Goal: Contribute content: Contribute content

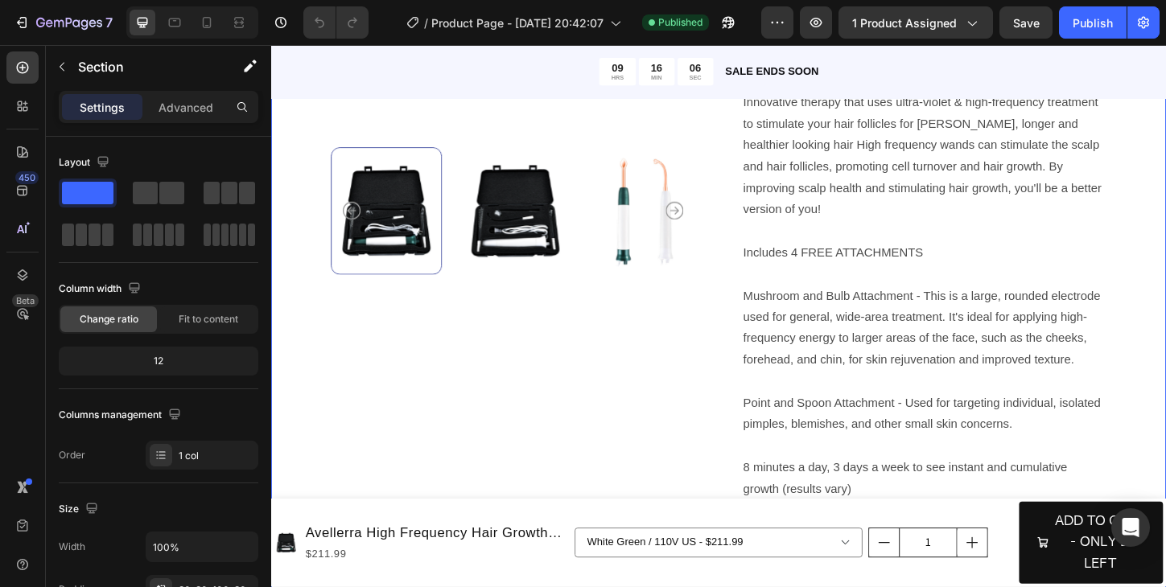
scroll to position [515, 0]
click at [849, 257] on p "Includes 4 FREE ATTACHMENTS" at bounding box center [975, 268] width 390 height 23
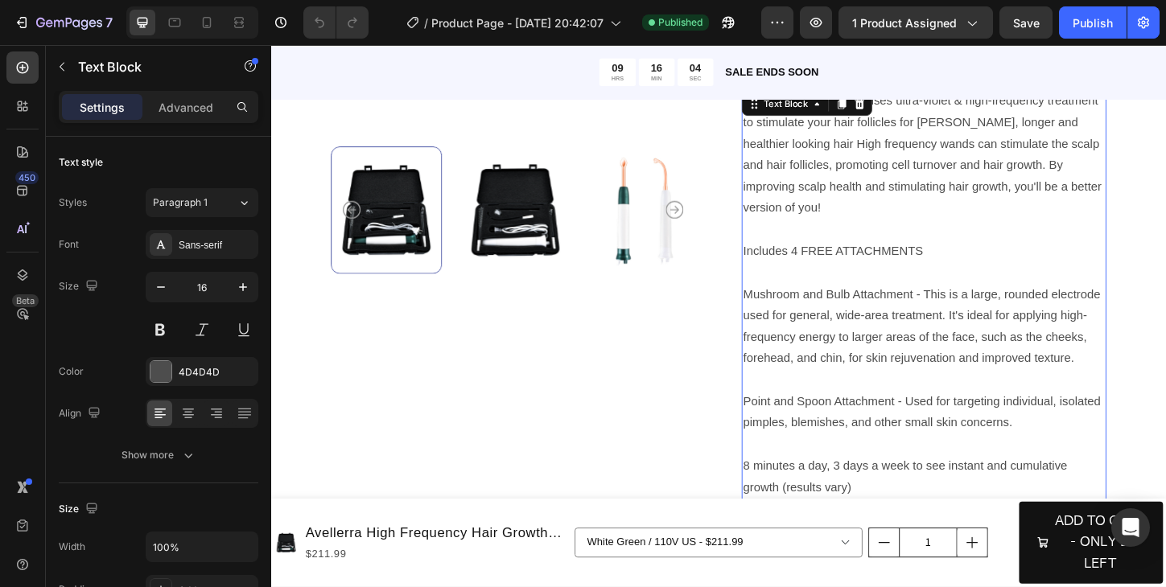
click at [836, 257] on p "Includes 4 FREE ATTACHMENTS" at bounding box center [975, 268] width 390 height 23
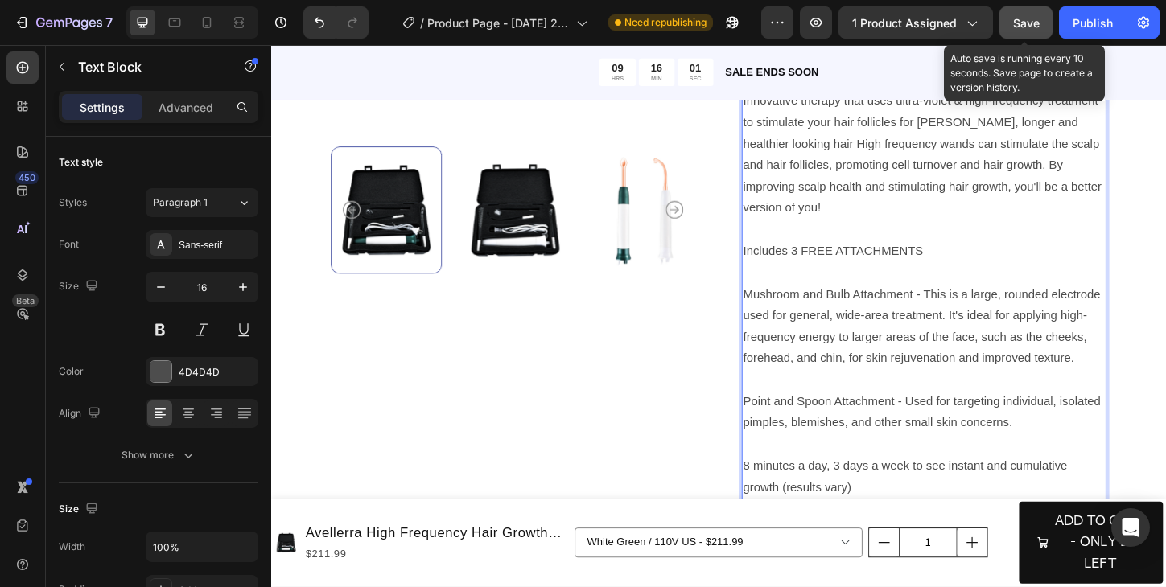
click at [1031, 27] on span "Save" at bounding box center [1026, 23] width 27 height 14
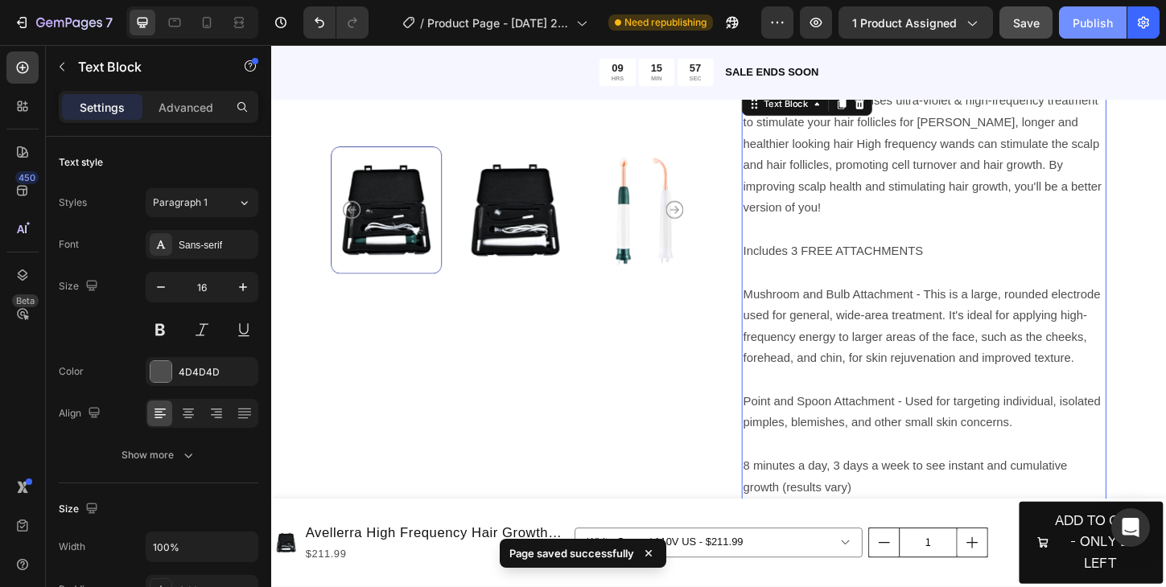
click at [1093, 30] on div "Publish" at bounding box center [1092, 22] width 40 height 17
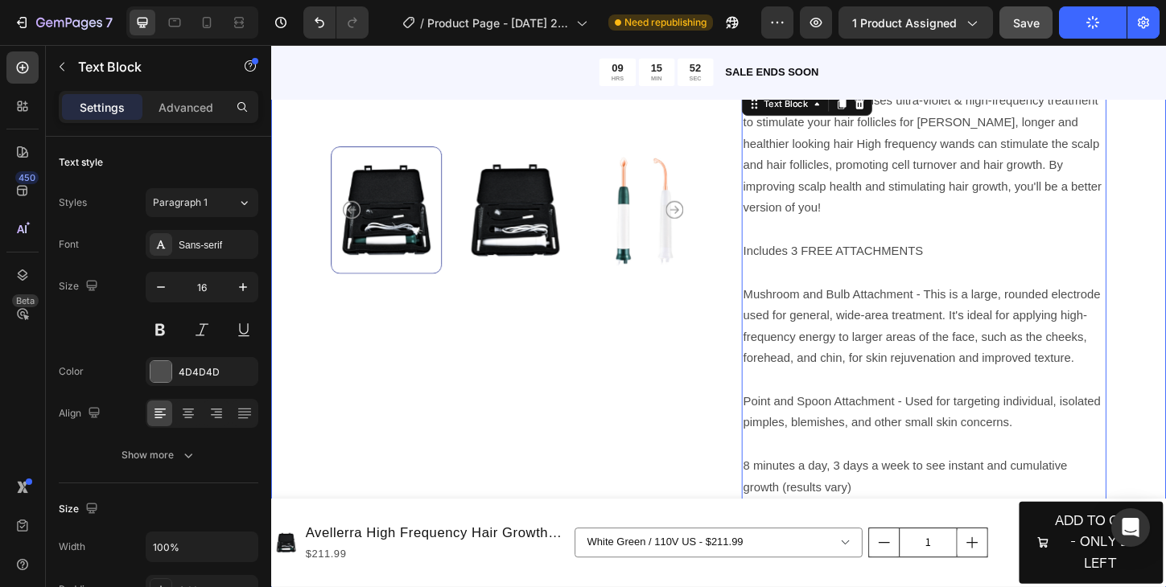
click at [294, 268] on div "Product Images Icon Icon Icon Icon Icon Icon List 122,000+ Happy Customers Text…" at bounding box center [753, 154] width 965 height 1064
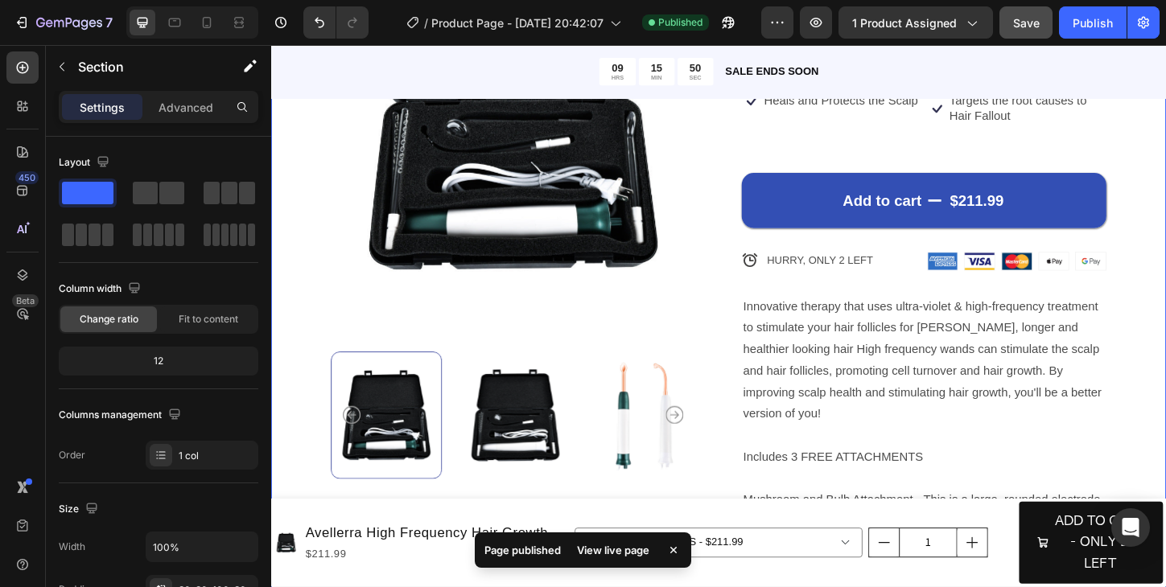
scroll to position [322, 0]
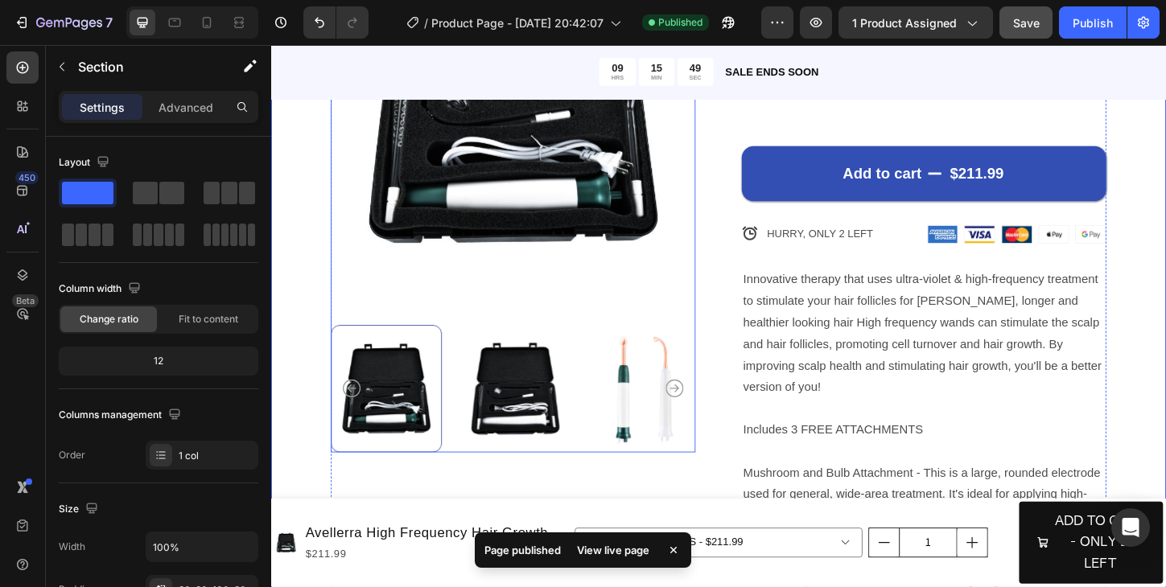
click at [664, 416] on img at bounding box center [674, 416] width 120 height 138
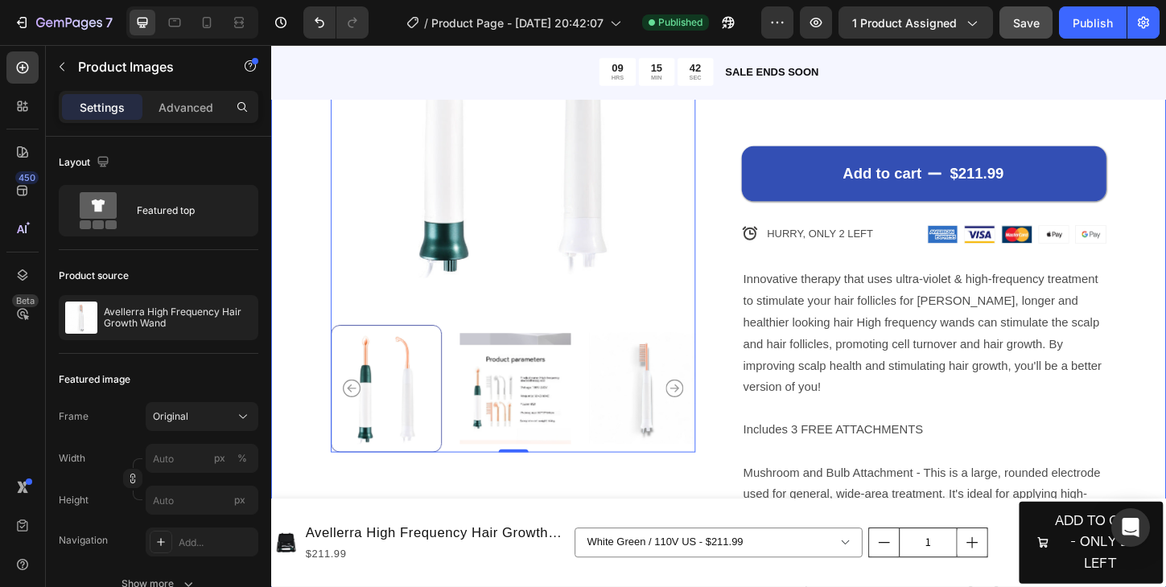
click at [302, 347] on div "Product Images 0 Icon Icon Icon Icon Icon Icon List 122,000+ Happy Customers Te…" at bounding box center [753, 347] width 965 height 1064
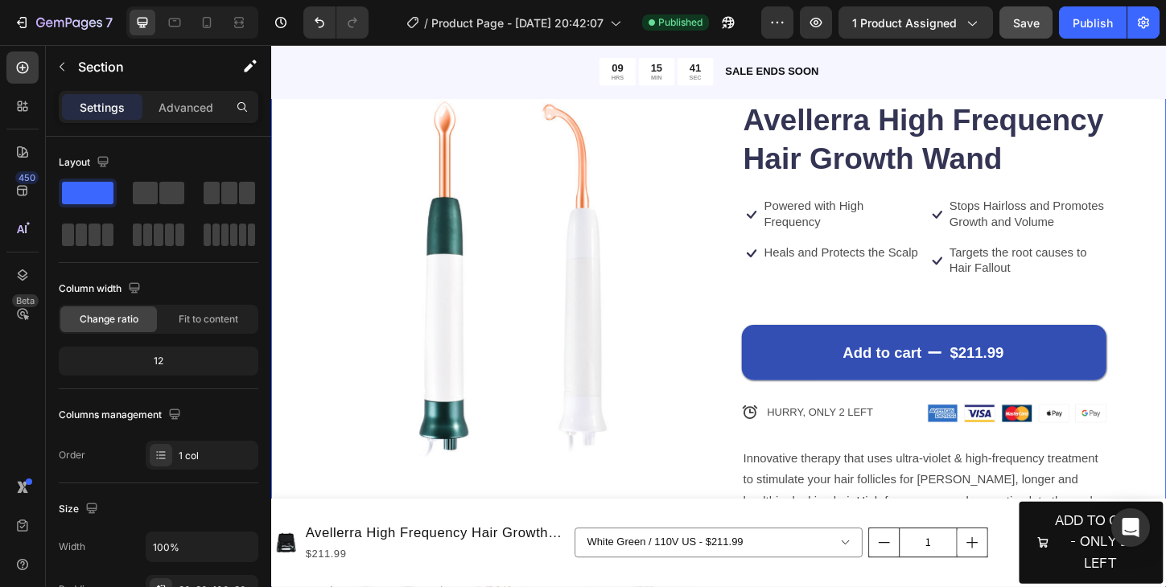
scroll to position [97, 0]
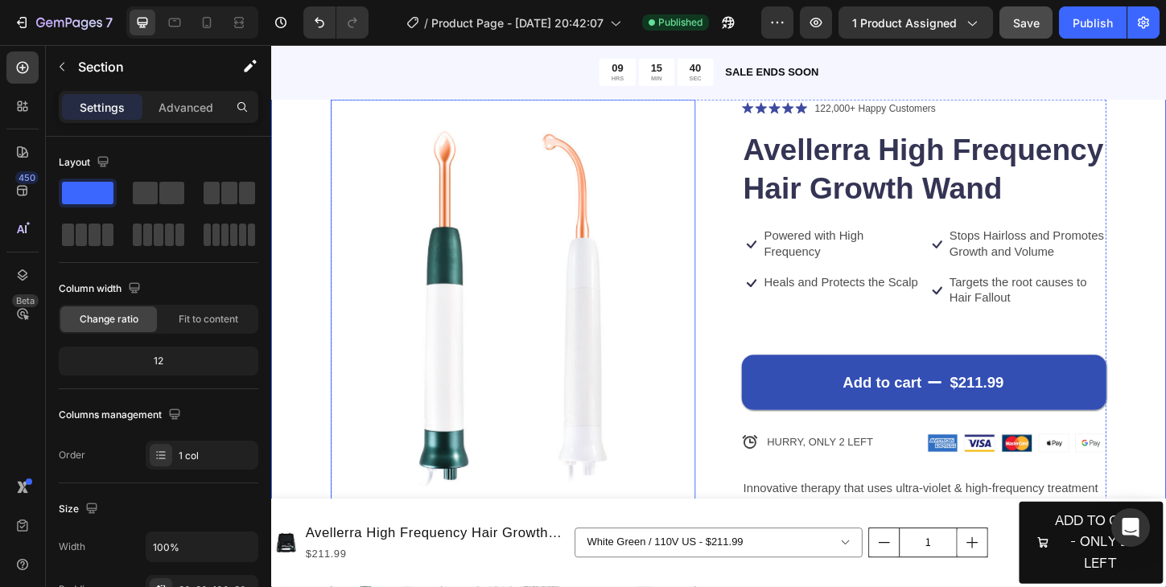
click at [559, 284] on img at bounding box center [531, 326] width 393 height 442
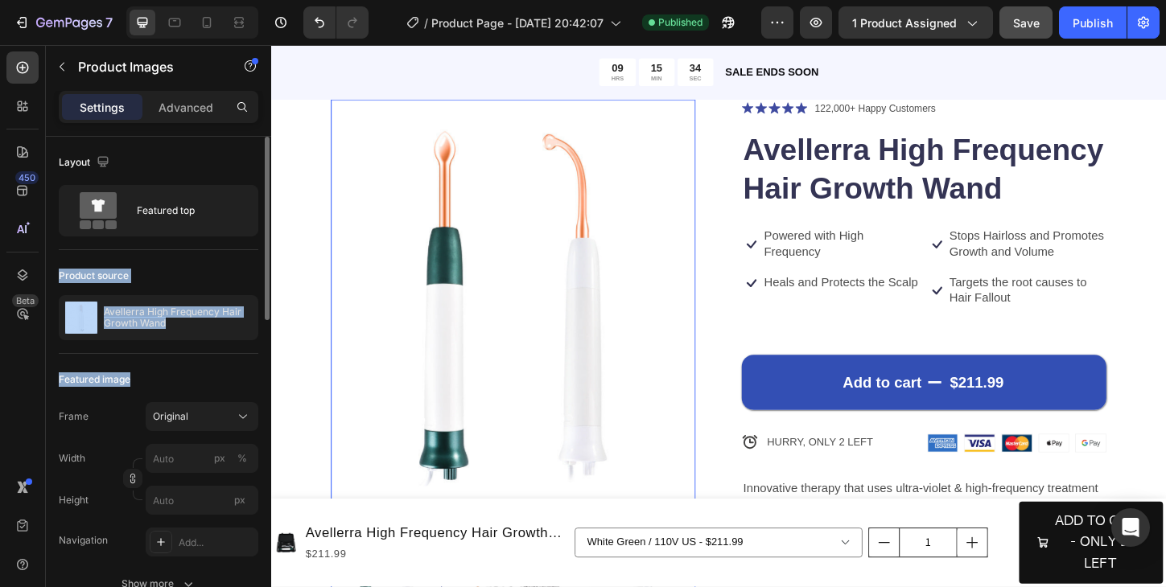
drag, startPoint x: 214, startPoint y: 375, endPoint x: 206, endPoint y: 273, distance: 101.7
click at [193, 364] on div "Featured image Frame Original Width px % Height px Navigation Add... Show more" at bounding box center [158, 483] width 199 height 258
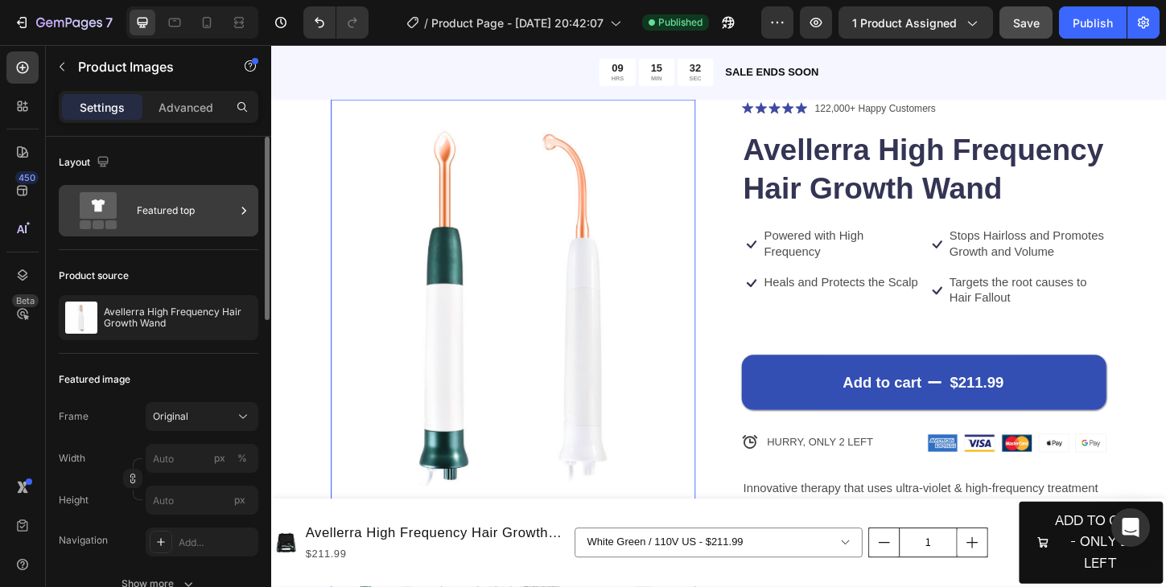
click at [163, 209] on div "Featured top" at bounding box center [186, 210] width 98 height 37
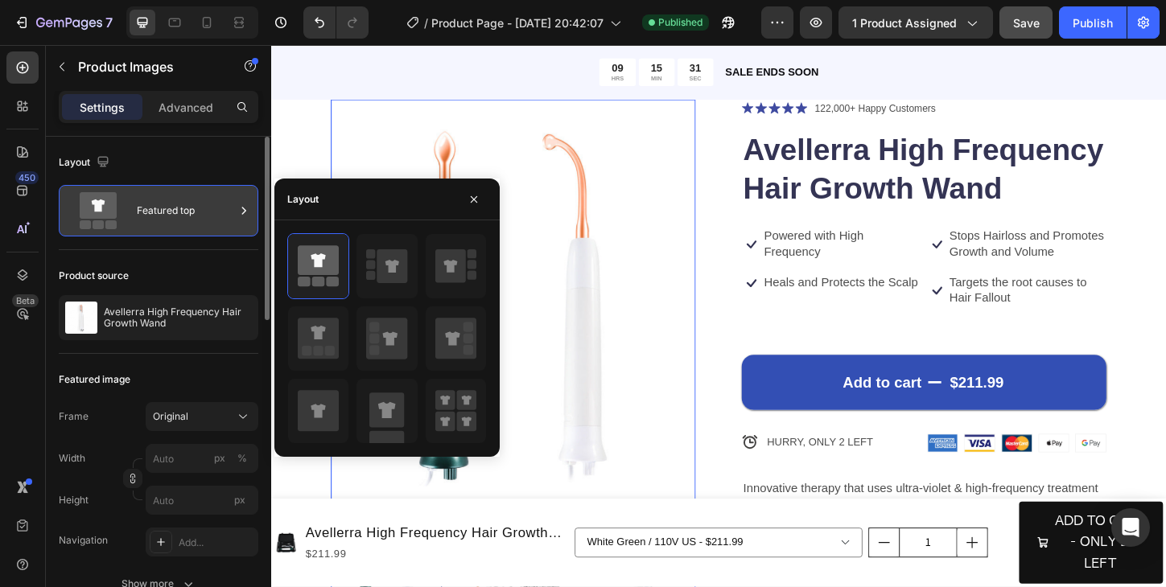
click at [163, 209] on div "Featured top" at bounding box center [186, 210] width 98 height 37
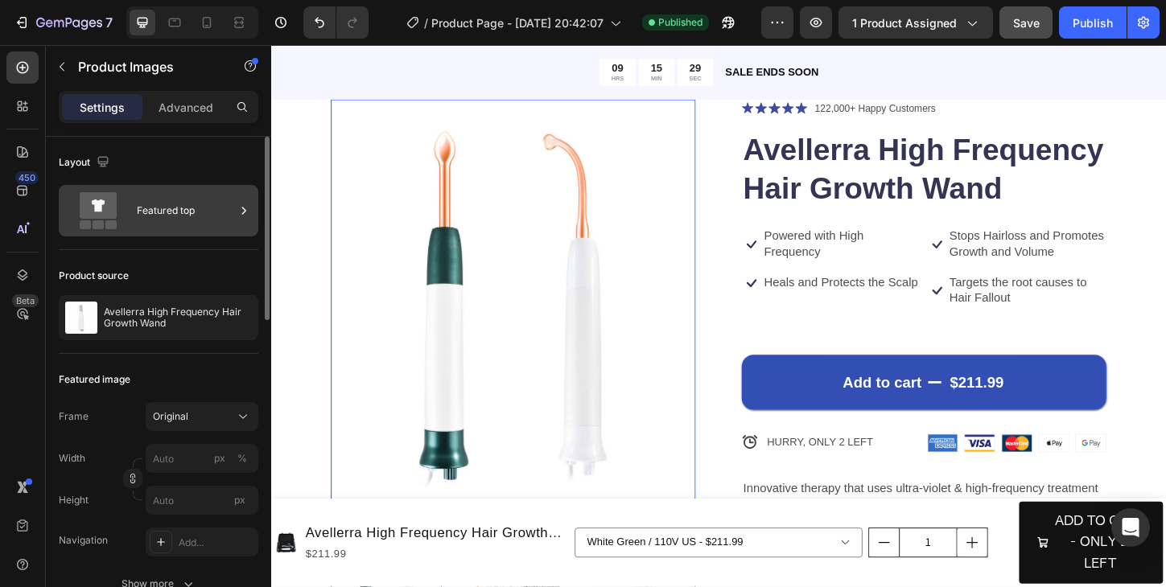
click at [236, 212] on icon at bounding box center [244, 211] width 16 height 16
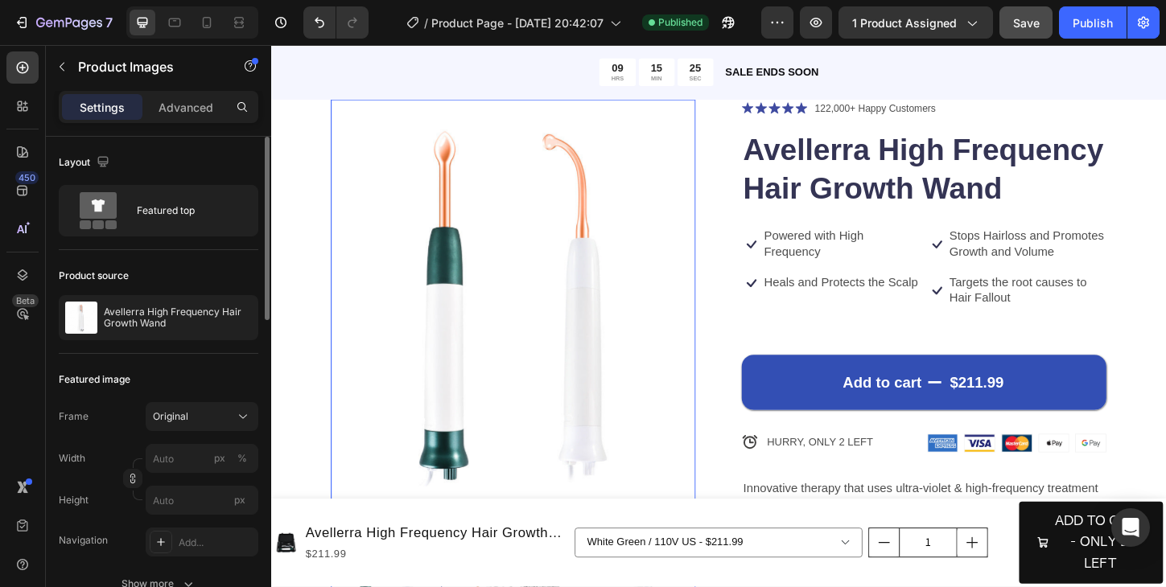
click at [172, 251] on div "Product source Avellerra High Frequency Hair Growth Wand" at bounding box center [158, 302] width 199 height 104
click at [462, 255] on img at bounding box center [531, 326] width 393 height 442
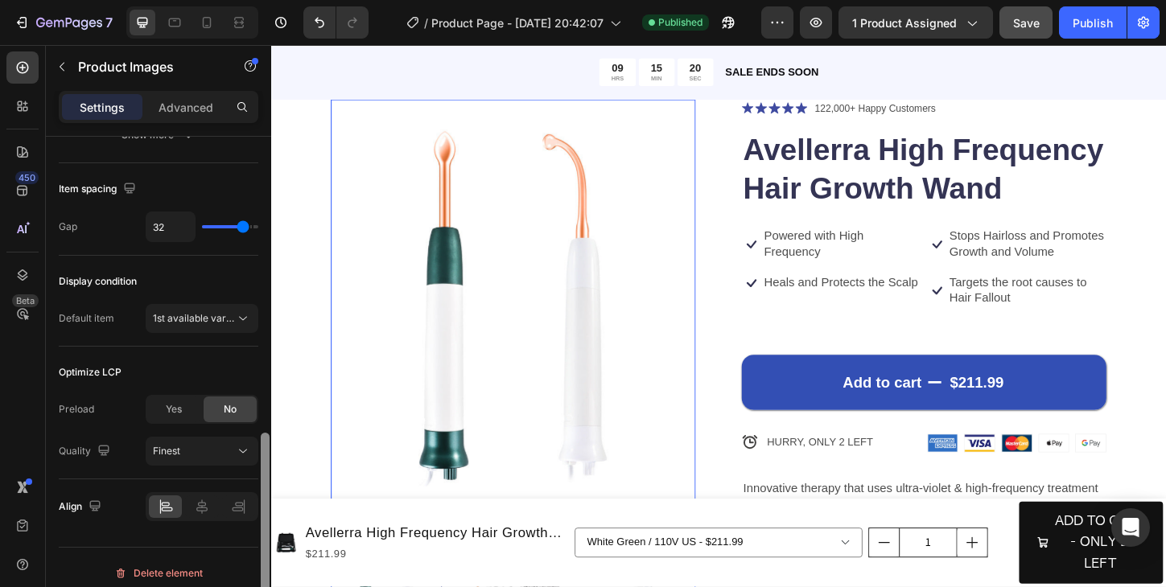
scroll to position [844, 0]
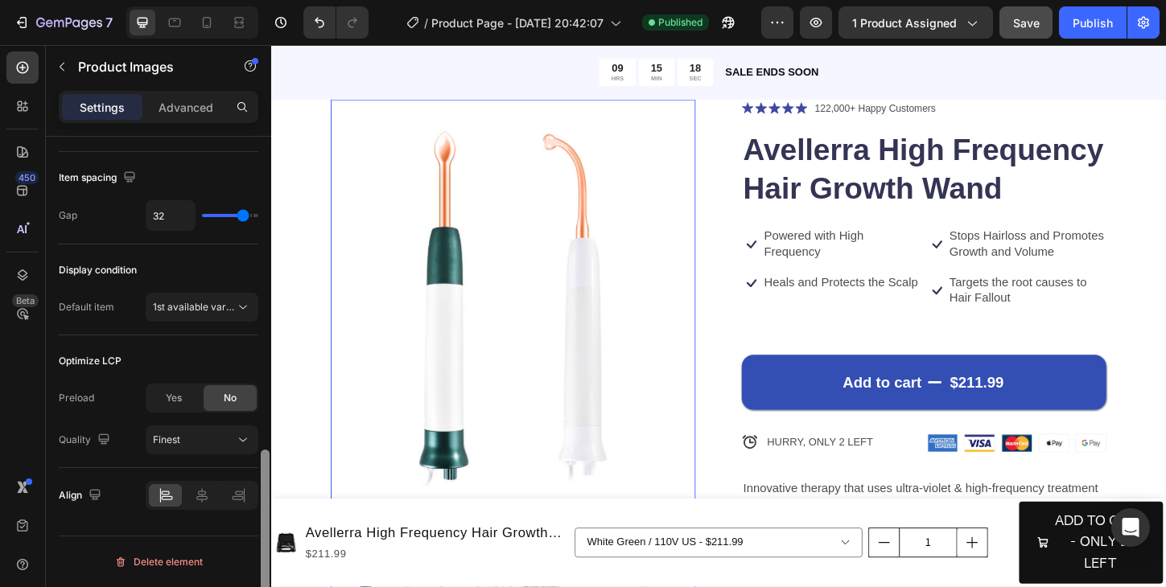
drag, startPoint x: 266, startPoint y: 265, endPoint x: 254, endPoint y: 606, distance: 341.3
click at [254, 0] on html "7 / Product Page - [DATE] 20:42:07 Published Preview 1 product assigned Save Pu…" at bounding box center [583, 0] width 1166 height 0
click at [236, 303] on icon at bounding box center [243, 307] width 16 height 16
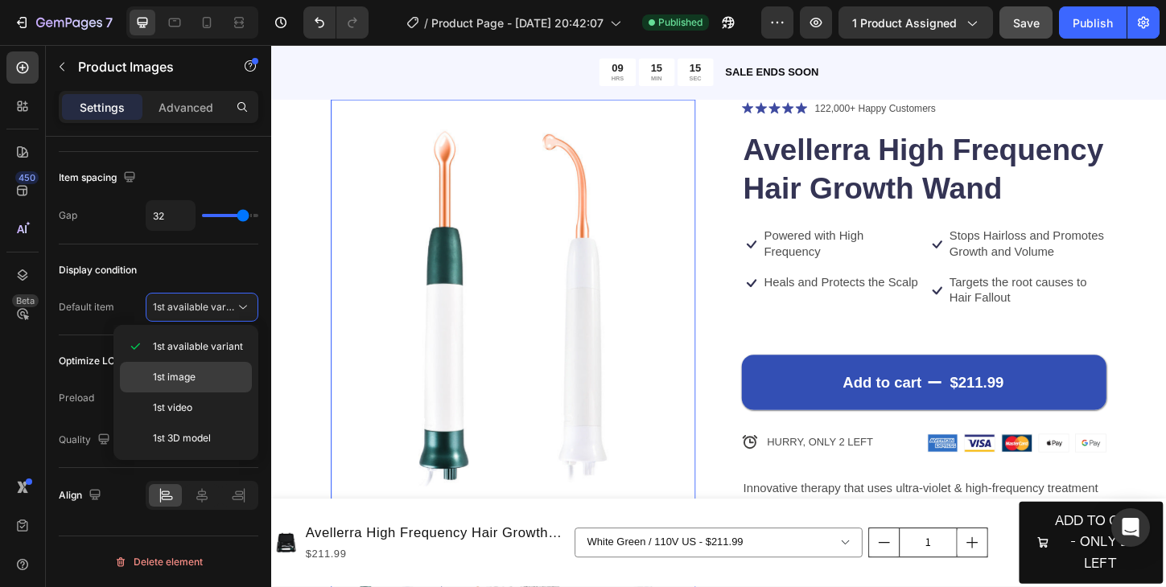
click at [219, 377] on p "1st image" at bounding box center [199, 377] width 92 height 14
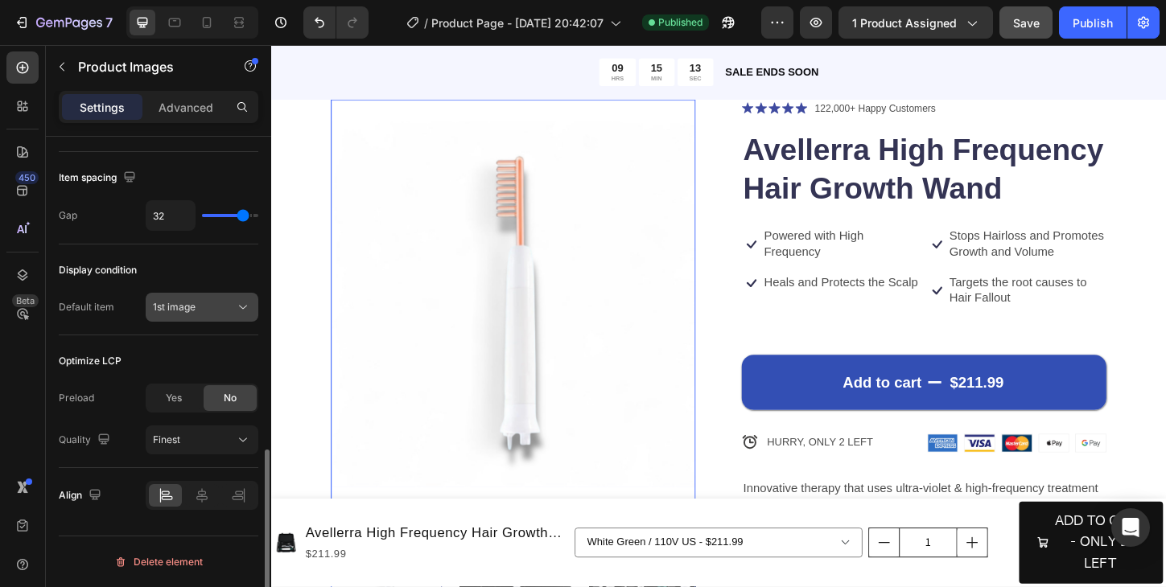
click at [237, 309] on icon at bounding box center [243, 307] width 16 height 16
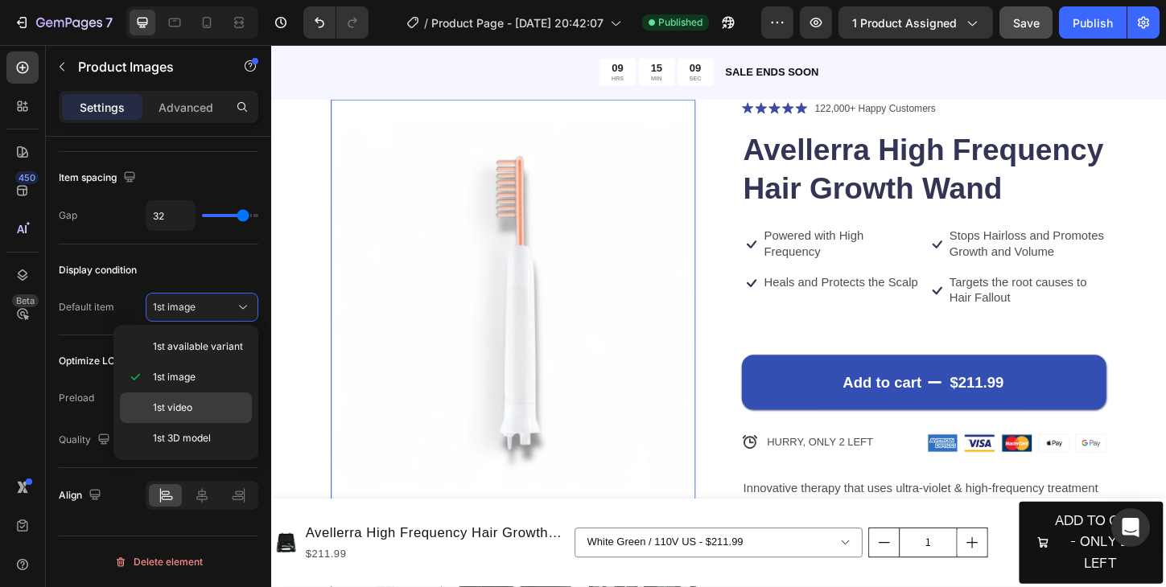
click at [212, 410] on p "1st video" at bounding box center [199, 408] width 92 height 14
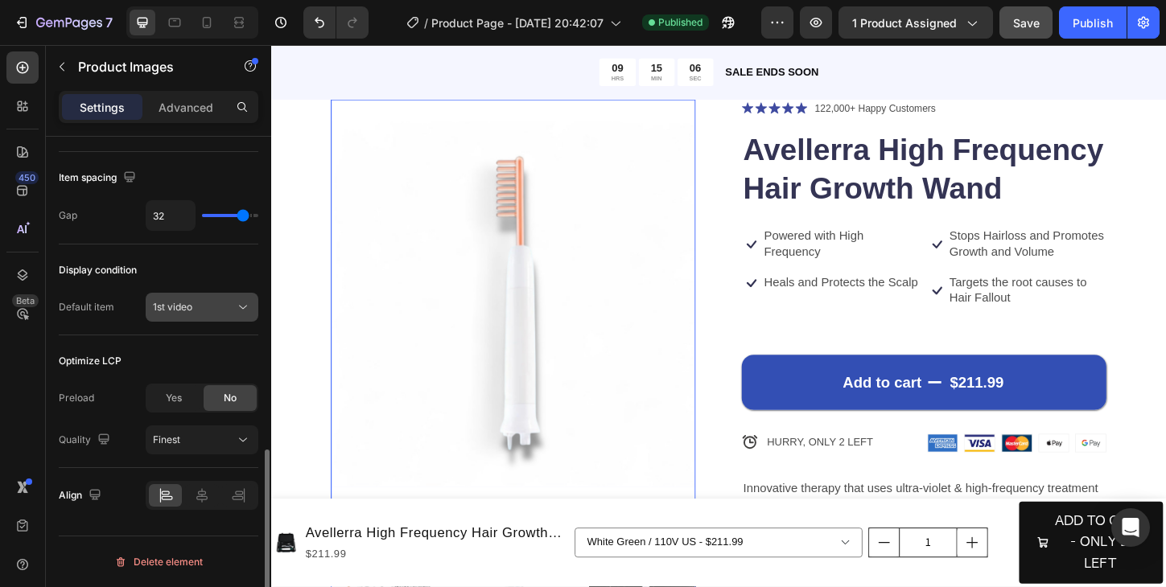
click at [236, 311] on icon at bounding box center [243, 307] width 16 height 16
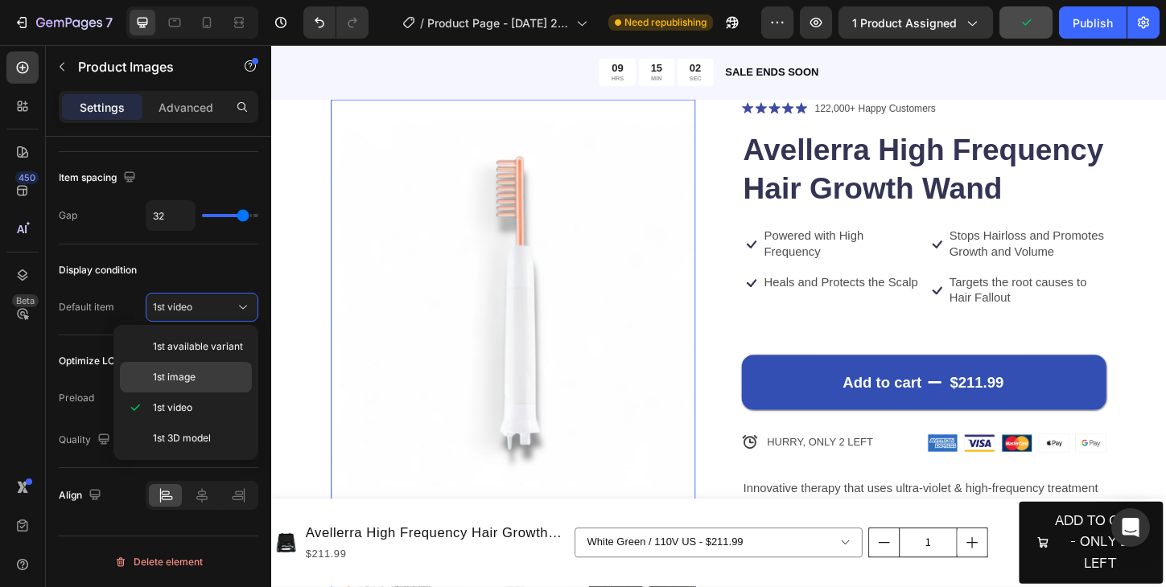
click at [221, 376] on p "1st image" at bounding box center [199, 377] width 92 height 14
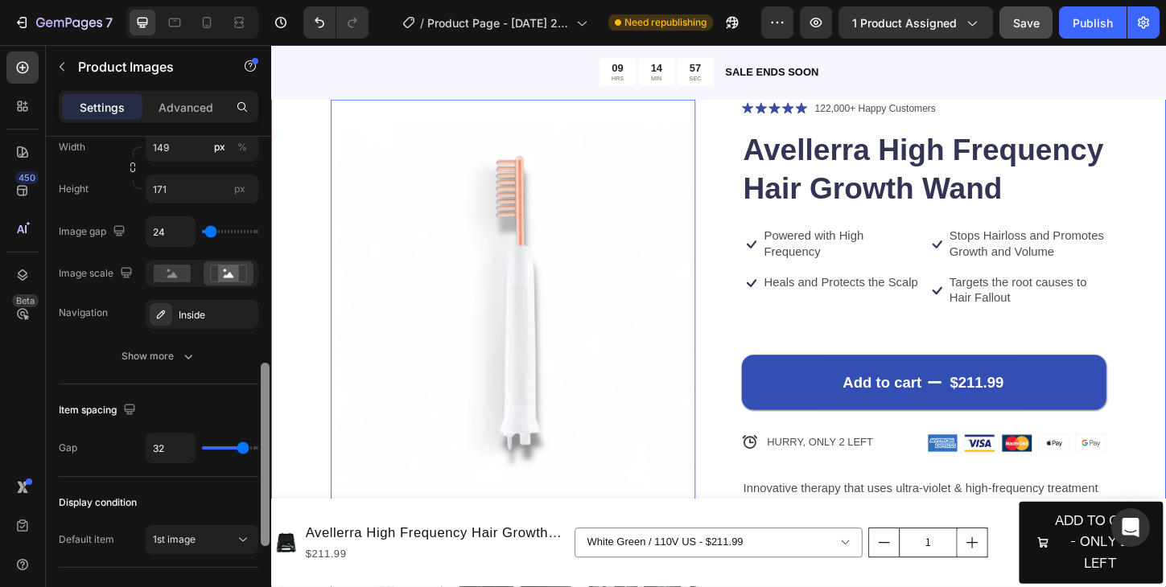
drag, startPoint x: 265, startPoint y: 491, endPoint x: 269, endPoint y: 376, distance: 115.1
click at [269, 376] on div at bounding box center [265, 385] width 12 height 496
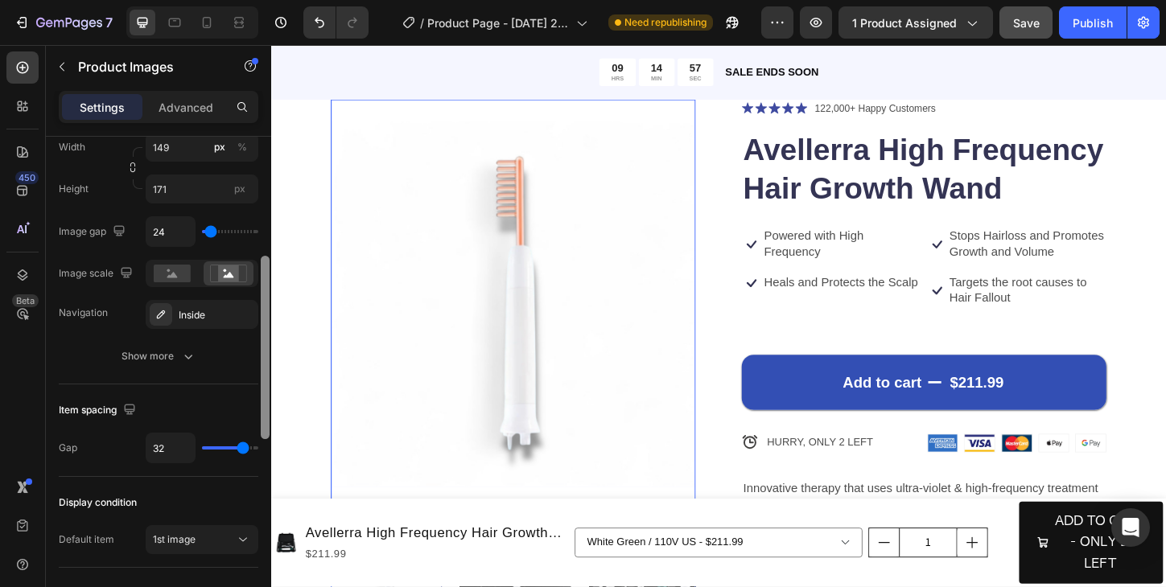
scroll to position [533, 0]
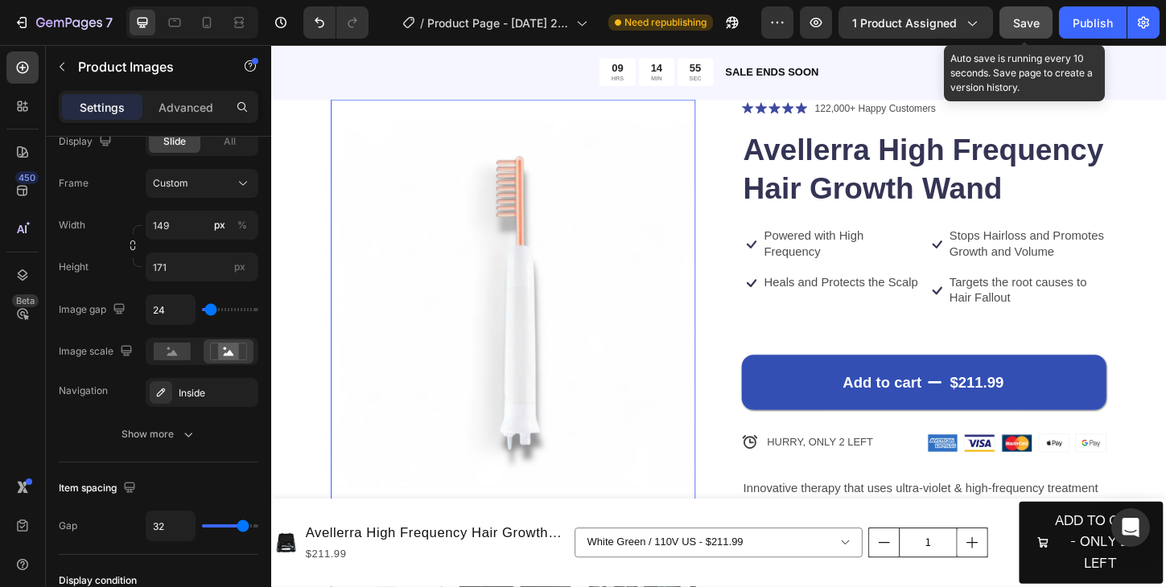
click at [1027, 27] on span "Save" at bounding box center [1026, 23] width 27 height 14
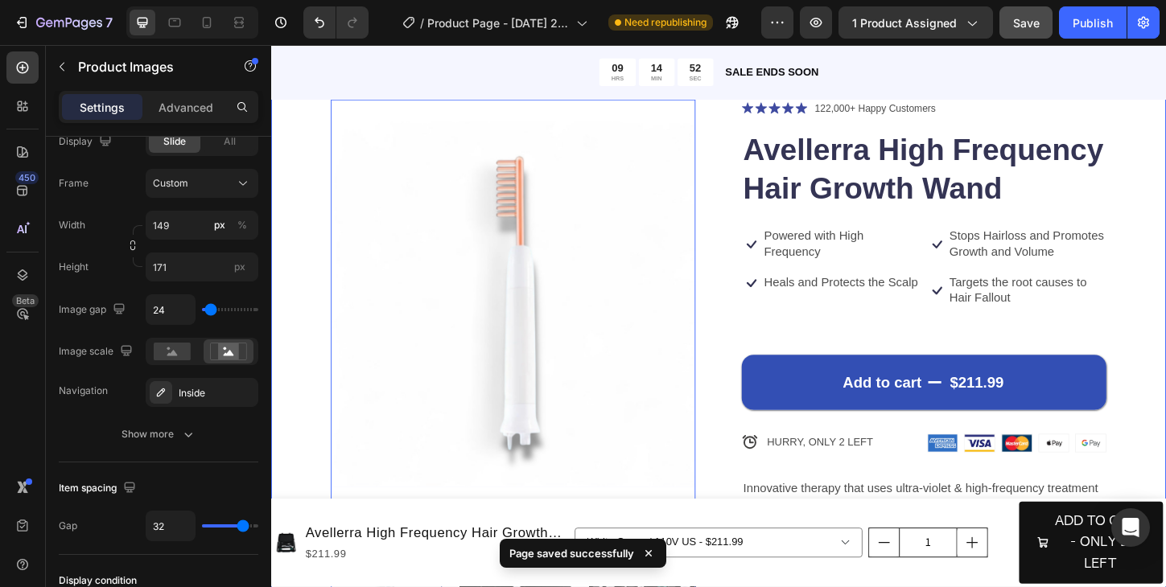
click at [1165, 212] on div "Product Images 0 Icon Icon Icon Icon Icon Icon List 122,000+ Happy Customers Te…" at bounding box center [753, 572] width 965 height 1064
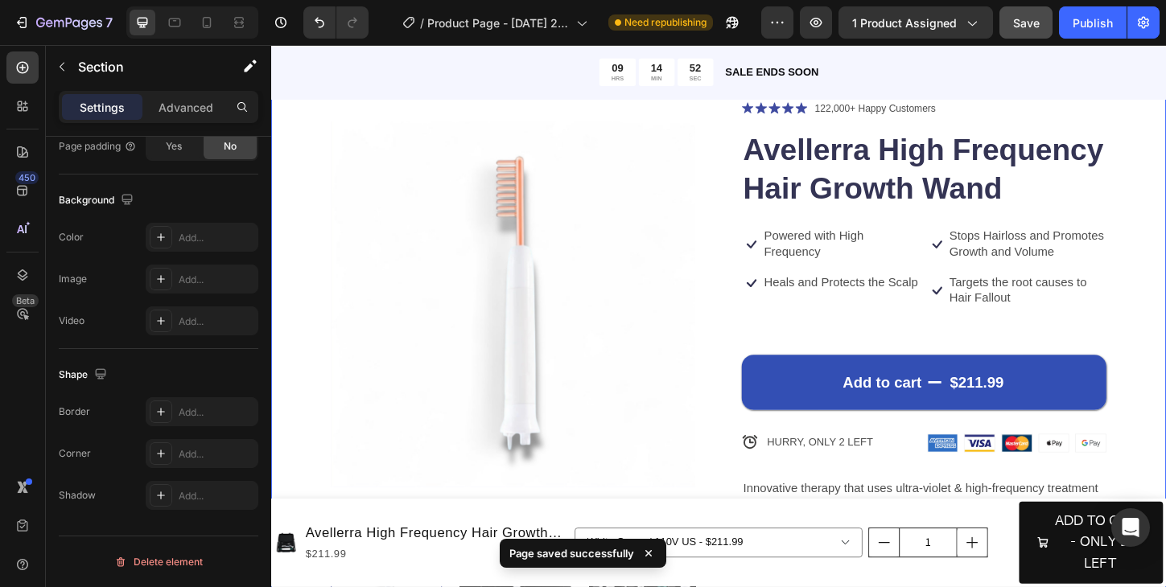
scroll to position [0, 0]
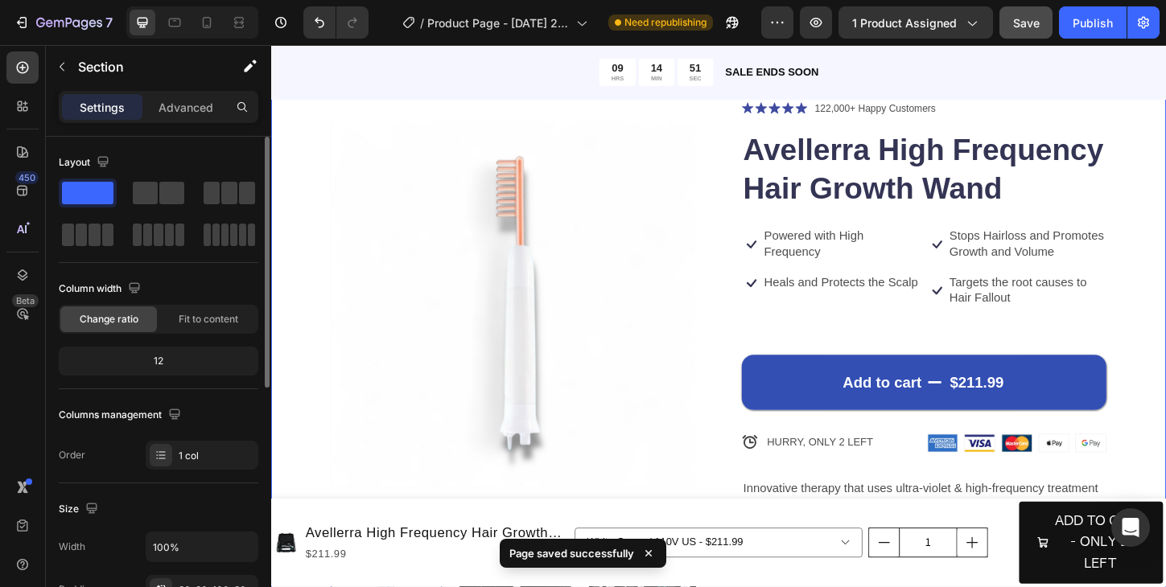
click at [1165, 218] on div "Product Images Icon Icon Icon Icon Icon Icon List 122,000+ Happy Customers Text…" at bounding box center [753, 572] width 965 height 1064
click at [1165, 201] on div "Product Images Icon Icon Icon Icon Icon Icon List 122,000+ Happy Customers Text…" at bounding box center [753, 572] width 965 height 1064
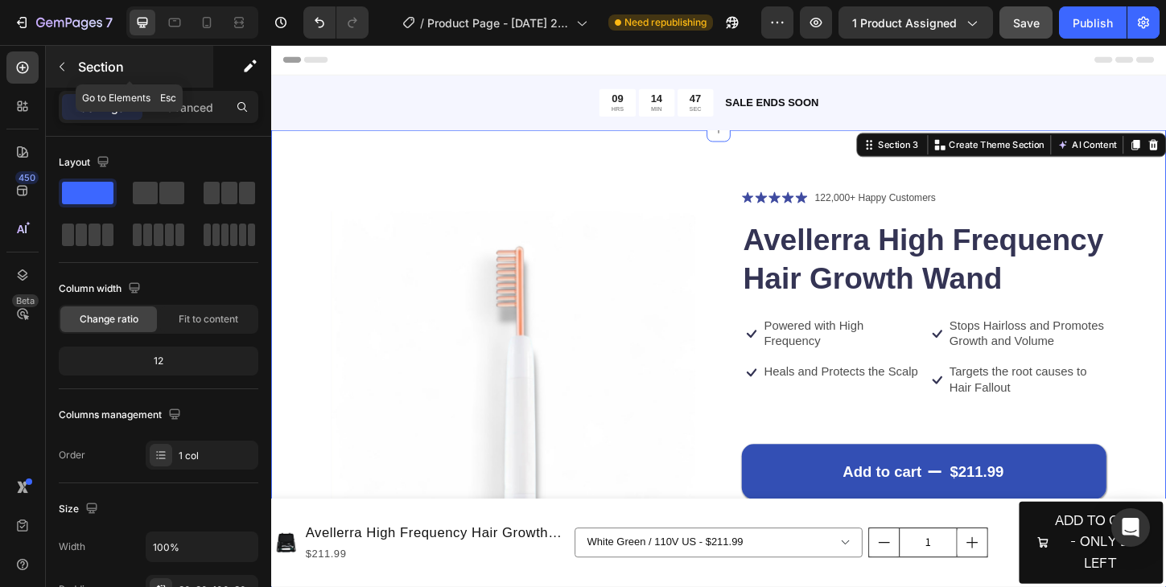
click at [58, 64] on icon "button" at bounding box center [62, 66] width 13 height 13
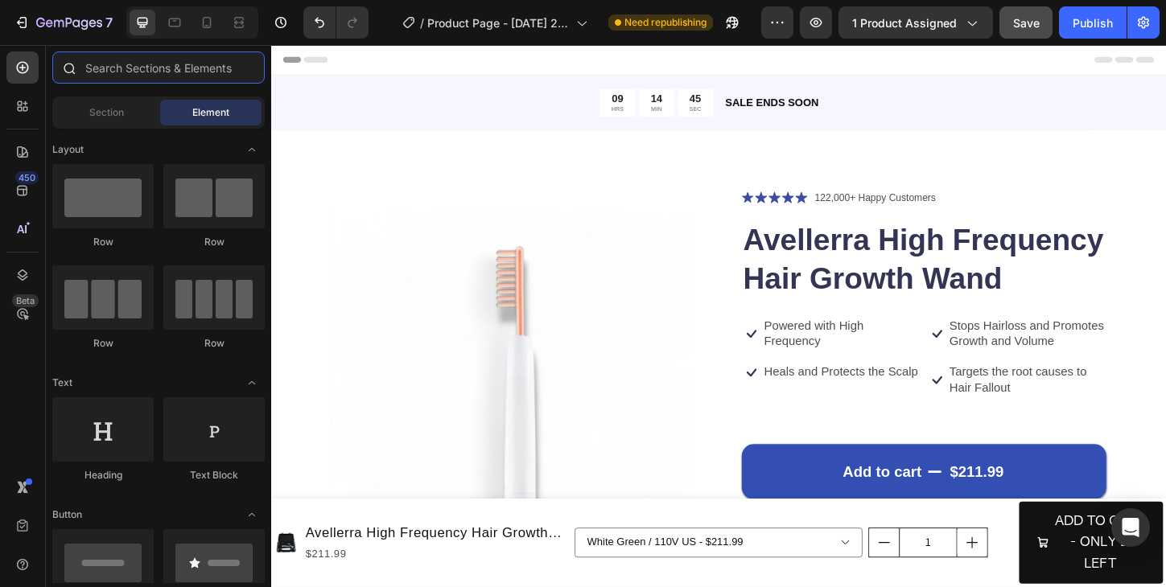
click at [120, 61] on input "text" at bounding box center [158, 67] width 212 height 32
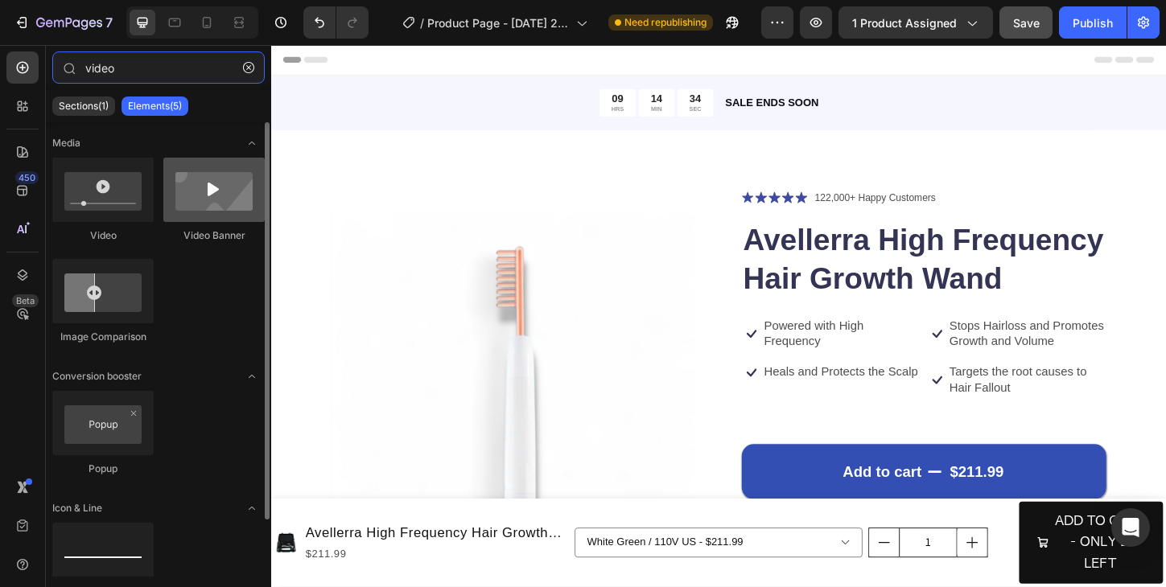
type input "video"
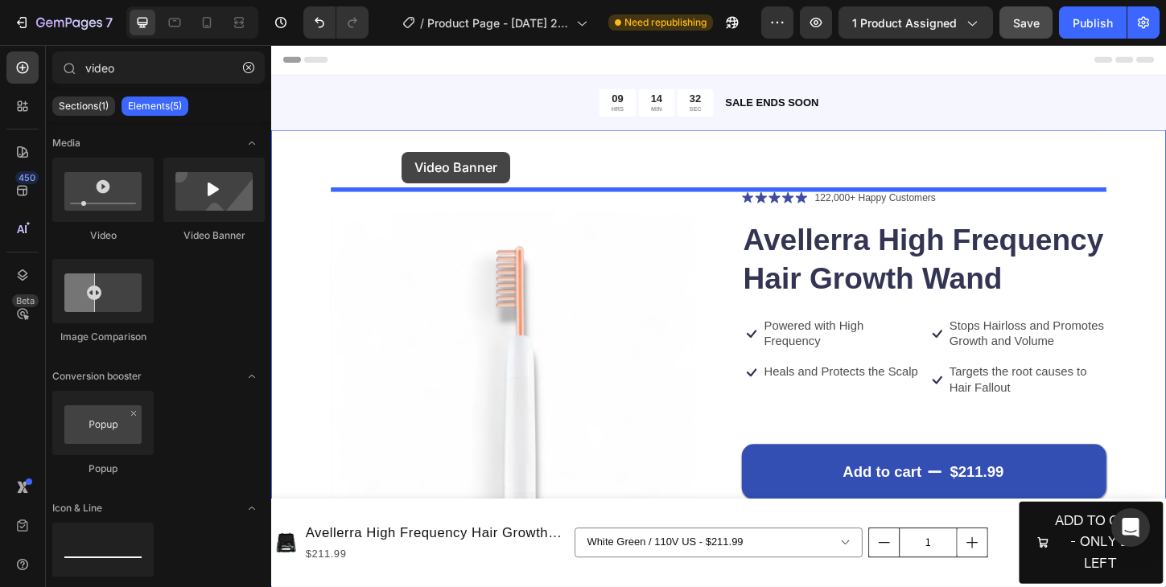
drag, startPoint x: 454, startPoint y: 247, endPoint x: 413, endPoint y: 160, distance: 96.1
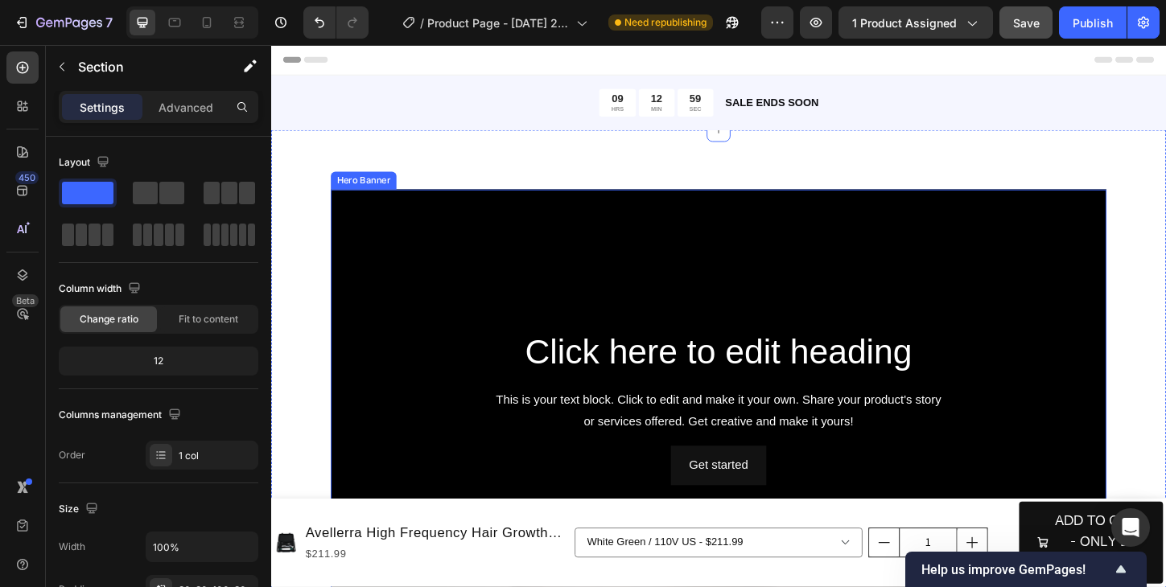
click at [643, 310] on div "Background Image" at bounding box center [753, 436] width 837 height 471
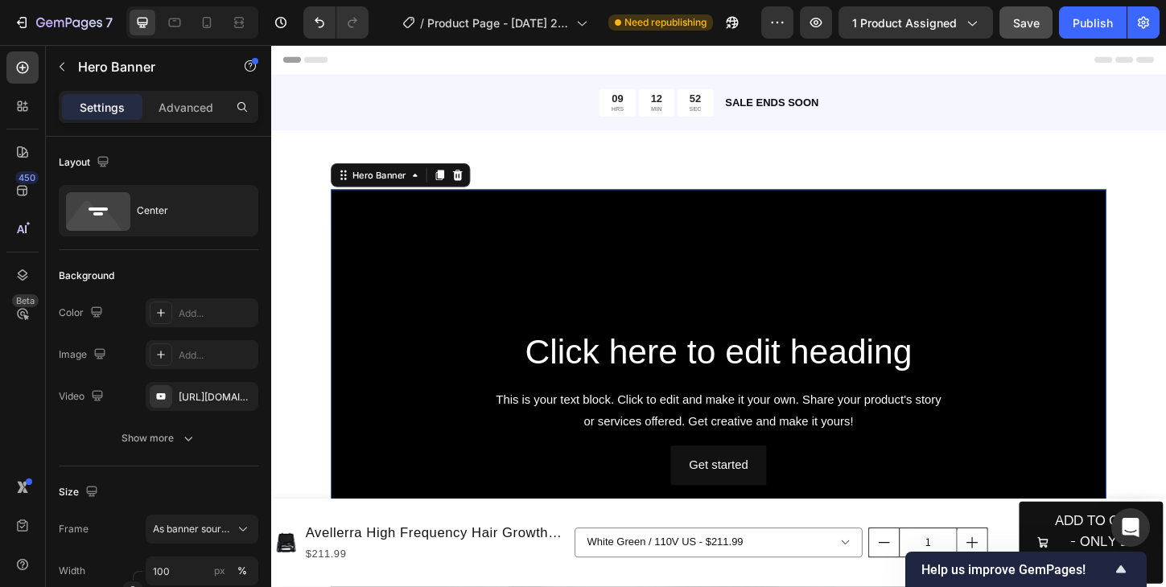
click at [524, 314] on div "Background Image" at bounding box center [753, 436] width 837 height 471
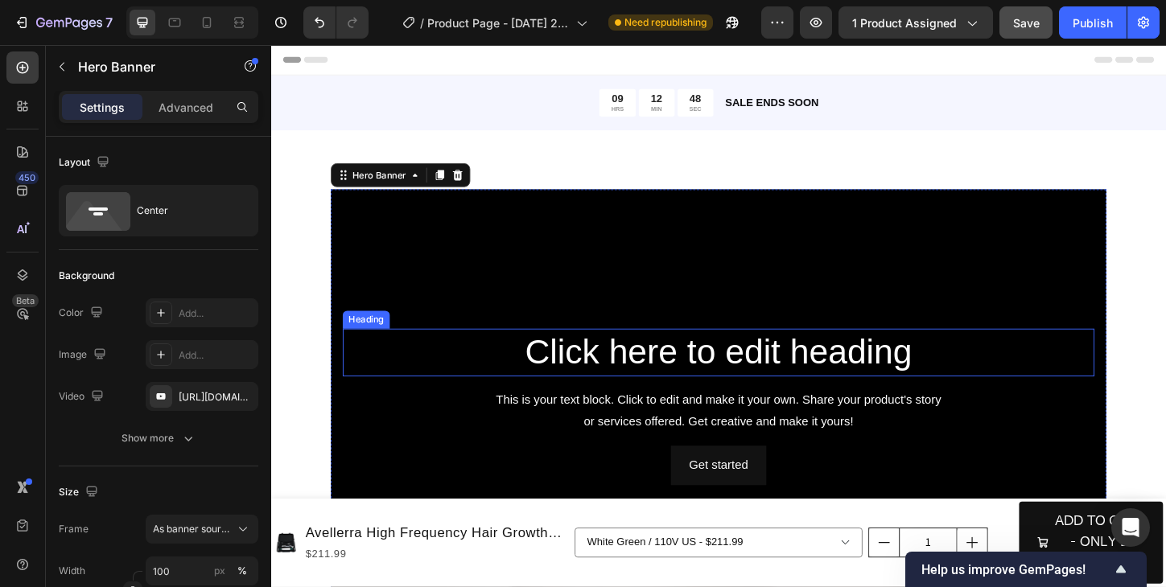
click at [626, 387] on h2 "Click here to edit heading" at bounding box center [753, 377] width 811 height 51
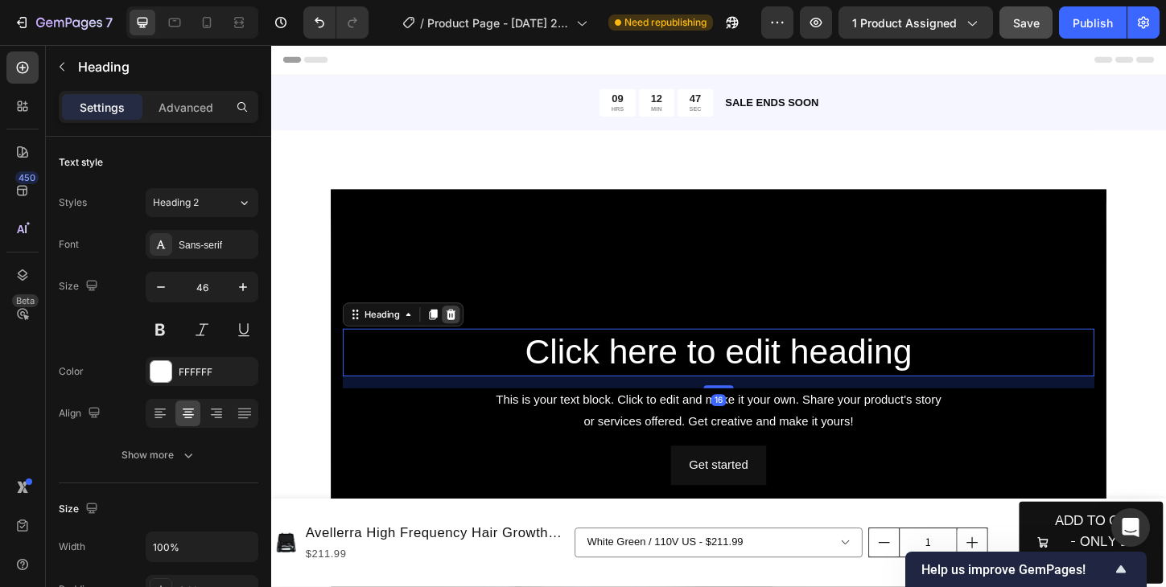
click at [467, 335] on icon at bounding box center [465, 336] width 10 height 11
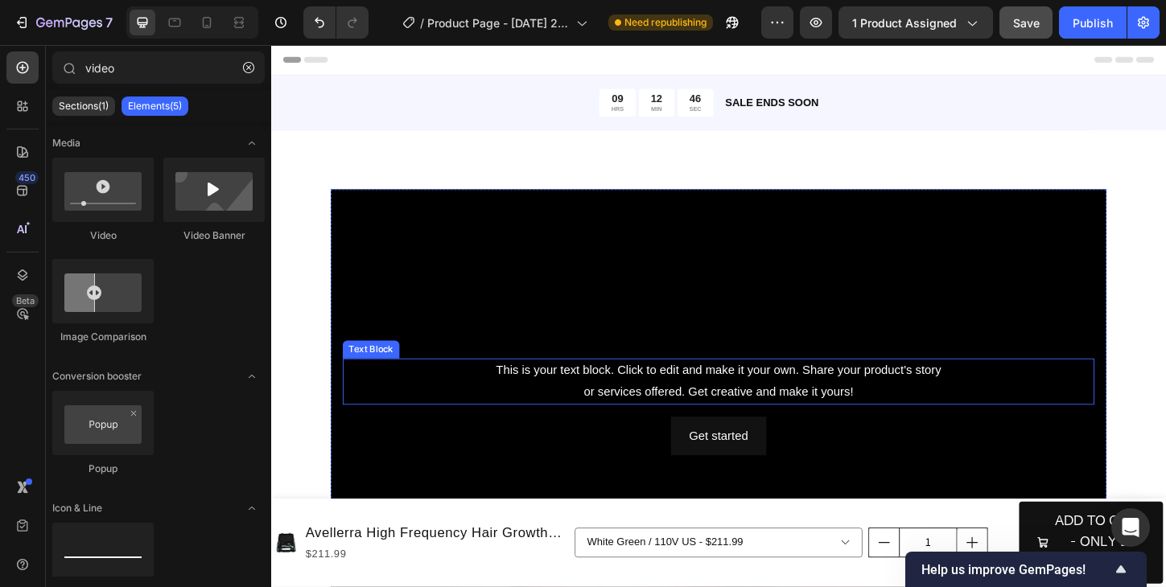
click at [633, 417] on div "This is your text block. Click to edit and make it your own. Share your product…" at bounding box center [753, 409] width 811 height 50
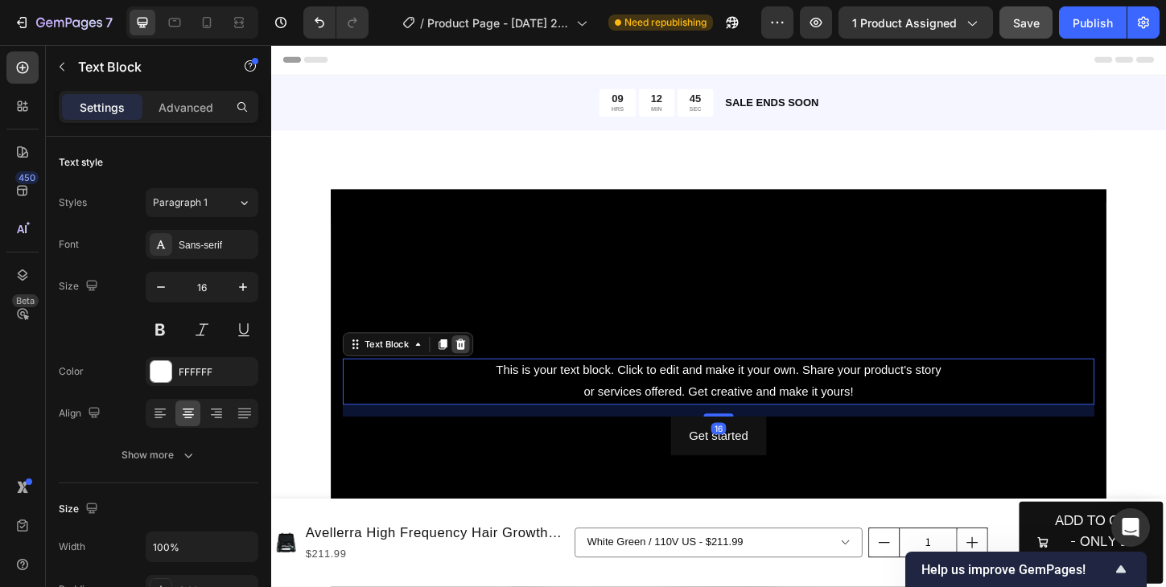
click at [479, 364] on icon at bounding box center [475, 368] width 13 height 13
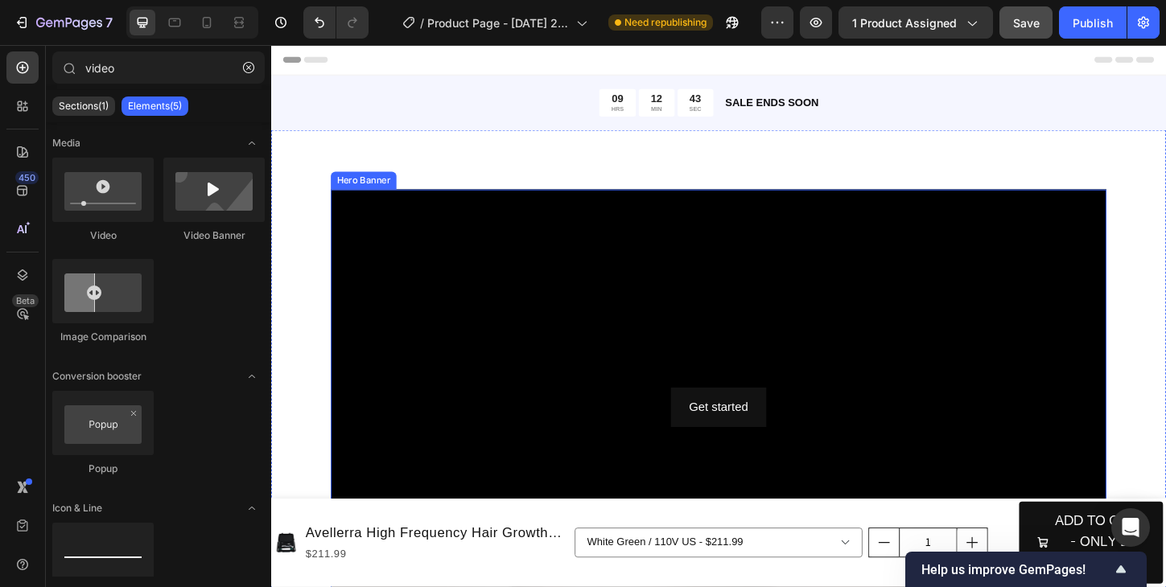
click at [802, 318] on div "Background Image" at bounding box center [753, 436] width 837 height 471
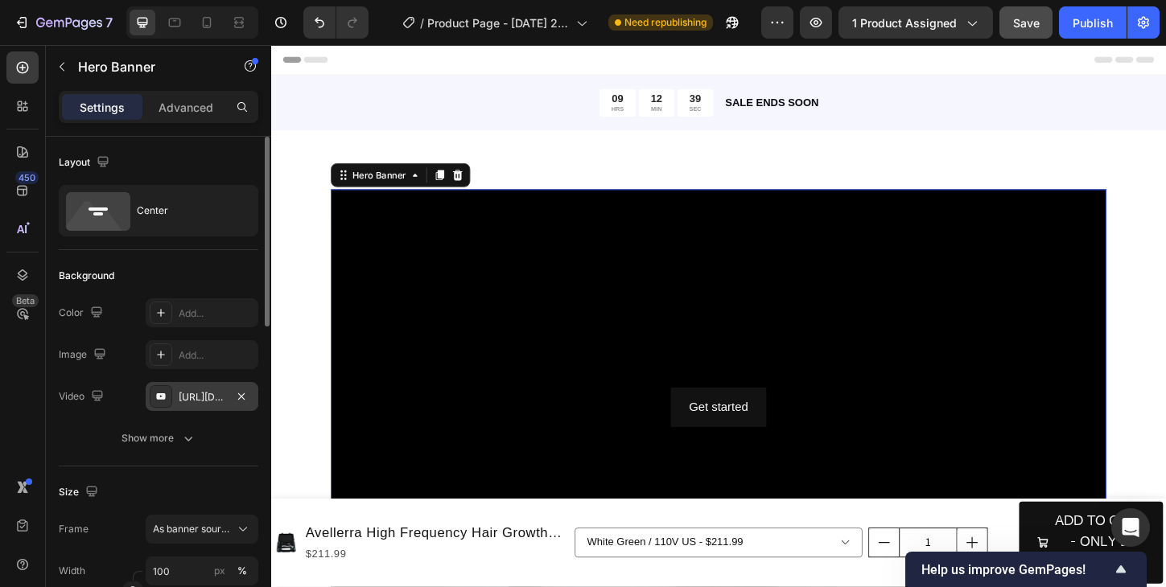
click at [206, 400] on div "[URL][DOMAIN_NAME]" at bounding box center [202, 397] width 47 height 14
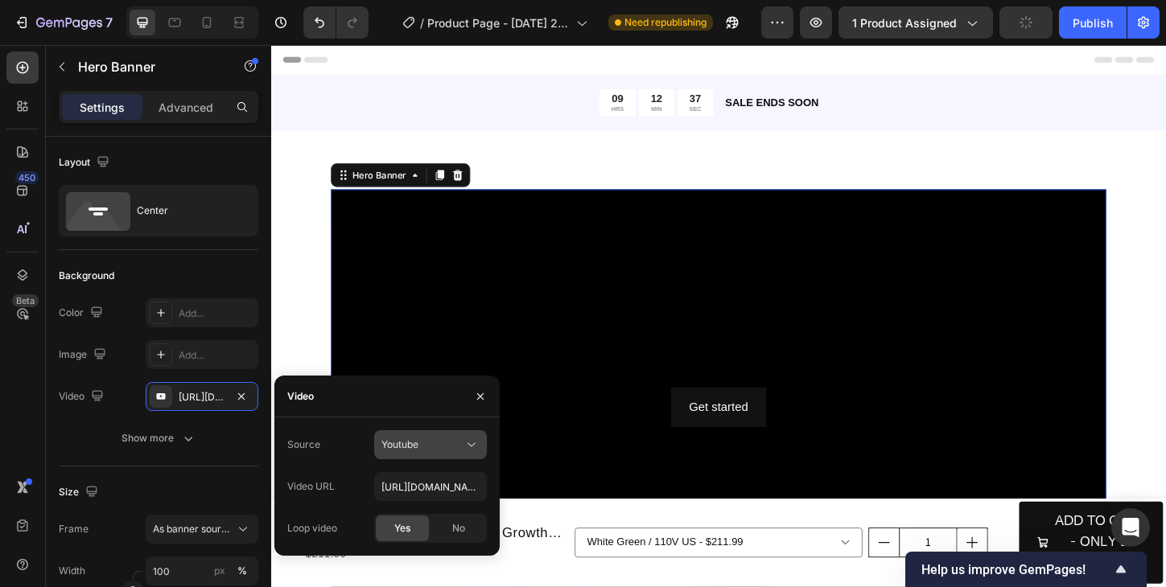
click at [417, 443] on span "Youtube" at bounding box center [399, 444] width 37 height 12
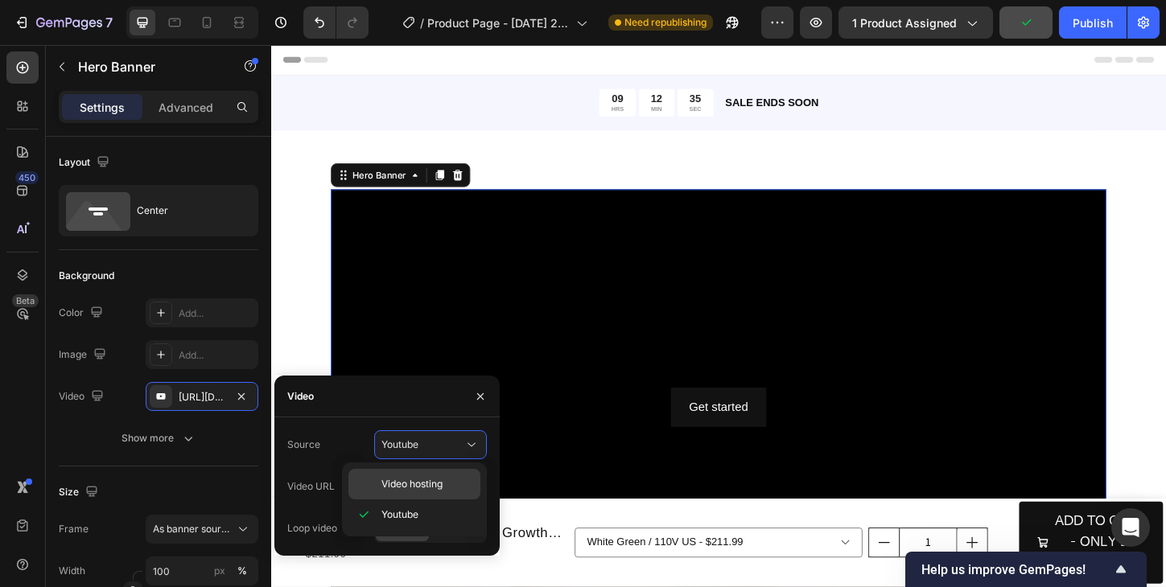
click at [413, 478] on span "Video hosting" at bounding box center [411, 484] width 61 height 14
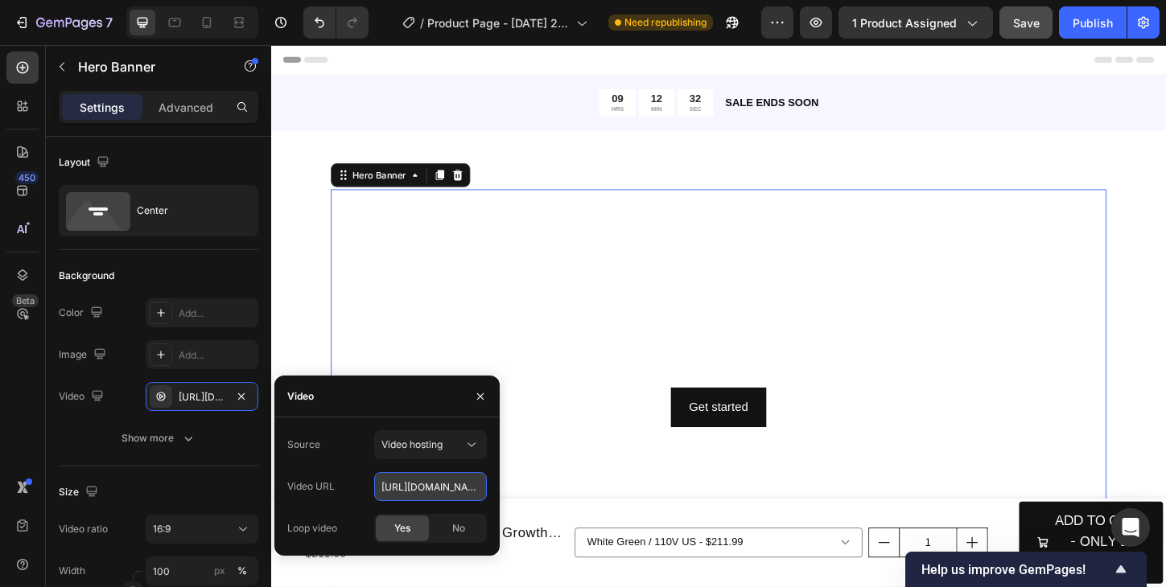
click at [430, 489] on input "[URL][DOMAIN_NAME]" at bounding box center [430, 486] width 113 height 29
click at [446, 488] on input "text" at bounding box center [430, 486] width 113 height 29
click at [438, 443] on span "Video hosting" at bounding box center [411, 444] width 61 height 12
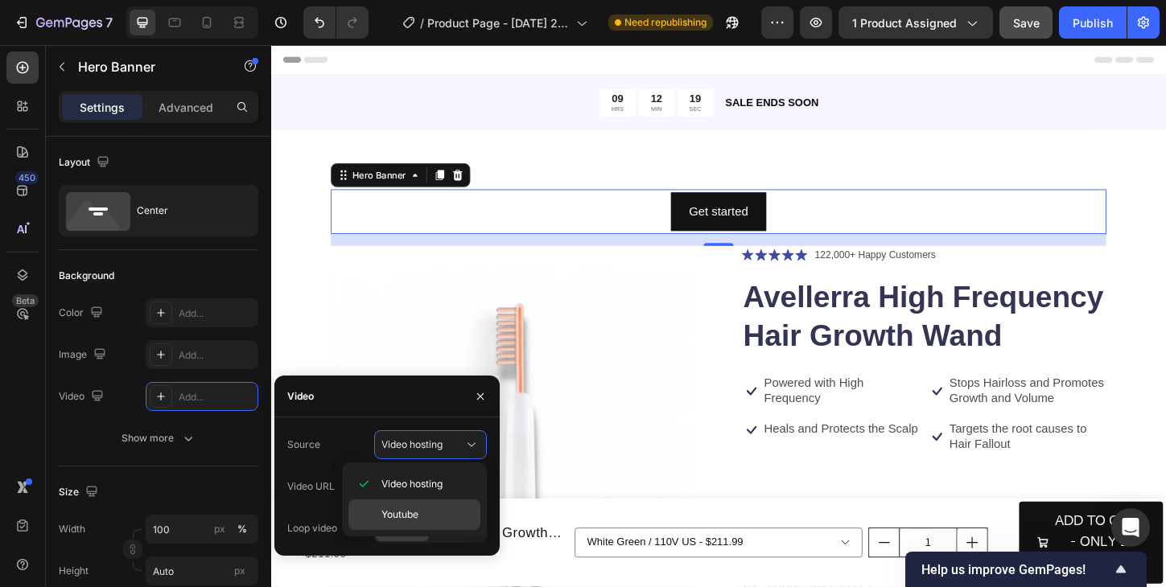
click at [411, 512] on span "Youtube" at bounding box center [399, 515] width 37 height 14
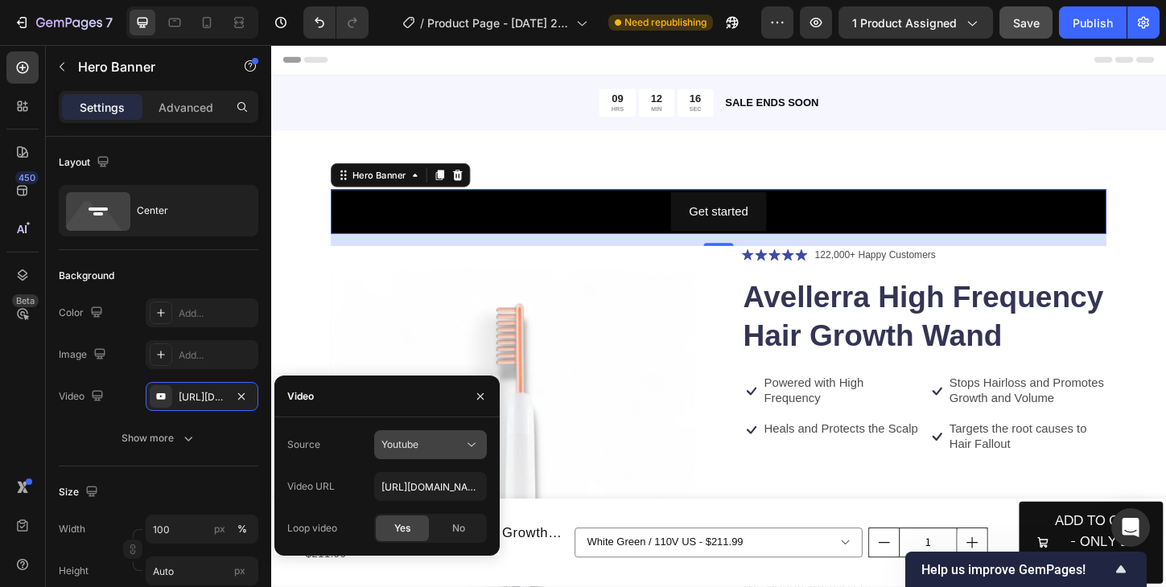
click at [441, 448] on div "Youtube" at bounding box center [422, 445] width 82 height 14
click at [441, 450] on div "Youtube" at bounding box center [422, 445] width 82 height 14
click at [410, 485] on input "[URL][DOMAIN_NAME]" at bounding box center [430, 486] width 113 height 29
paste input "[URL][DOMAIN_NAME]"
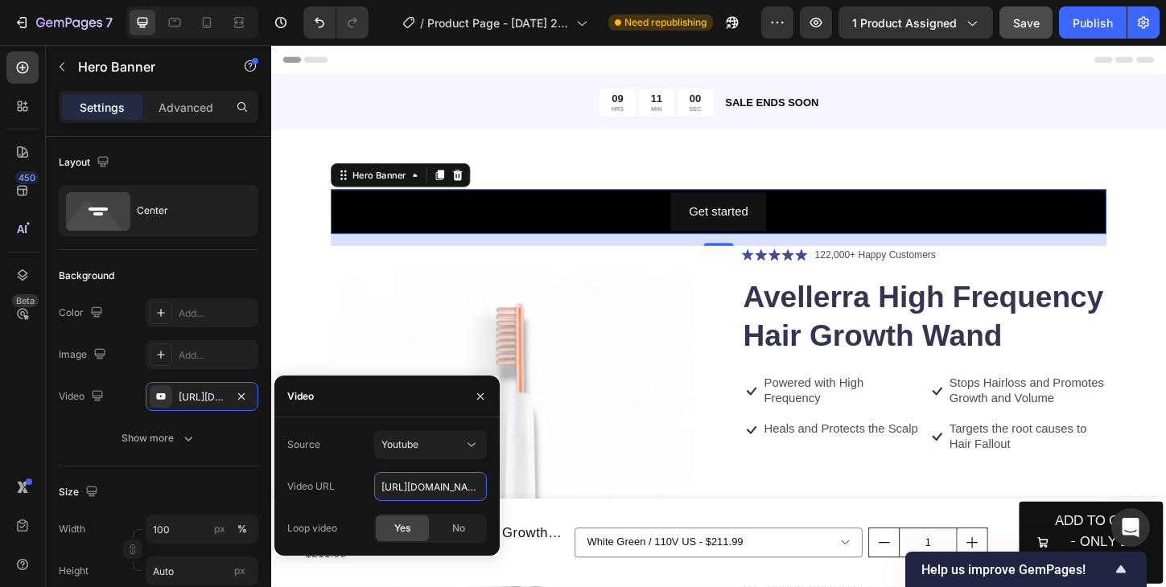
scroll to position [0, 43]
click at [388, 491] on input "[URL][DOMAIN_NAME]" at bounding box center [430, 486] width 113 height 29
type input "[URL][DOMAIN_NAME]"
click at [345, 459] on div "Source Youtube Video URL [URL][DOMAIN_NAME] Loop video Yes No" at bounding box center [386, 486] width 199 height 113
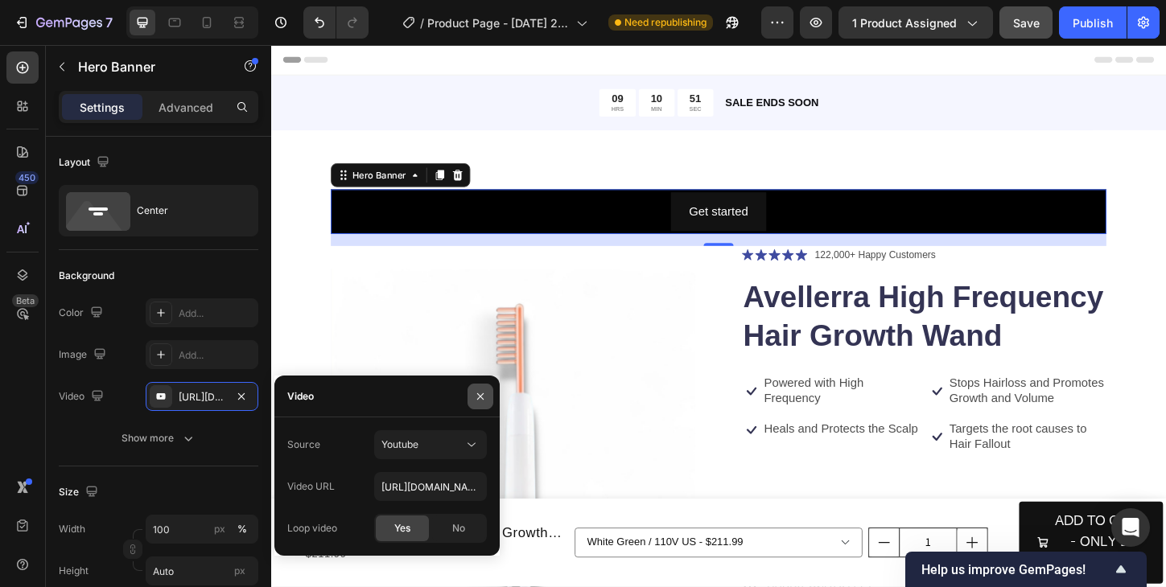
click at [477, 398] on icon "button" at bounding box center [480, 396] width 6 height 6
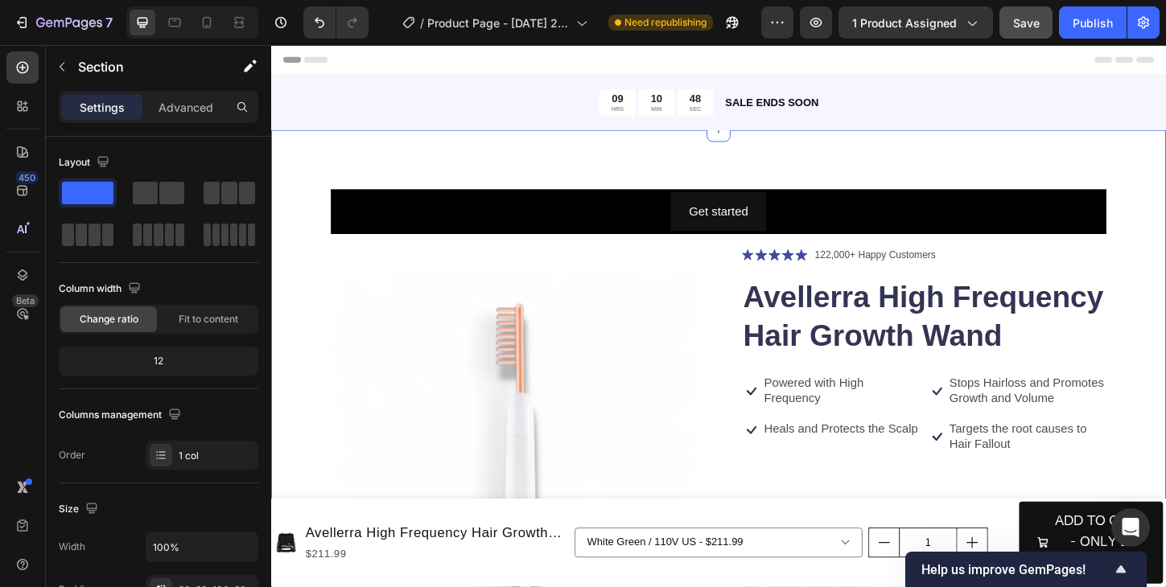
drag, startPoint x: 1200, startPoint y: 226, endPoint x: 830, endPoint y: 219, distance: 370.1
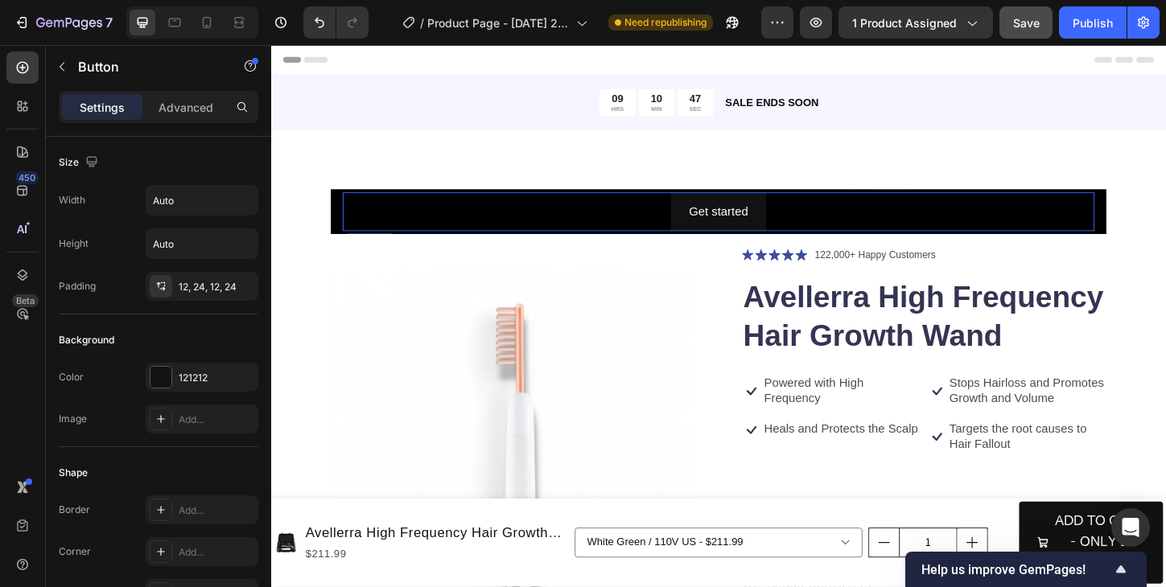
click at [830, 219] on div "Get started Button" at bounding box center [753, 225] width 811 height 43
click at [806, 226] on div "Get started Button 0" at bounding box center [753, 225] width 811 height 43
click at [319, 21] on icon "Undo/Redo" at bounding box center [319, 22] width 16 height 16
click at [319, 22] on icon "Undo/Redo" at bounding box center [319, 22] width 16 height 16
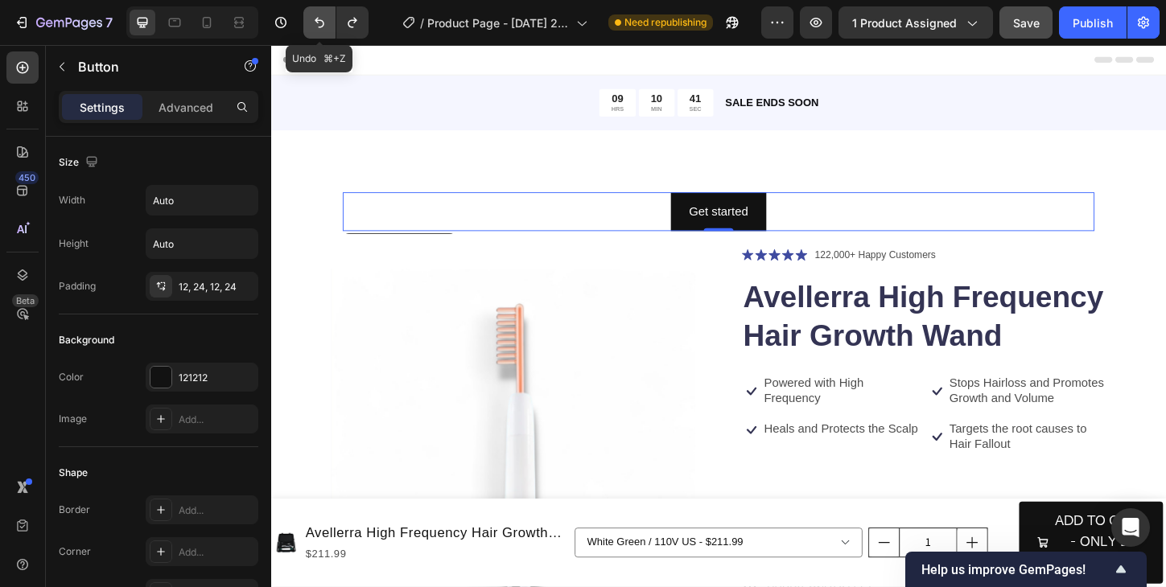
click at [319, 23] on icon "Undo/Redo" at bounding box center [319, 22] width 16 height 16
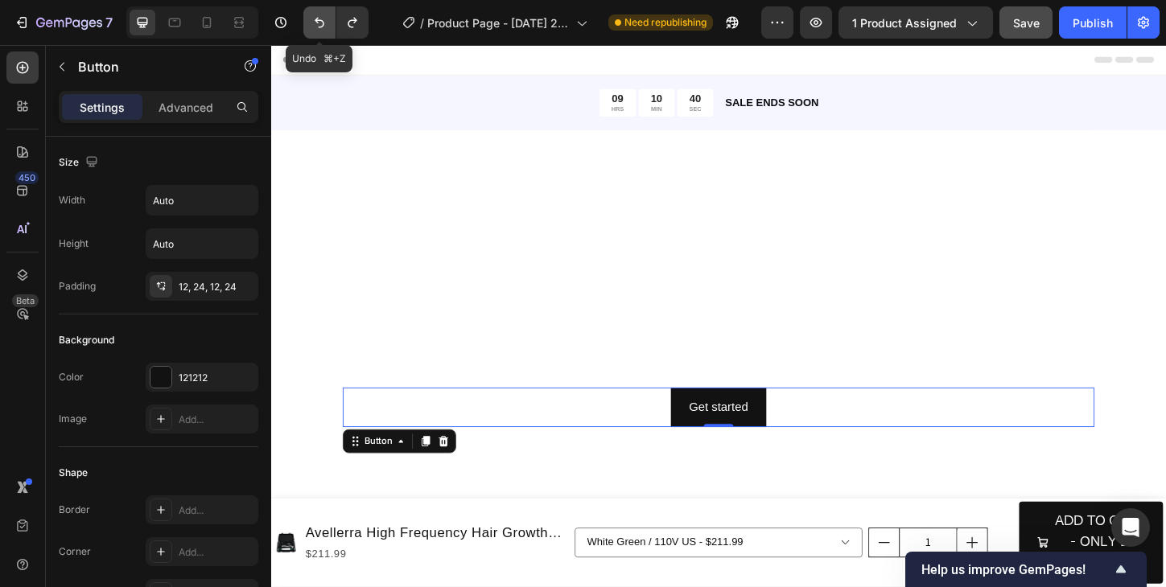
click at [319, 23] on icon "Undo/Redo" at bounding box center [319, 22] width 16 height 16
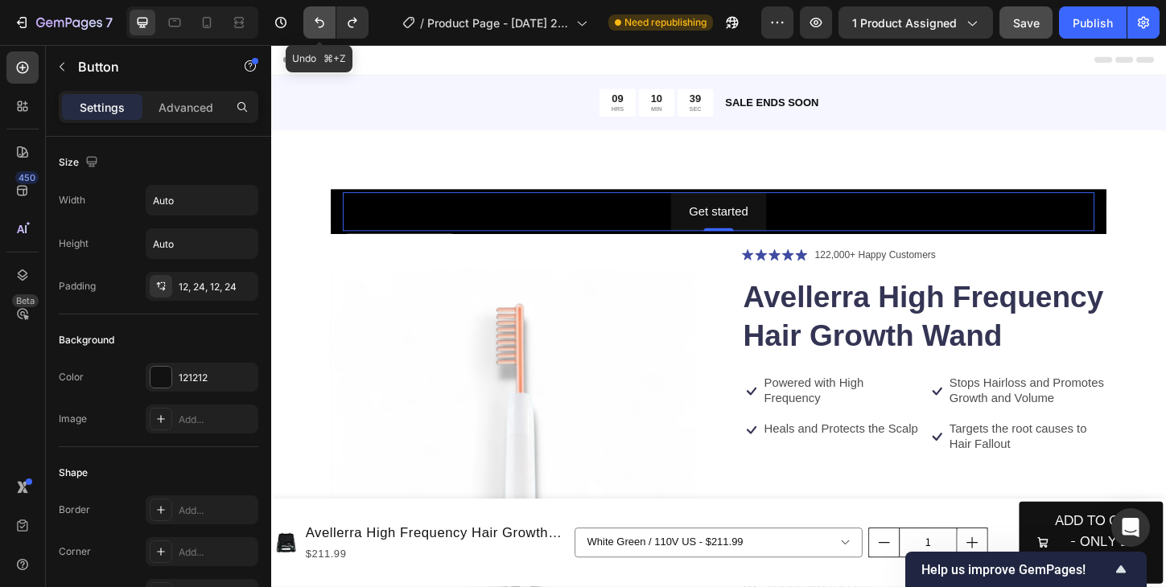
click at [319, 23] on icon "Undo/Redo" at bounding box center [319, 22] width 16 height 16
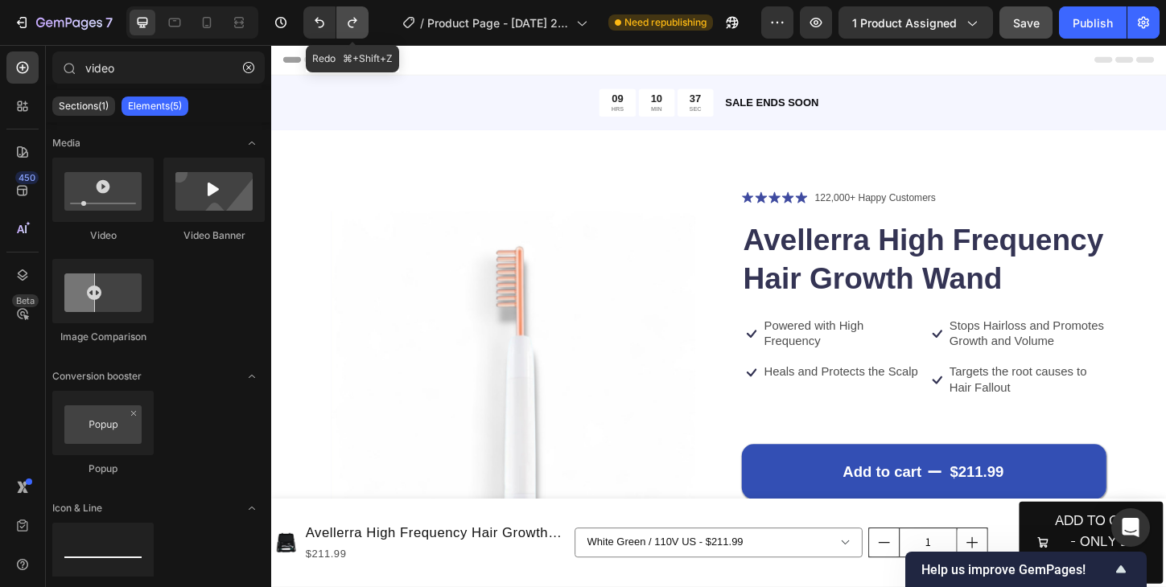
click at [356, 23] on icon "Undo/Redo" at bounding box center [352, 22] width 16 height 16
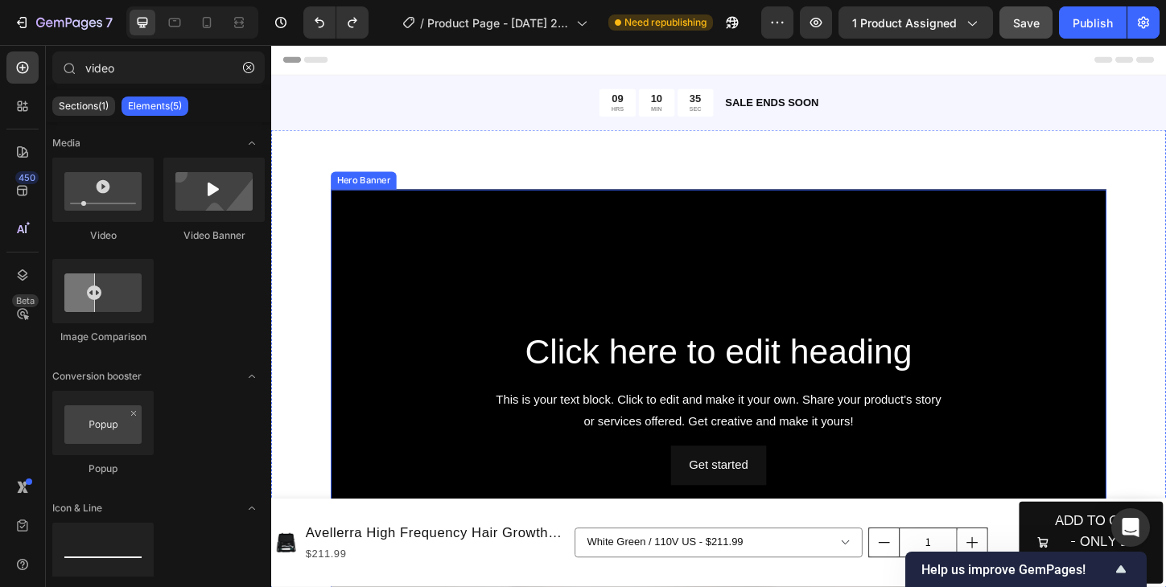
click at [643, 263] on div "Background Image" at bounding box center [753, 436] width 837 height 471
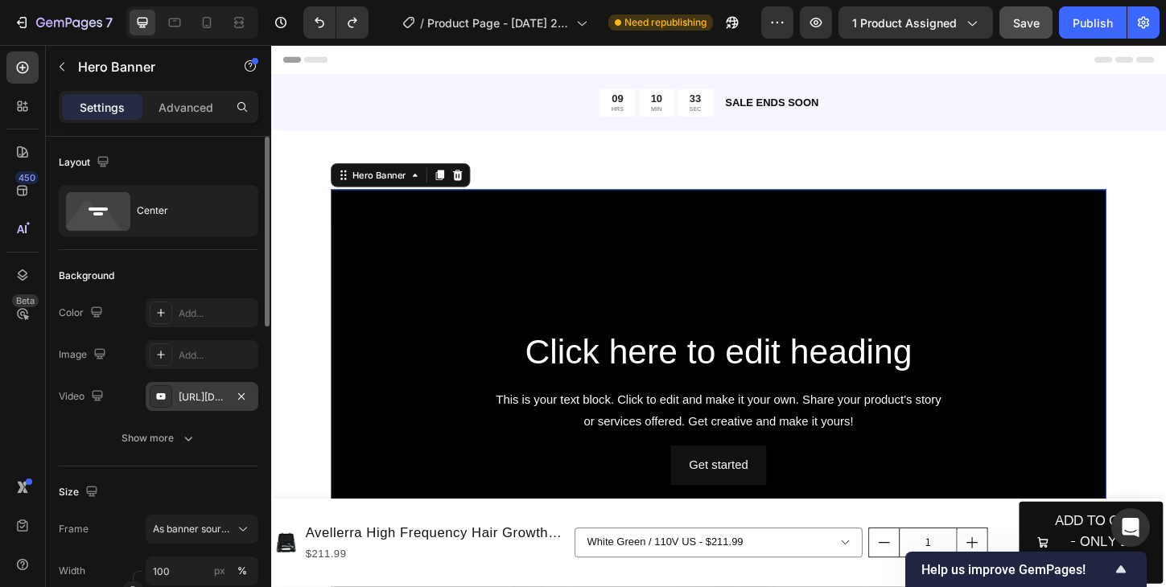
click at [199, 397] on div "[URL][DOMAIN_NAME]" at bounding box center [202, 397] width 47 height 14
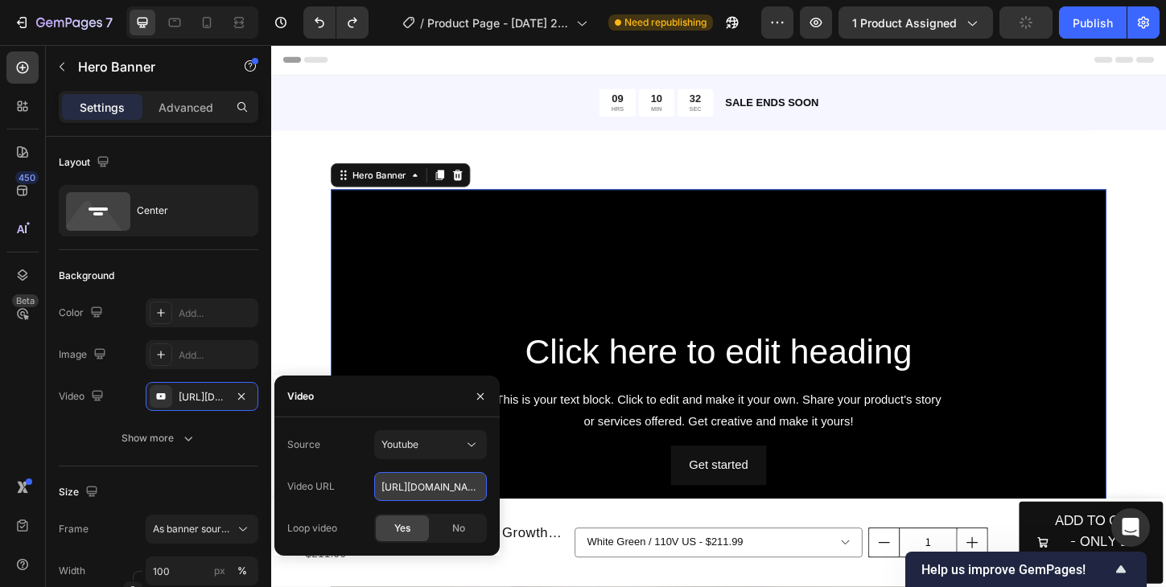
click at [424, 484] on input "[URL][DOMAIN_NAME]" at bounding box center [430, 486] width 113 height 29
paste input "[URL][DOMAIN_NAME]"
type input "[URL][DOMAIN_NAME]"
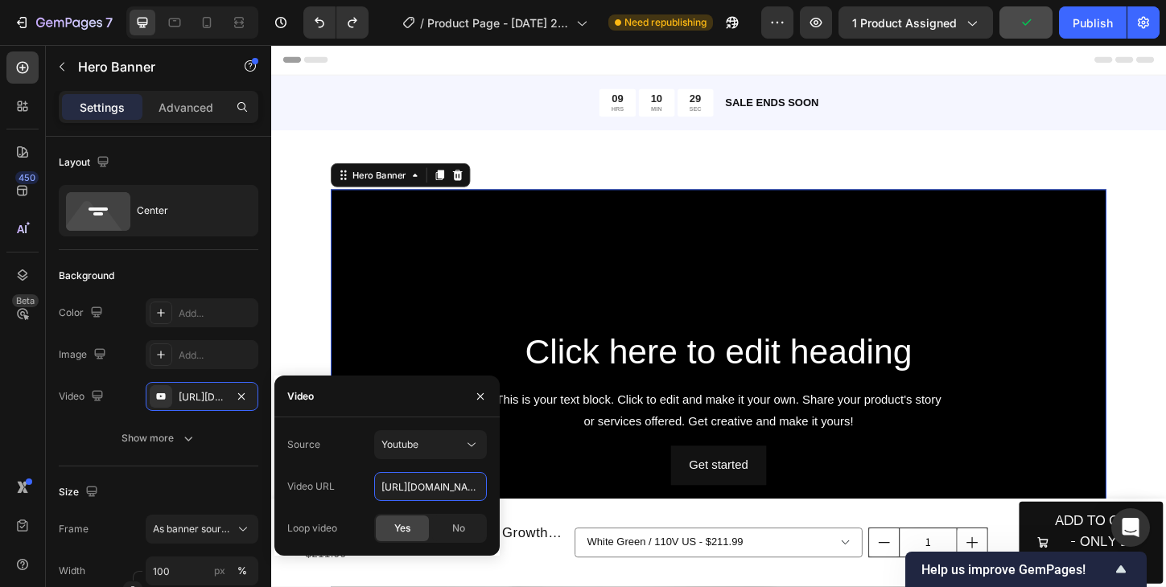
scroll to position [0, 43]
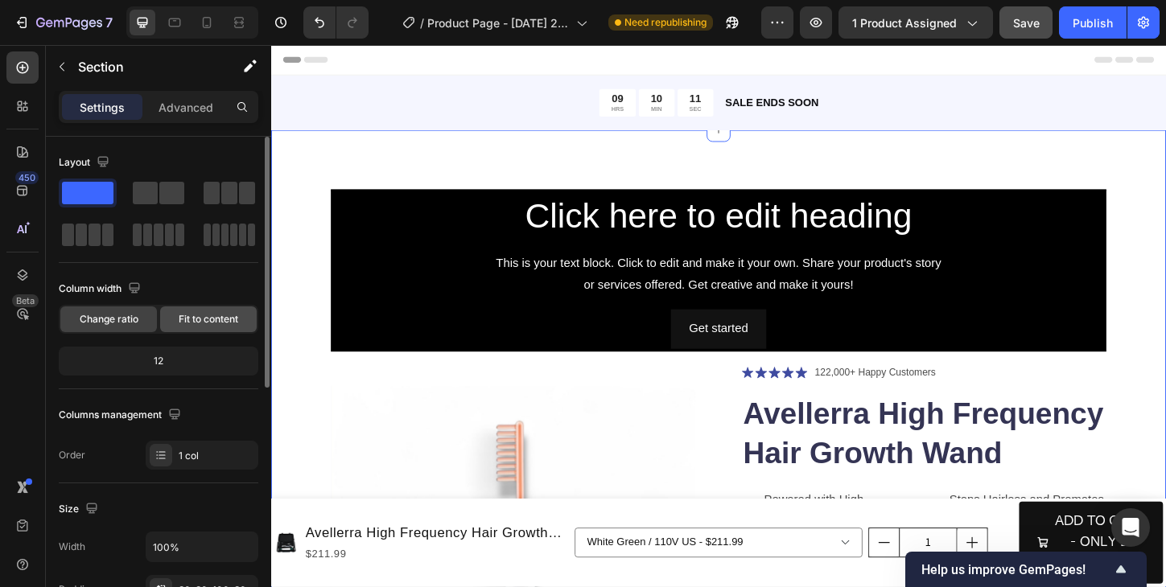
click at [198, 319] on span "Fit to content" at bounding box center [209, 319] width 60 height 14
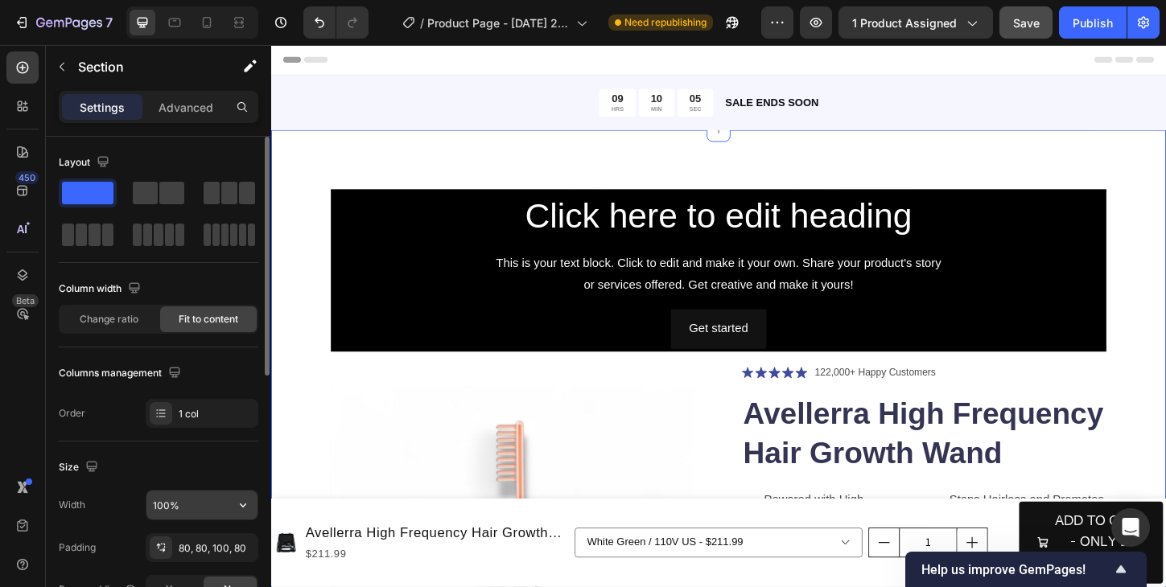
click at [247, 510] on icon "button" at bounding box center [243, 505] width 16 height 16
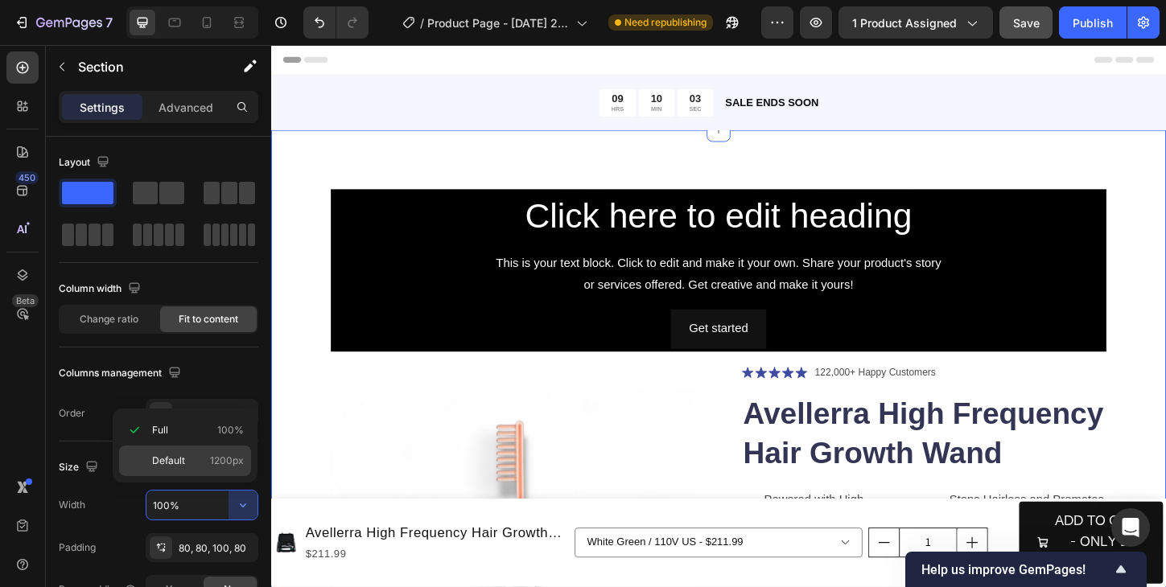
click at [232, 464] on span "1200px" at bounding box center [227, 461] width 34 height 14
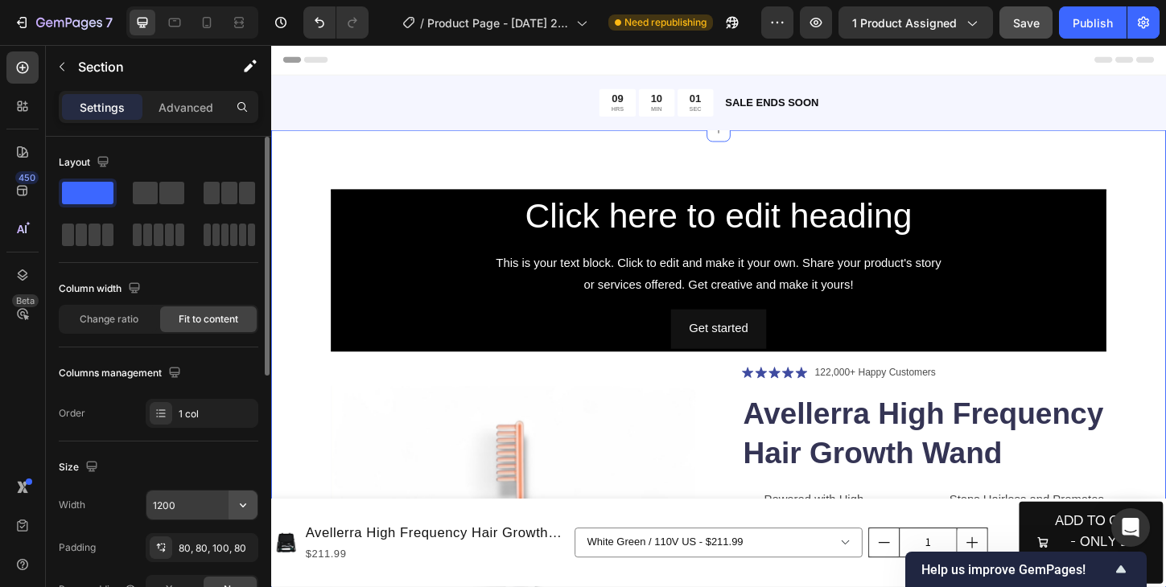
click at [242, 508] on icon "button" at bounding box center [243, 505] width 16 height 16
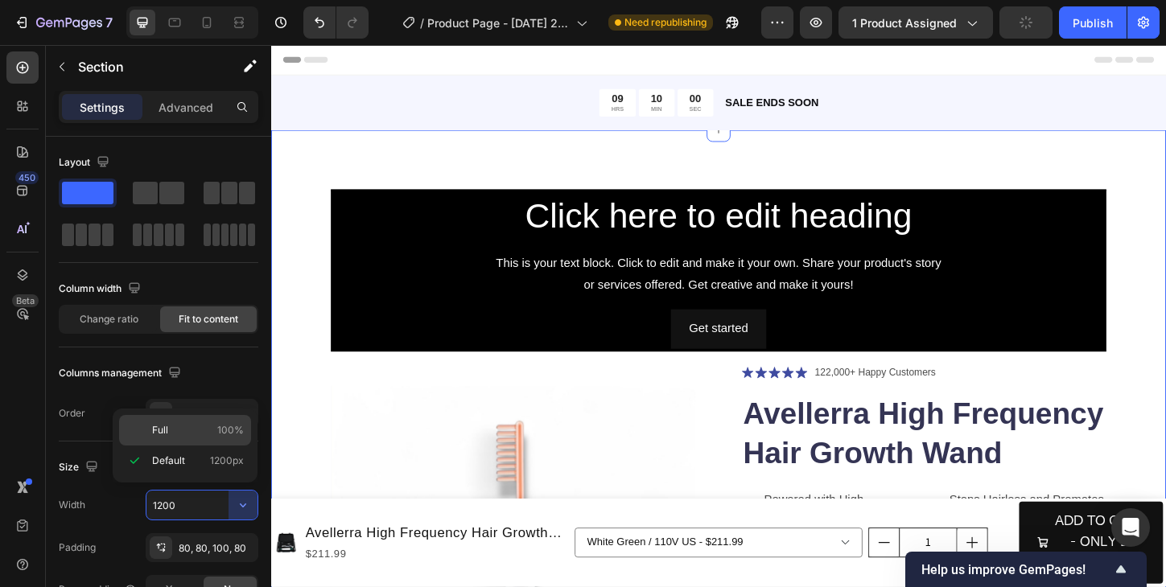
click at [213, 426] on p "Full 100%" at bounding box center [198, 430] width 92 height 14
type input "100%"
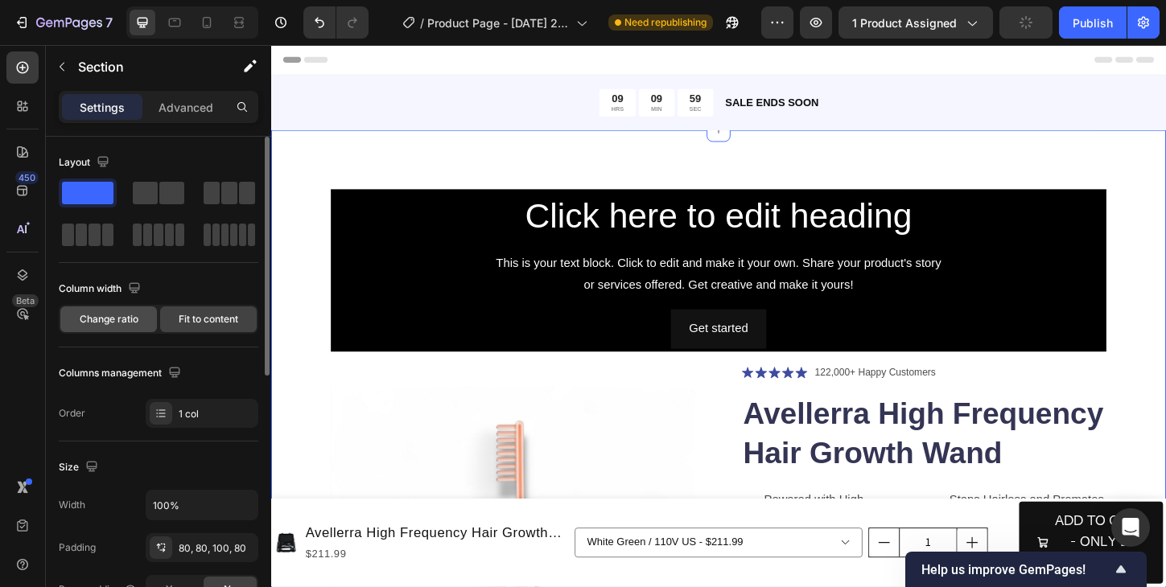
click at [124, 322] on span "Change ratio" at bounding box center [109, 319] width 59 height 14
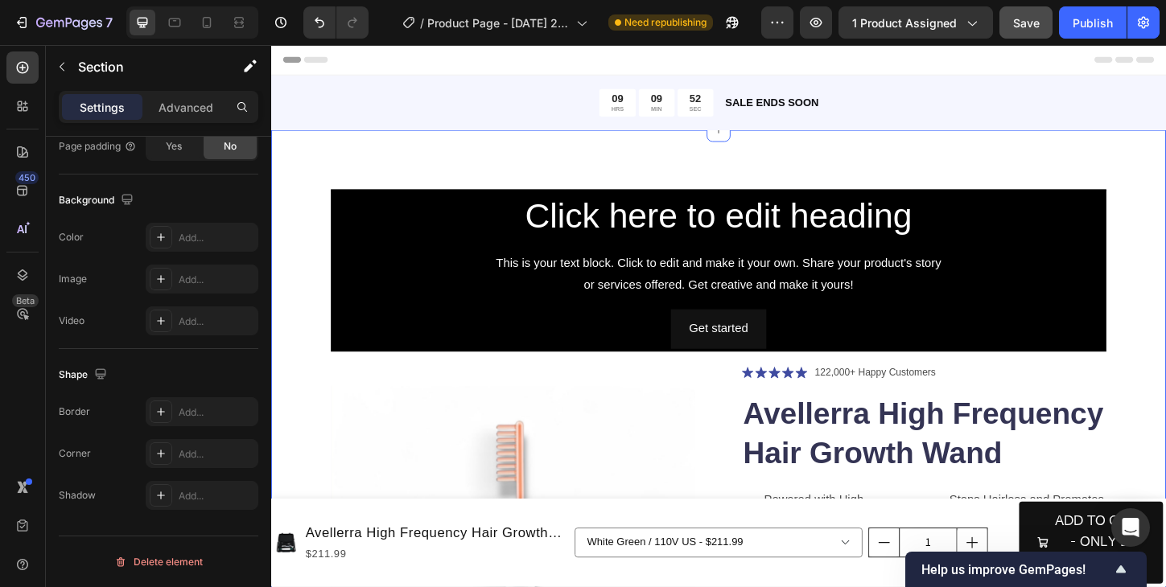
scroll to position [147, 0]
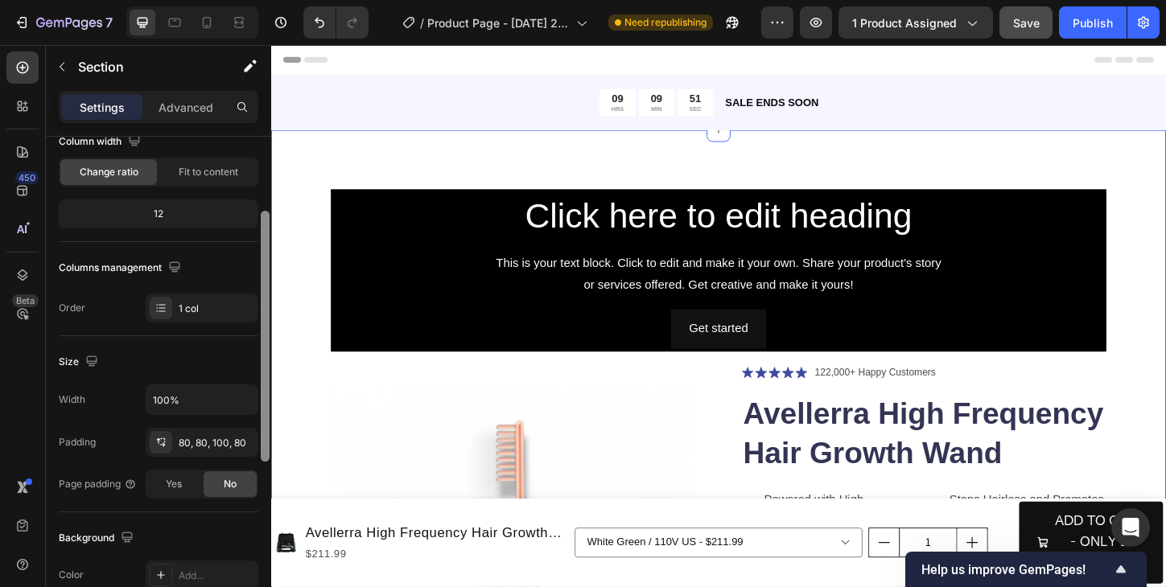
drag, startPoint x: 536, startPoint y: 390, endPoint x: 326, endPoint y: 142, distance: 324.7
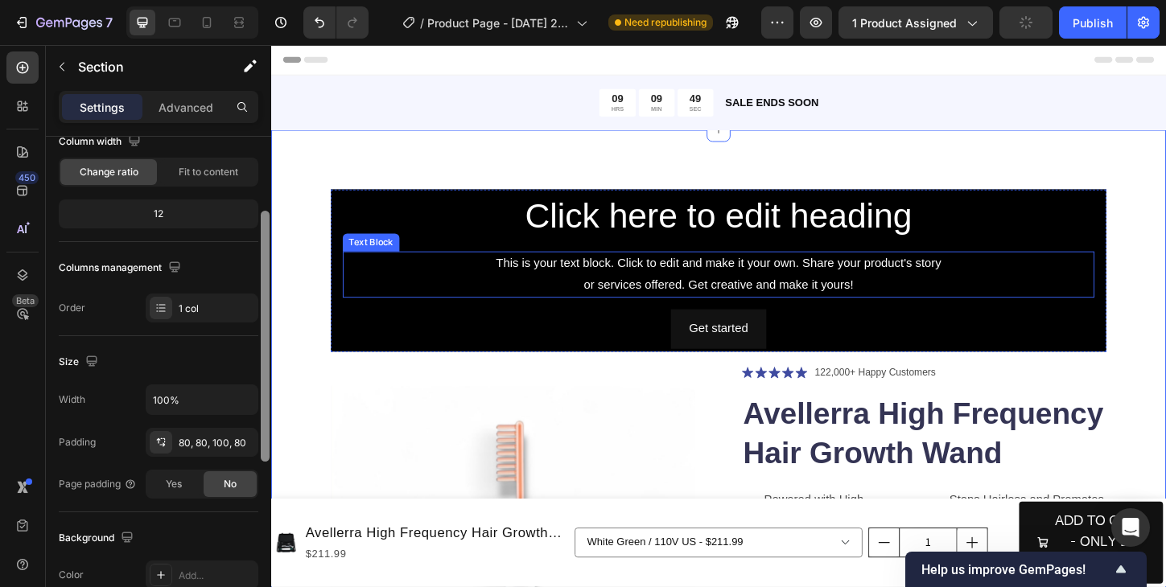
click at [511, 288] on div "This is your text block. Click to edit and make it your own. Share your product…" at bounding box center [753, 293] width 811 height 50
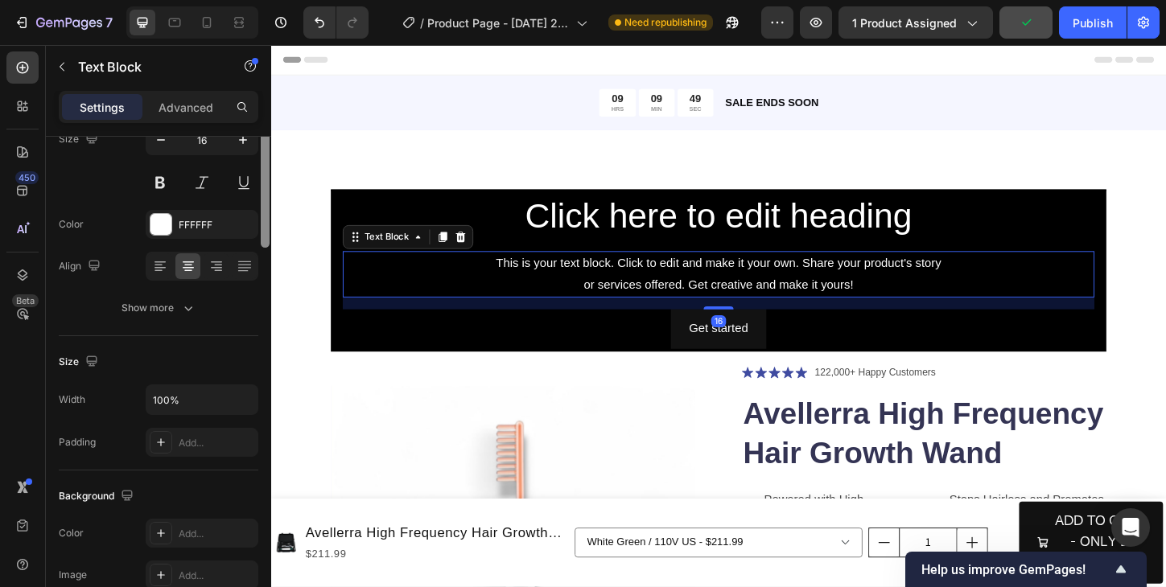
scroll to position [0, 0]
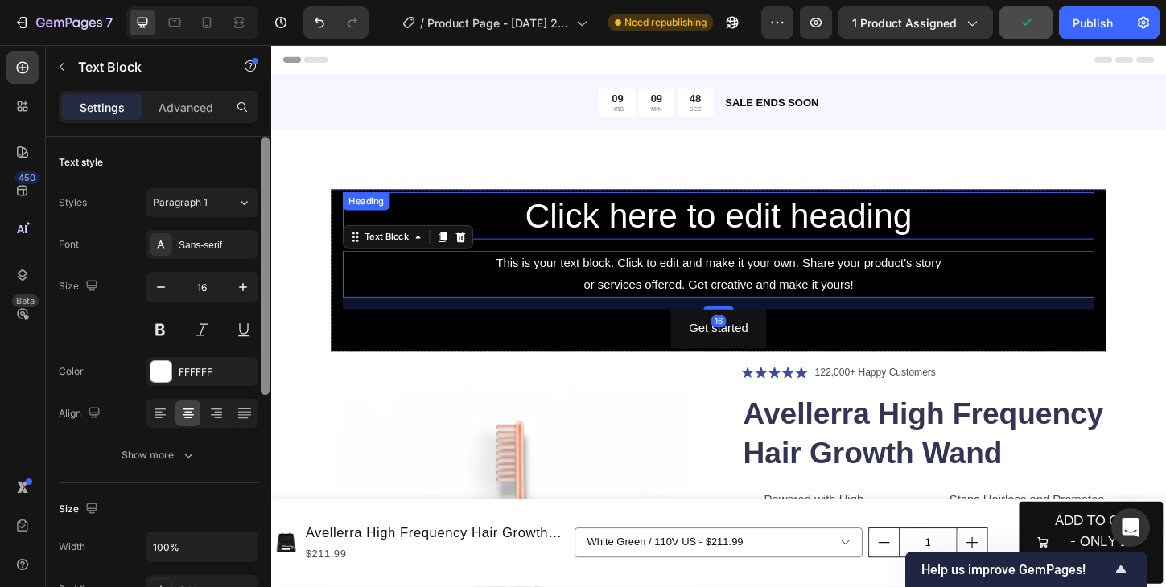
click at [528, 212] on h2 "Click here to edit heading" at bounding box center [753, 229] width 811 height 51
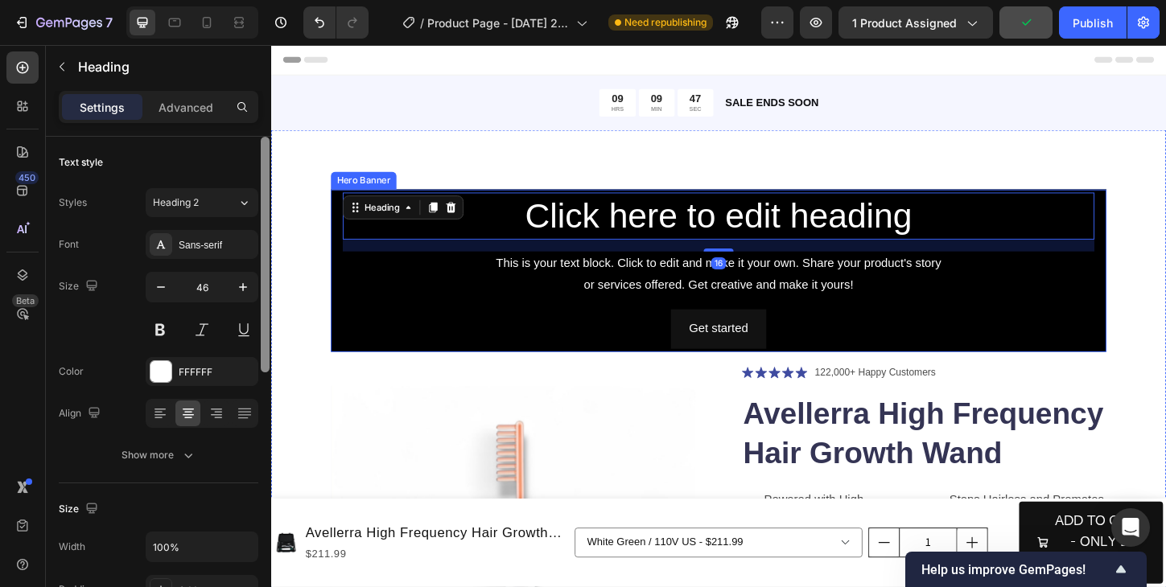
click at [339, 245] on div "Click here to edit heading Heading 16 This is your text block. Click to edit an…" at bounding box center [753, 288] width 837 height 175
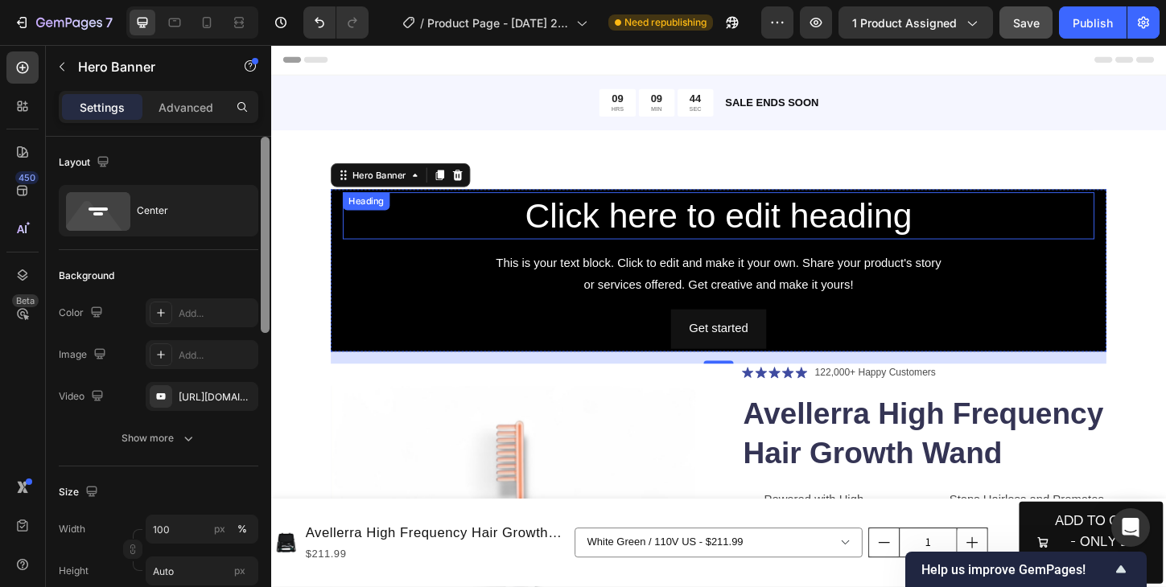
click at [738, 229] on h2 "Click here to edit heading" at bounding box center [753, 229] width 811 height 51
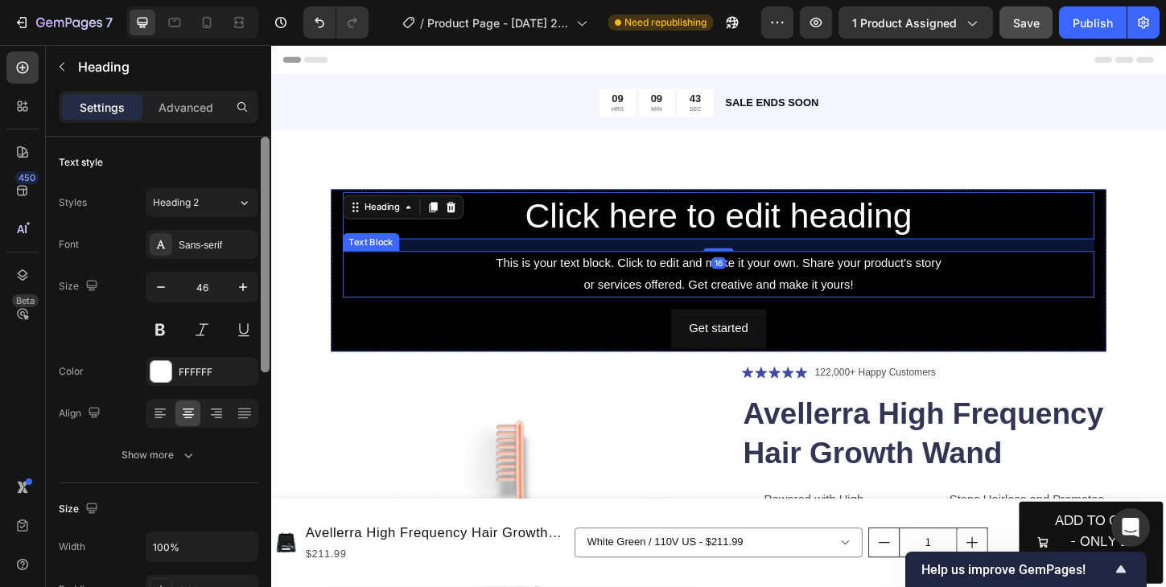
click at [800, 294] on div "This is your text block. Click to edit and make it your own. Share your product…" at bounding box center [753, 293] width 811 height 50
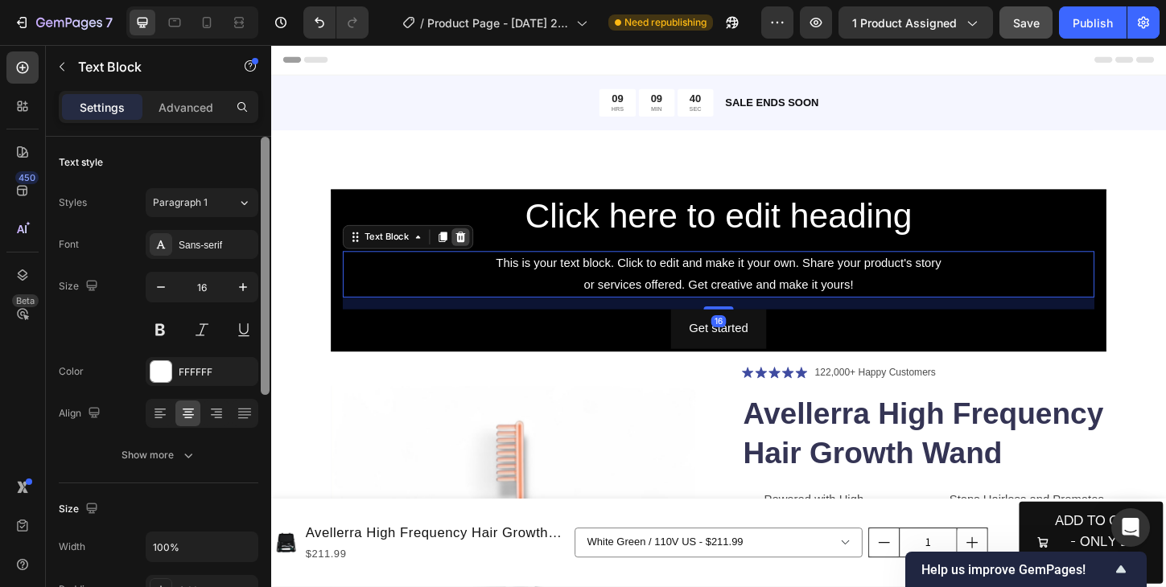
click at [475, 257] on icon at bounding box center [476, 252] width 10 height 11
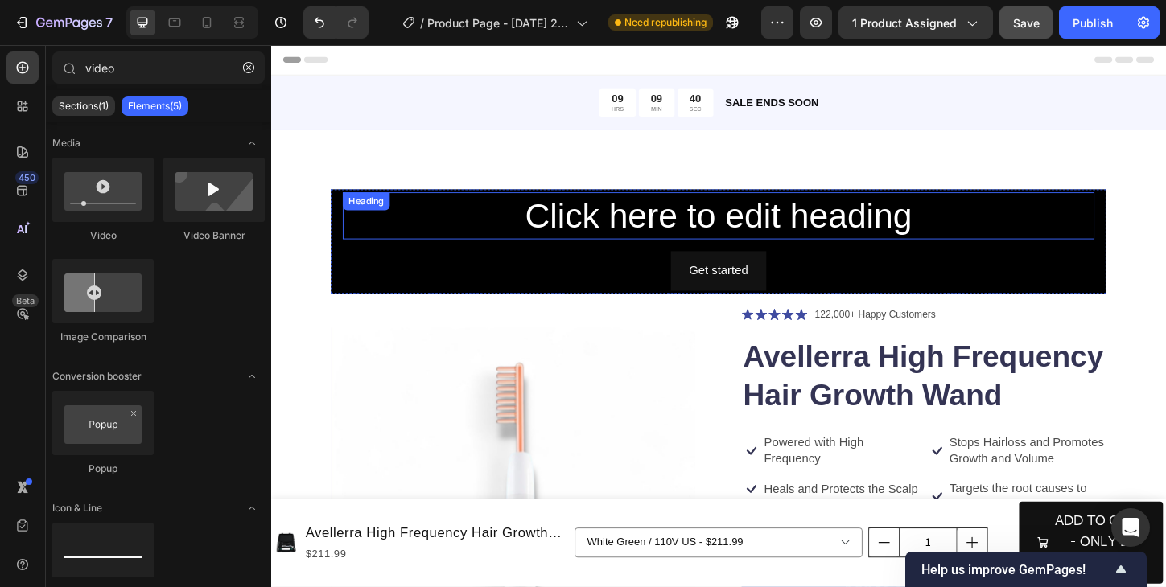
click at [584, 232] on h2 "Click here to edit heading" at bounding box center [753, 229] width 811 height 51
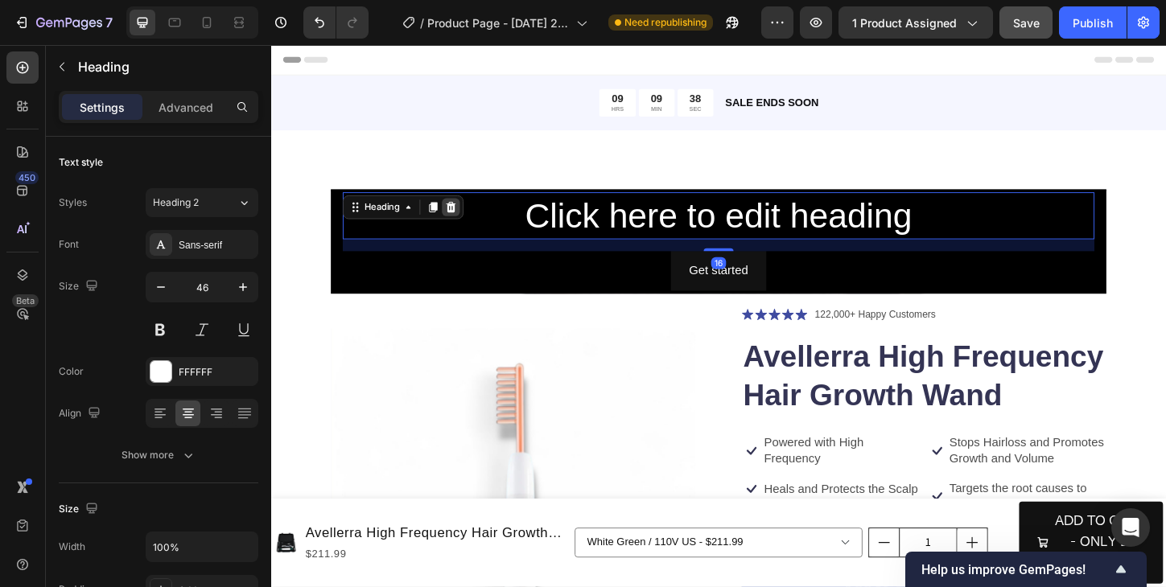
click at [462, 220] on icon at bounding box center [465, 219] width 10 height 11
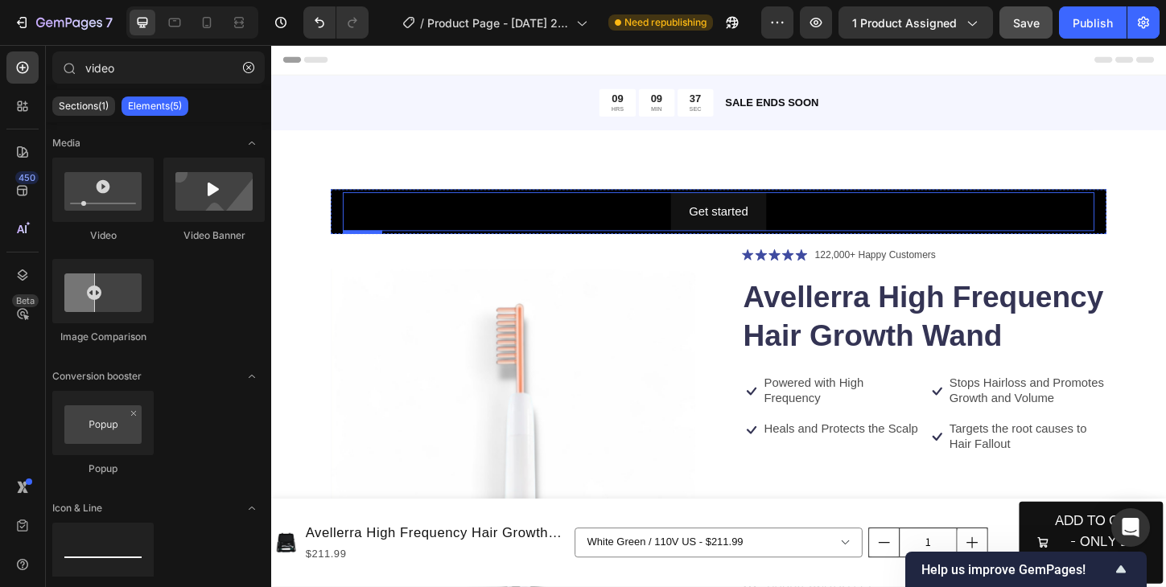
click at [816, 223] on div "Get started Button" at bounding box center [753, 225] width 811 height 43
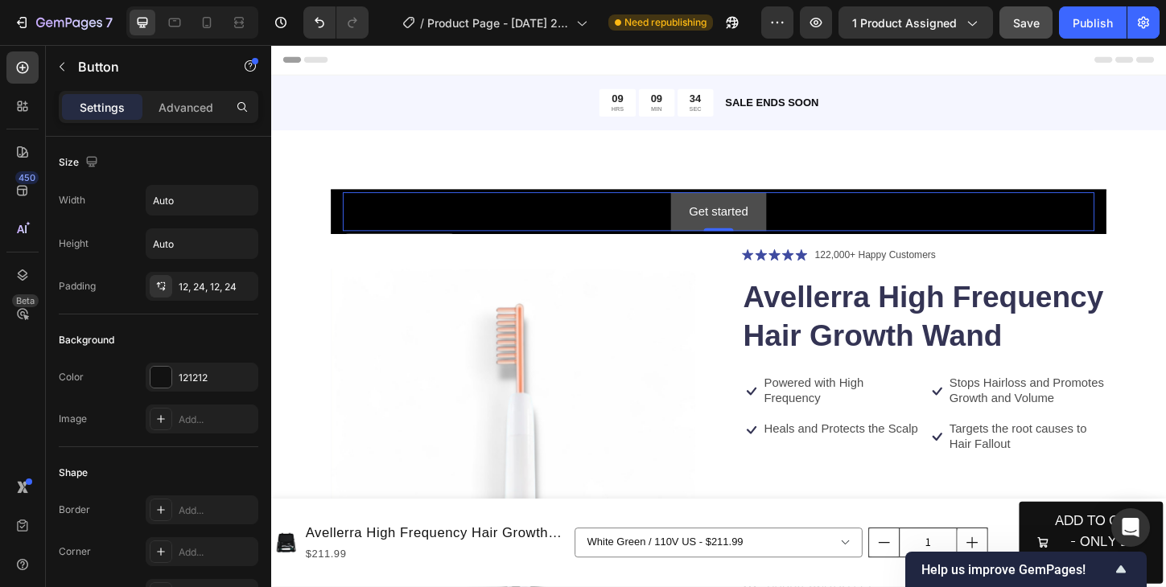
click at [717, 217] on button "Get started" at bounding box center [753, 225] width 102 height 43
click at [796, 228] on button "Get started" at bounding box center [753, 225] width 102 height 43
click at [811, 227] on div "Get started Button 0" at bounding box center [753, 225] width 811 height 43
click at [753, 224] on div "Get started" at bounding box center [754, 225] width 64 height 23
drag, startPoint x: 695, startPoint y: 223, endPoint x: 767, endPoint y: 228, distance: 72.6
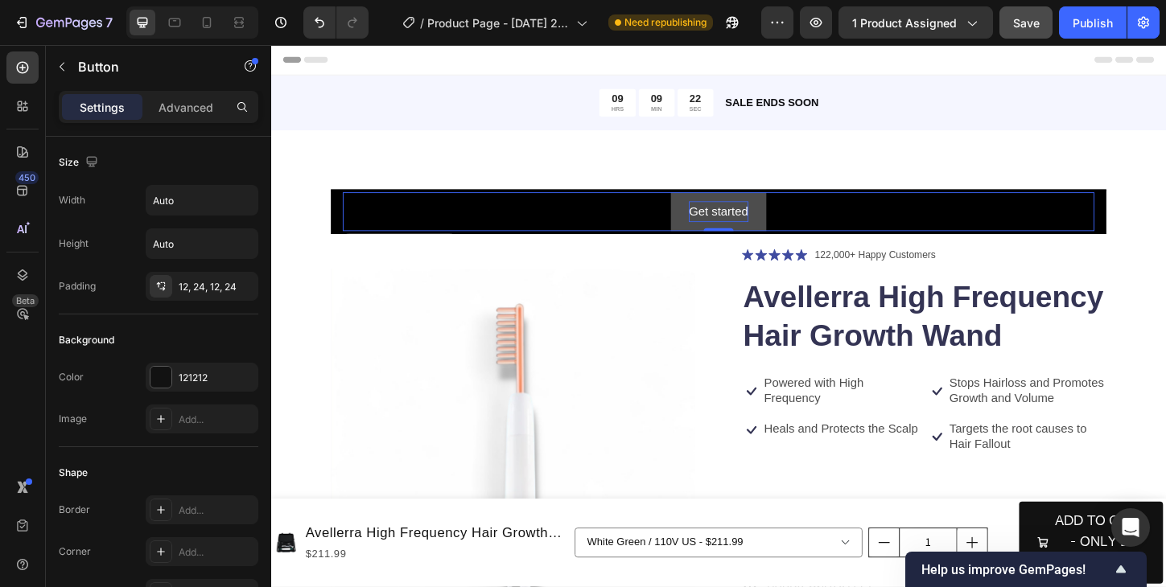
click at [767, 228] on div "Get started Button 0" at bounding box center [753, 225] width 811 height 43
click at [323, 27] on icon "Undo/Redo" at bounding box center [319, 22] width 16 height 16
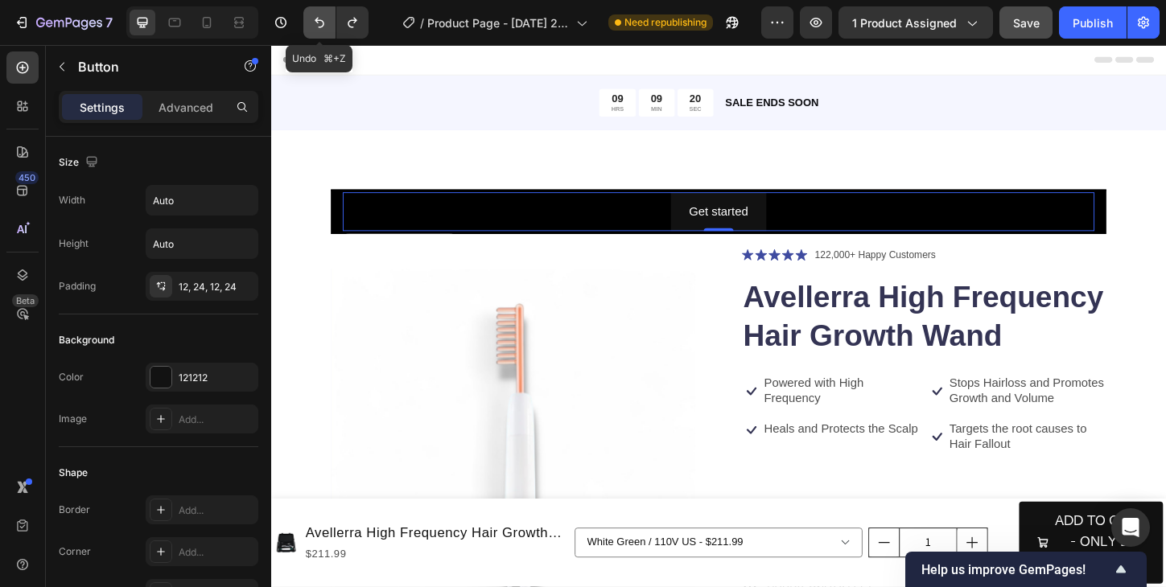
click at [323, 27] on icon "Undo/Redo" at bounding box center [319, 22] width 16 height 16
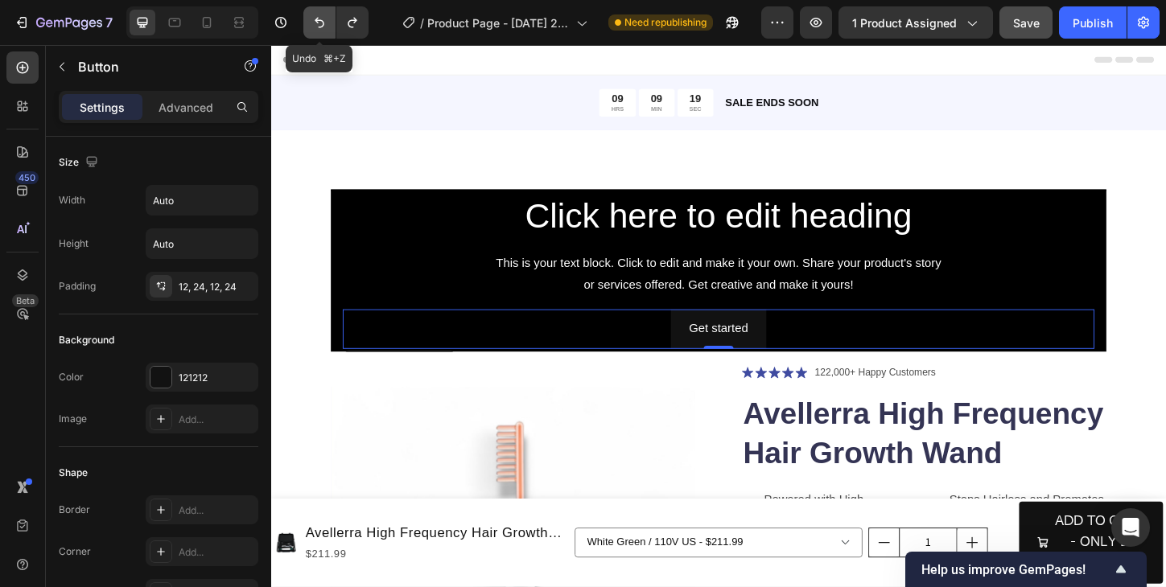
click at [323, 27] on icon "Undo/Redo" at bounding box center [319, 22] width 16 height 16
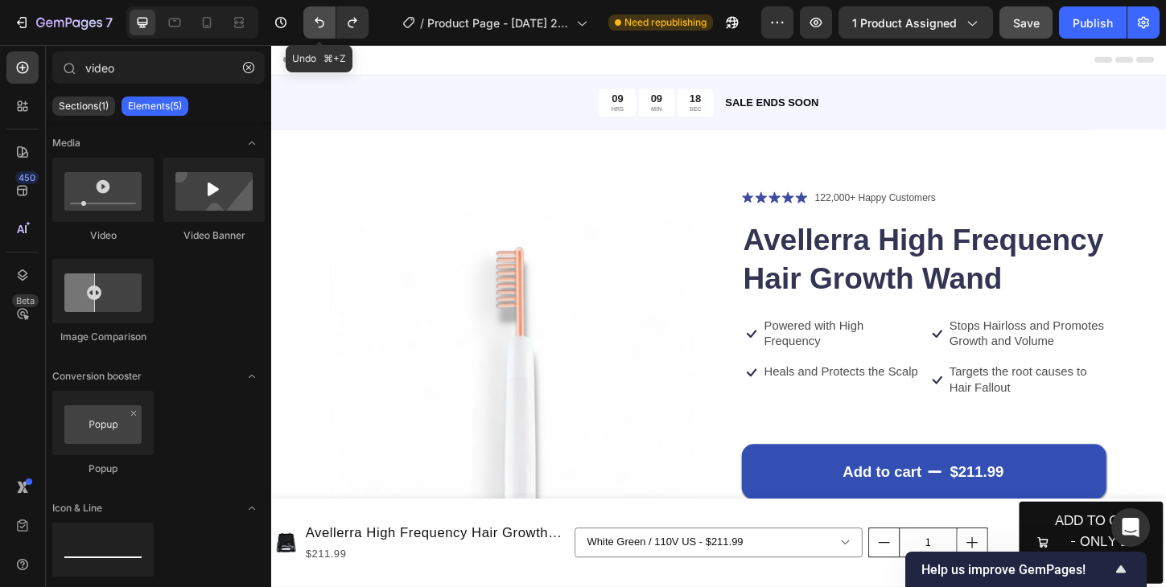
click at [323, 27] on icon "Undo/Redo" at bounding box center [319, 22] width 16 height 16
click at [347, 27] on icon "Undo/Redo" at bounding box center [352, 22] width 16 height 16
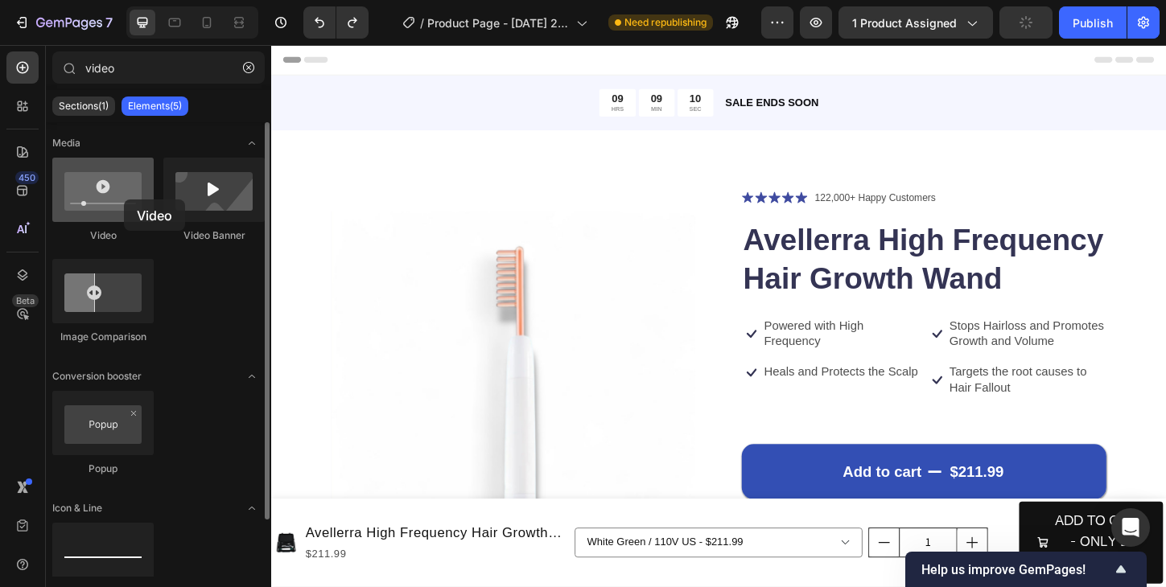
click at [124, 199] on div at bounding box center [102, 190] width 101 height 64
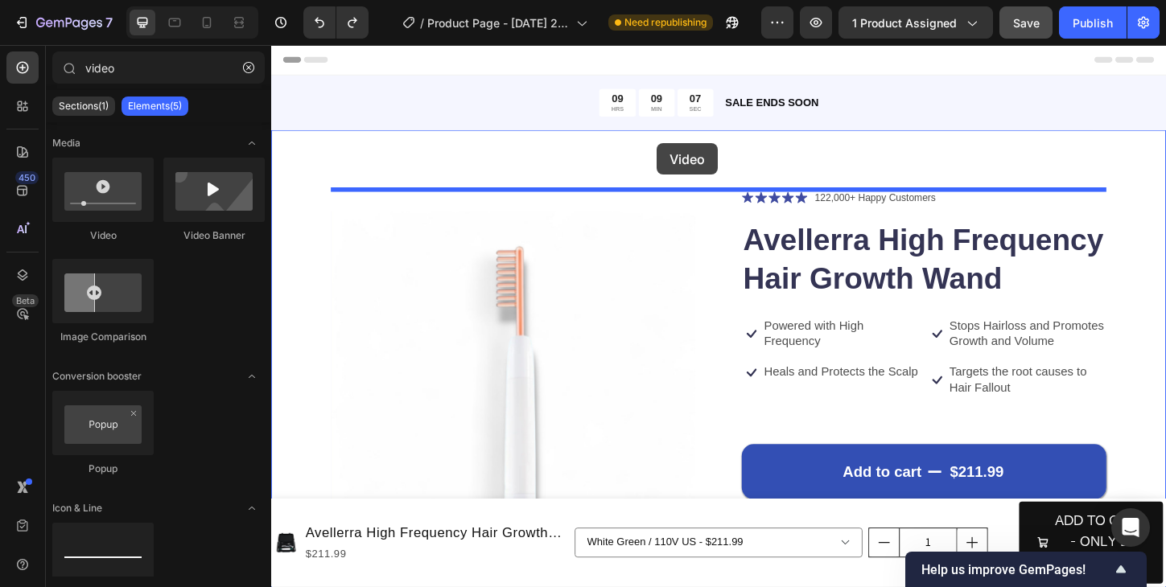
drag, startPoint x: 395, startPoint y: 245, endPoint x: 685, endPoint y: 154, distance: 303.5
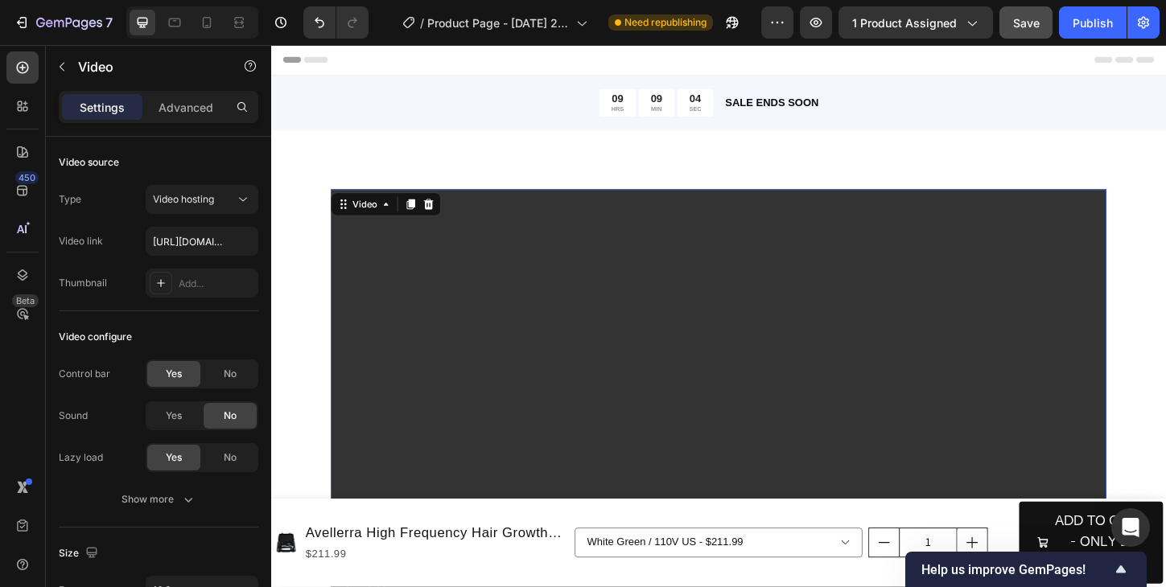
click at [756, 272] on video at bounding box center [753, 436] width 837 height 471
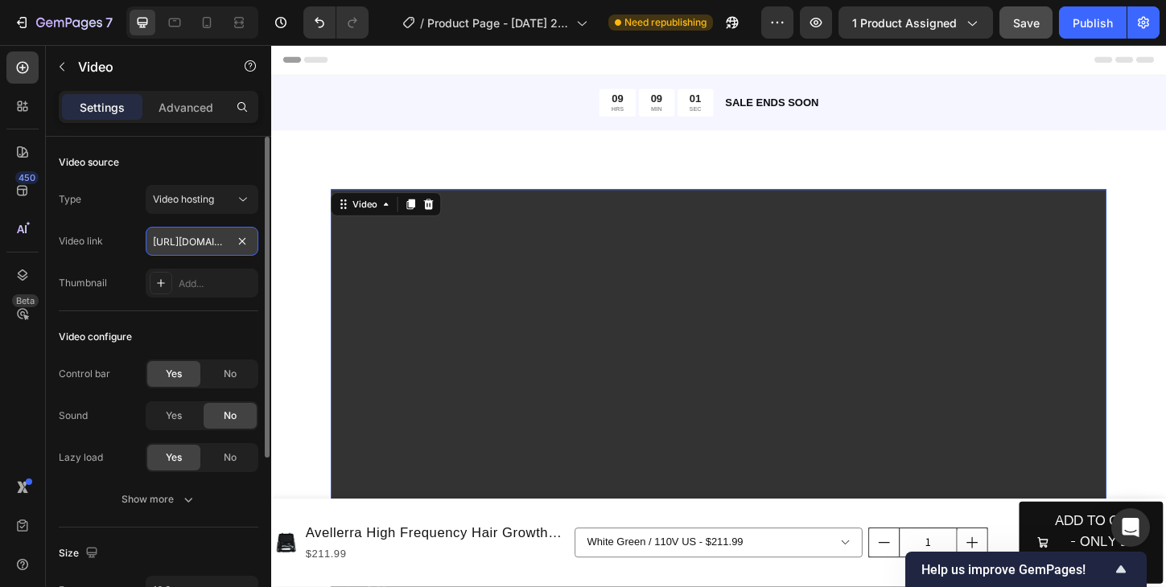
click at [199, 245] on input "[URL][DOMAIN_NAME]" at bounding box center [202, 241] width 113 height 29
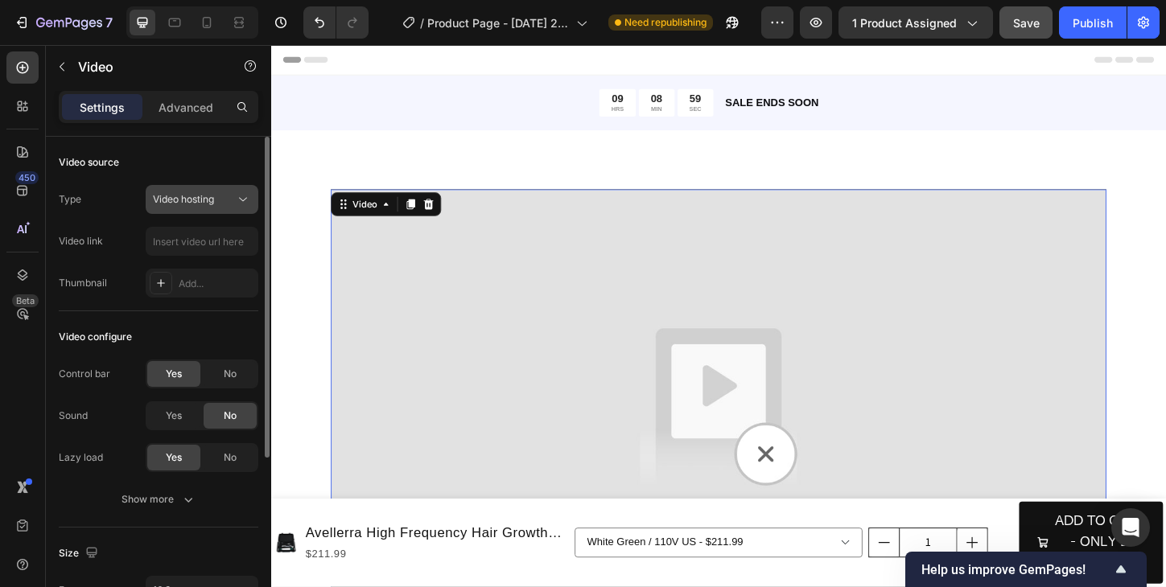
click at [207, 200] on span "Video hosting" at bounding box center [183, 199] width 61 height 12
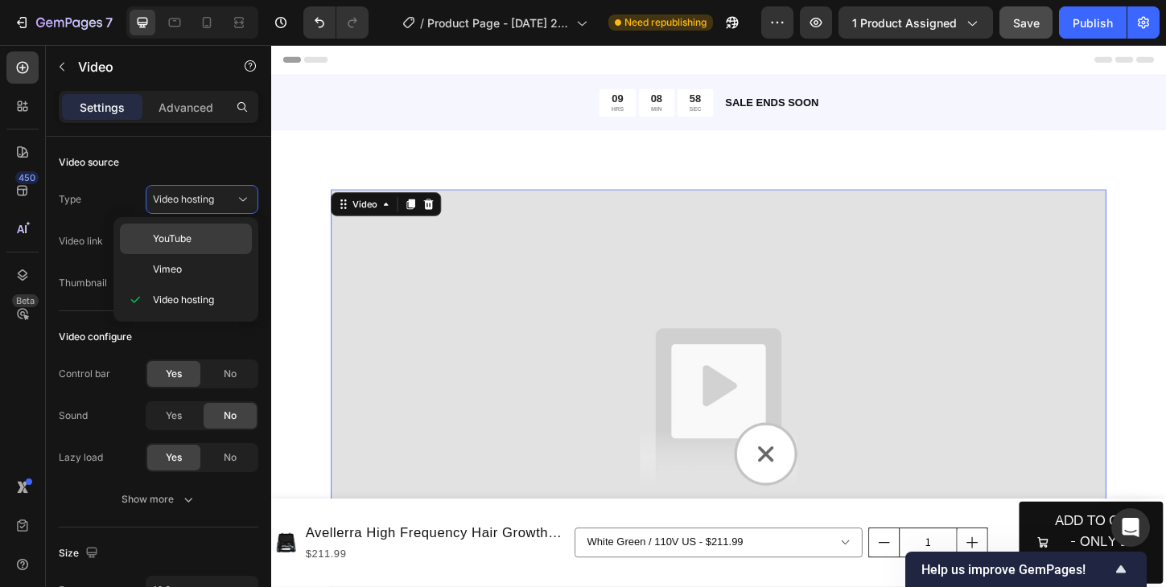
click at [204, 238] on p "YouTube" at bounding box center [199, 239] width 92 height 14
type input "[URL][DOMAIN_NAME]"
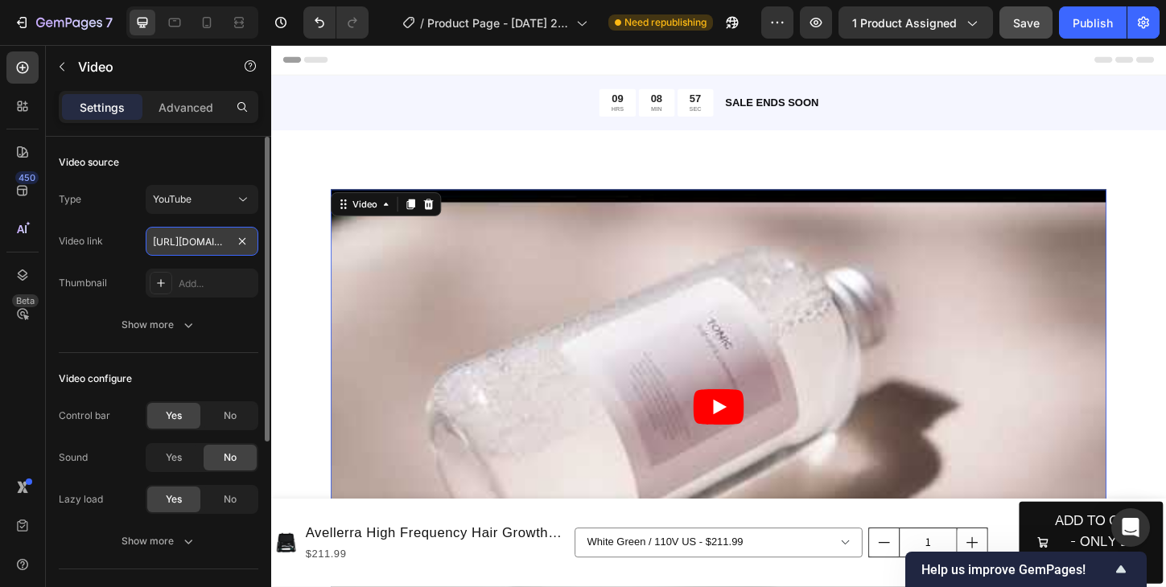
click at [197, 243] on input "[URL][DOMAIN_NAME]" at bounding box center [202, 241] width 113 height 29
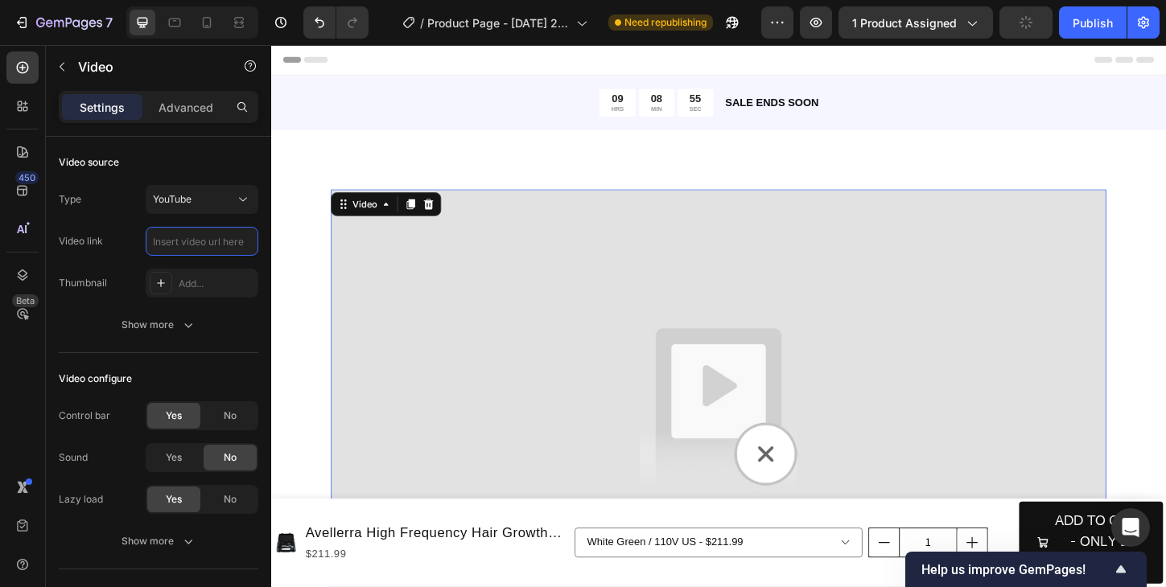
paste input "[URL][DOMAIN_NAME]"
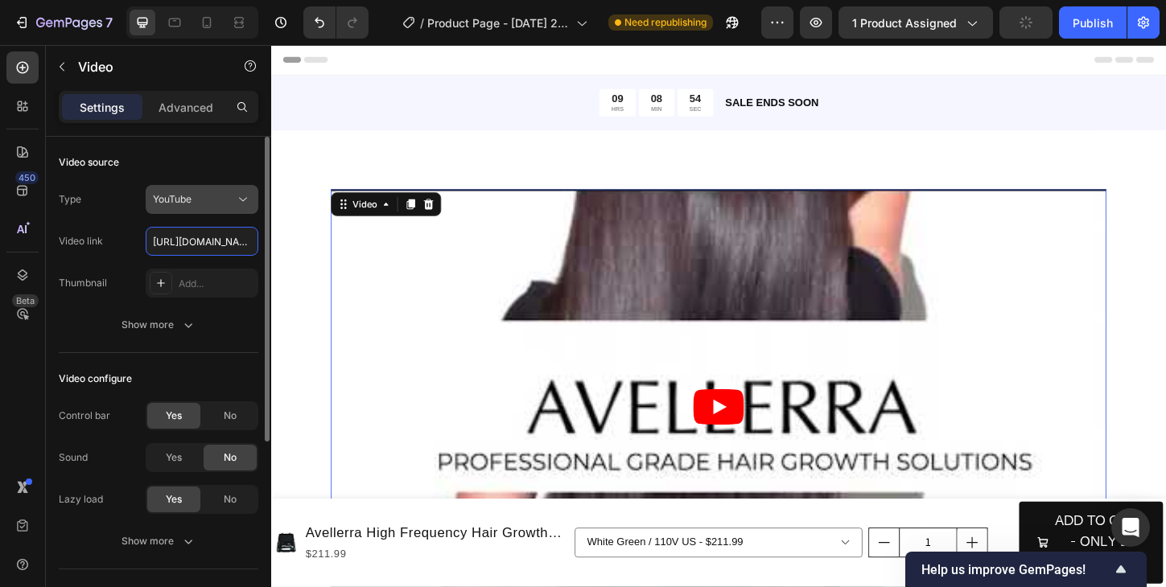
scroll to position [0, 69]
type input "[URL][DOMAIN_NAME]"
click at [226, 303] on div "Type YouTube Video link [URL][DOMAIN_NAME] Thumbnail Add... Show more" at bounding box center [158, 262] width 199 height 154
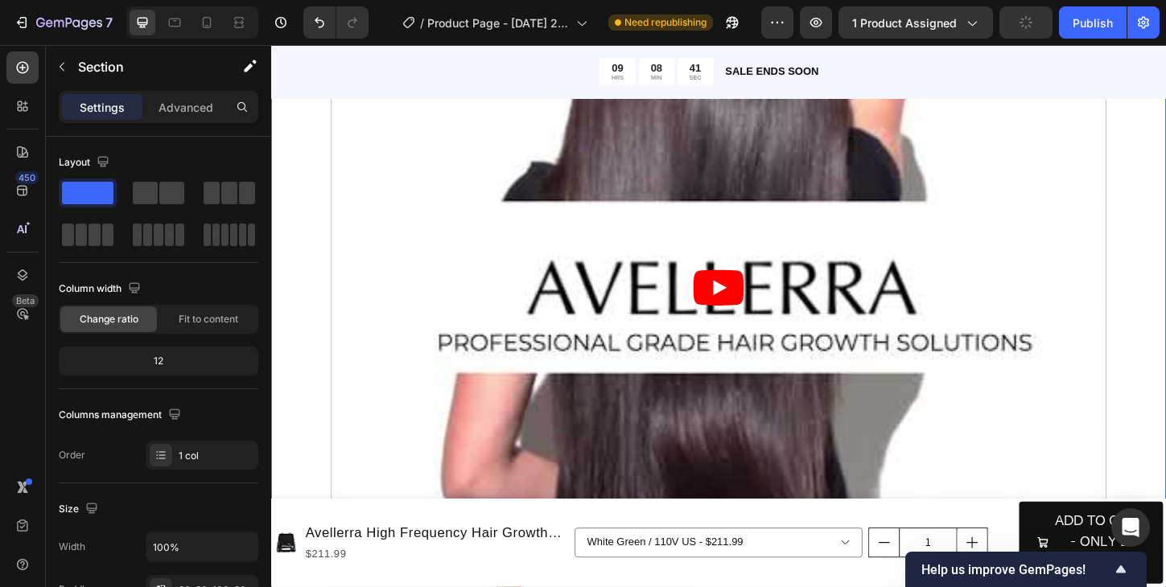
scroll to position [97, 0]
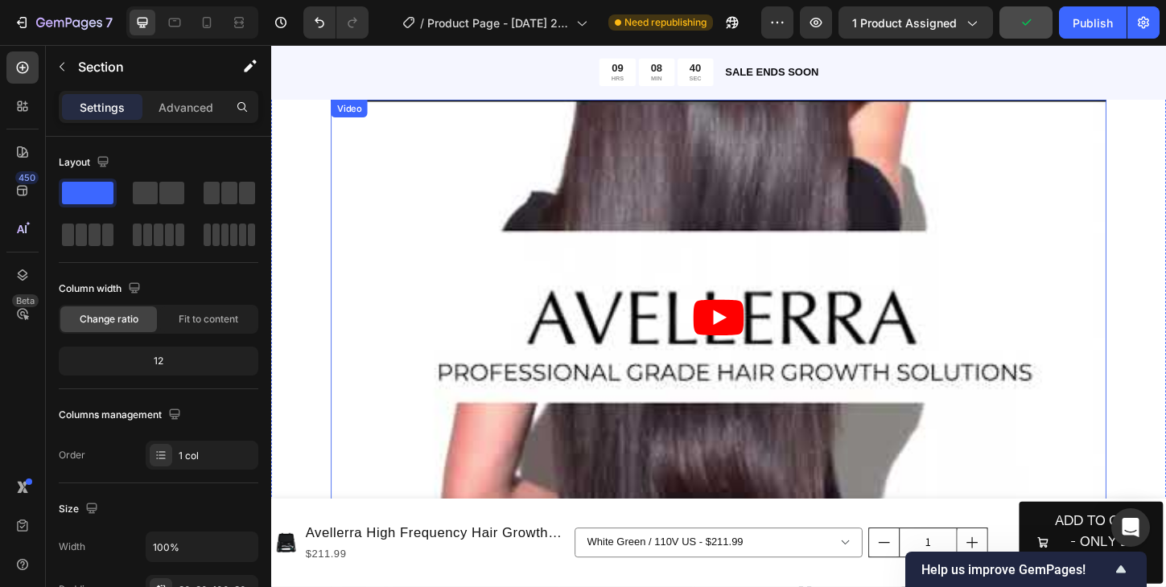
click at [717, 342] on article at bounding box center [753, 340] width 837 height 471
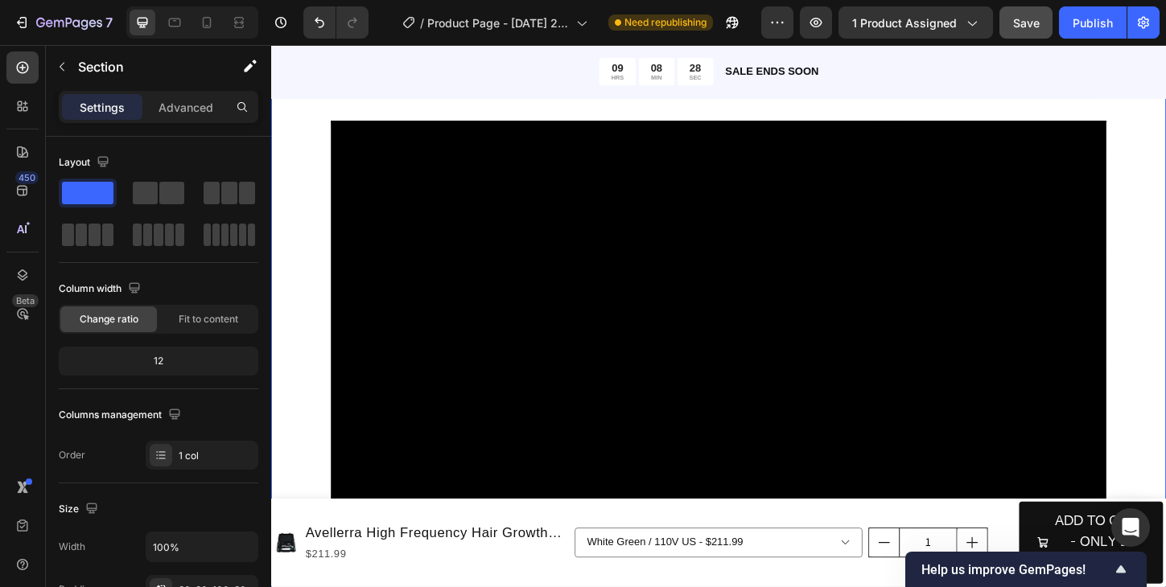
scroll to position [0, 0]
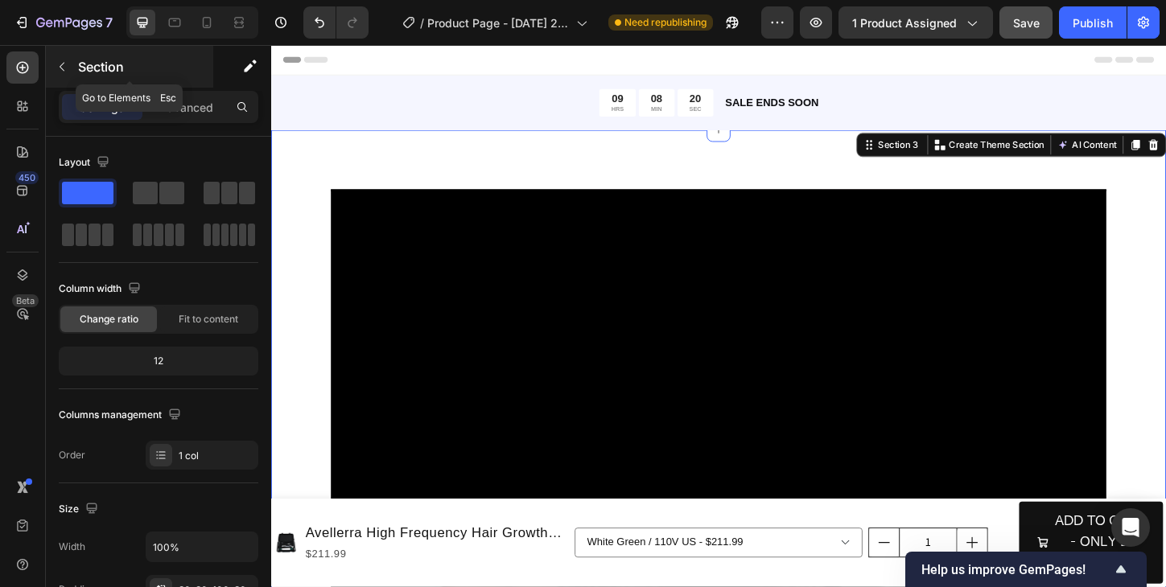
click at [64, 67] on icon "button" at bounding box center [62, 66] width 13 height 13
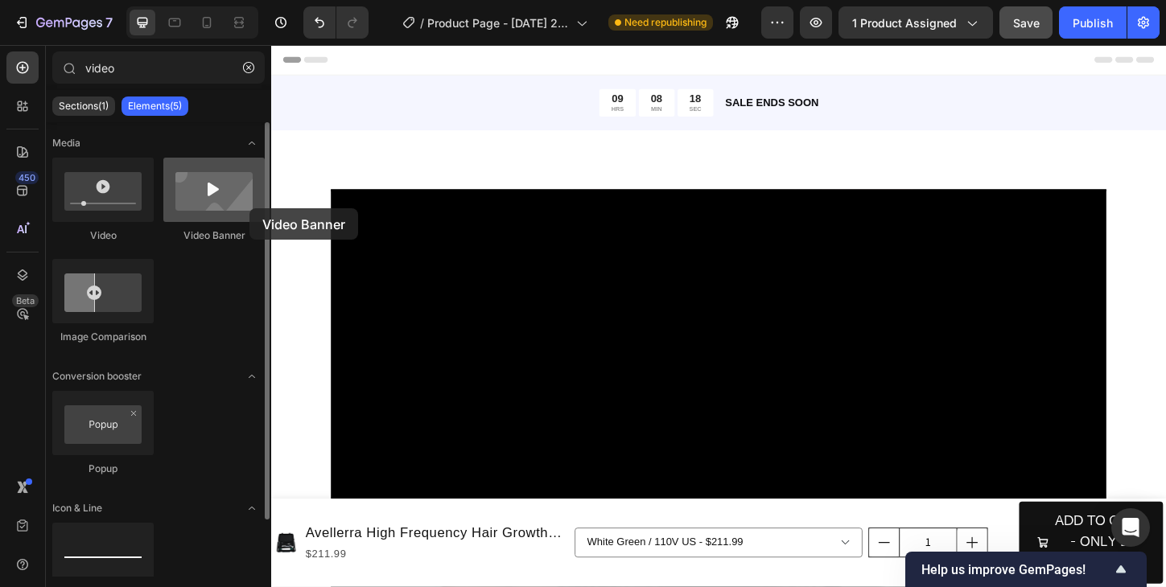
click at [249, 208] on div at bounding box center [213, 190] width 101 height 64
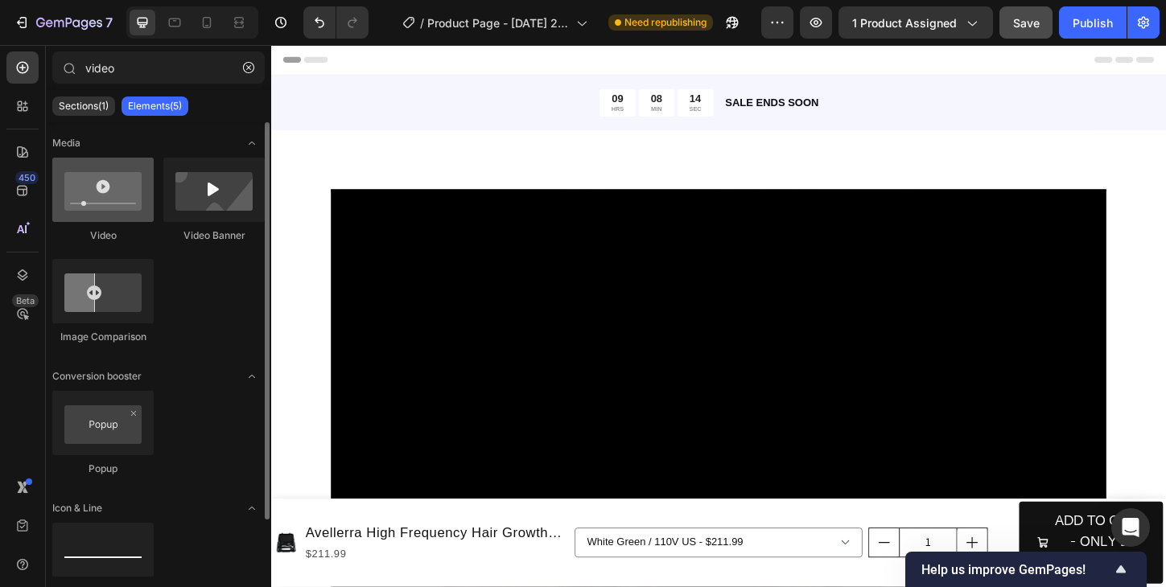
click at [121, 206] on div at bounding box center [102, 190] width 101 height 64
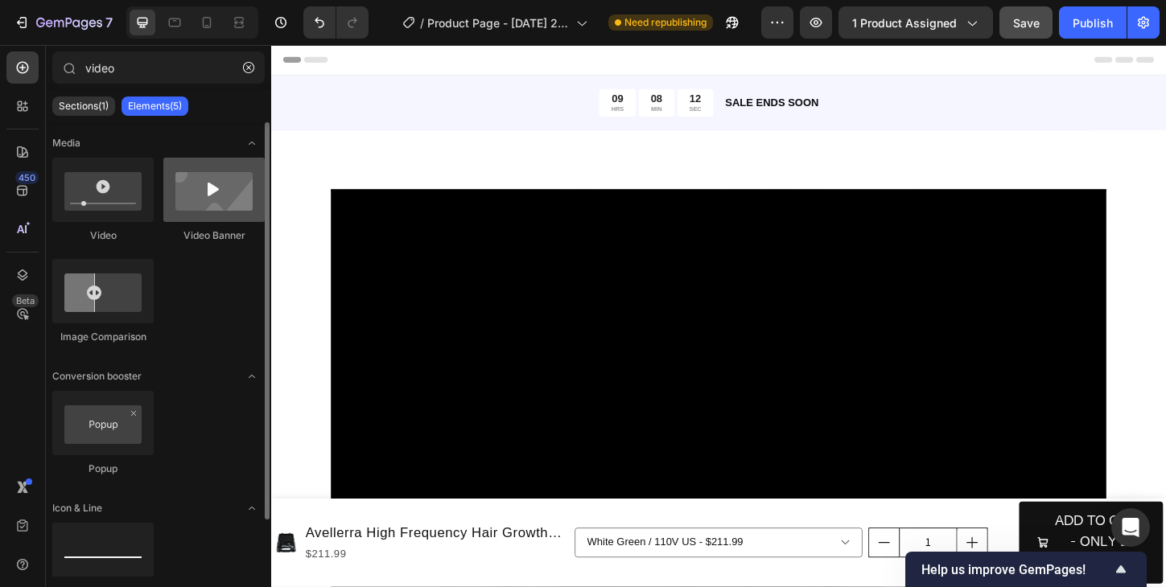
click at [232, 200] on div at bounding box center [213, 190] width 101 height 64
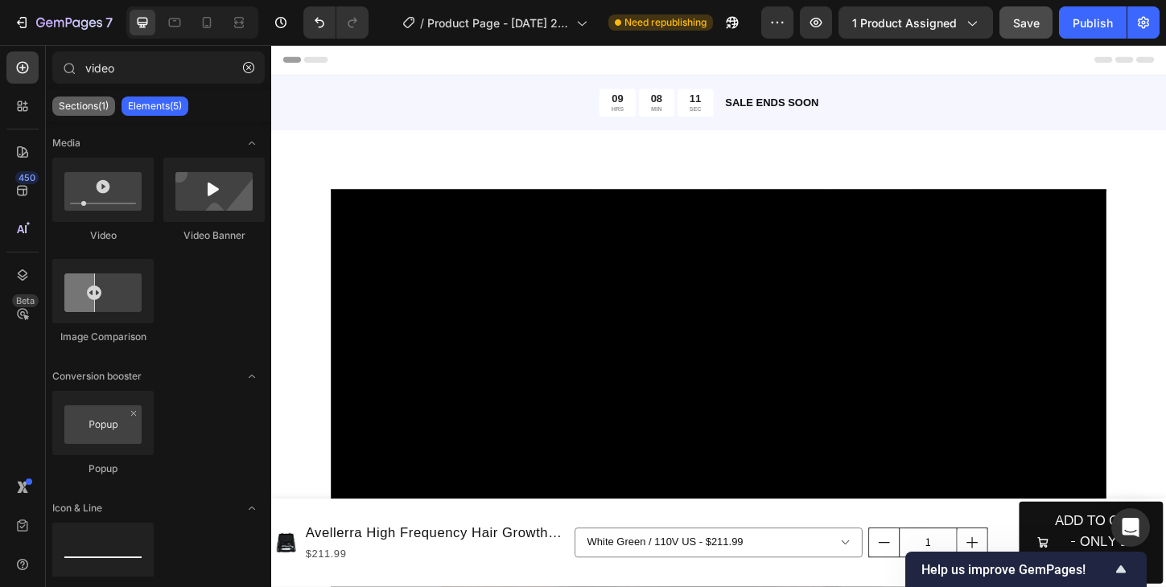
click at [67, 105] on p "Sections(1)" at bounding box center [84, 106] width 50 height 13
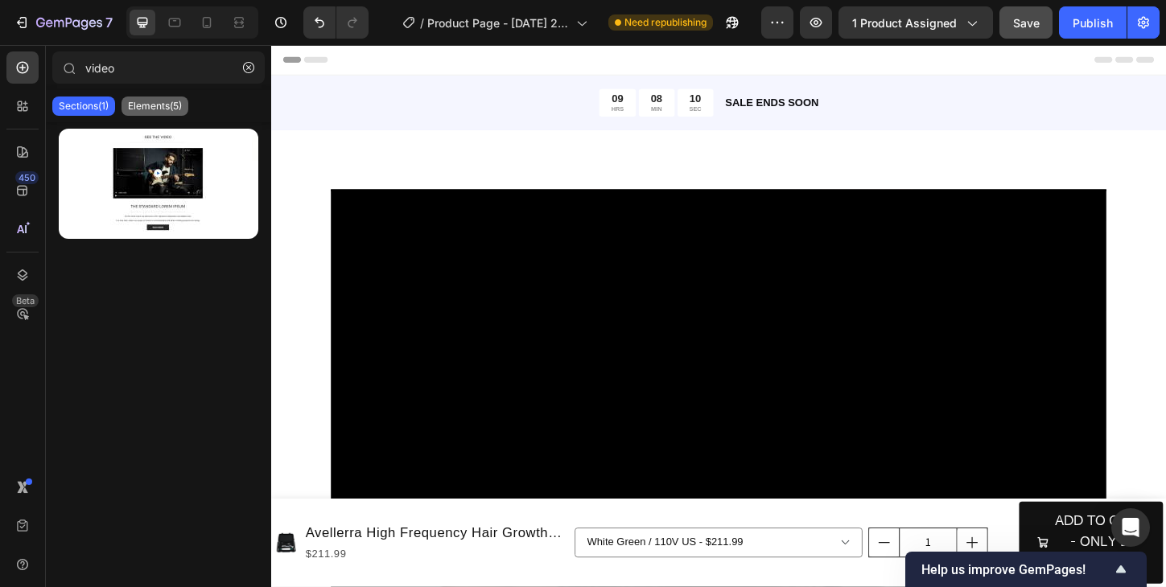
click at [168, 109] on p "Elements(5)" at bounding box center [155, 106] width 54 height 13
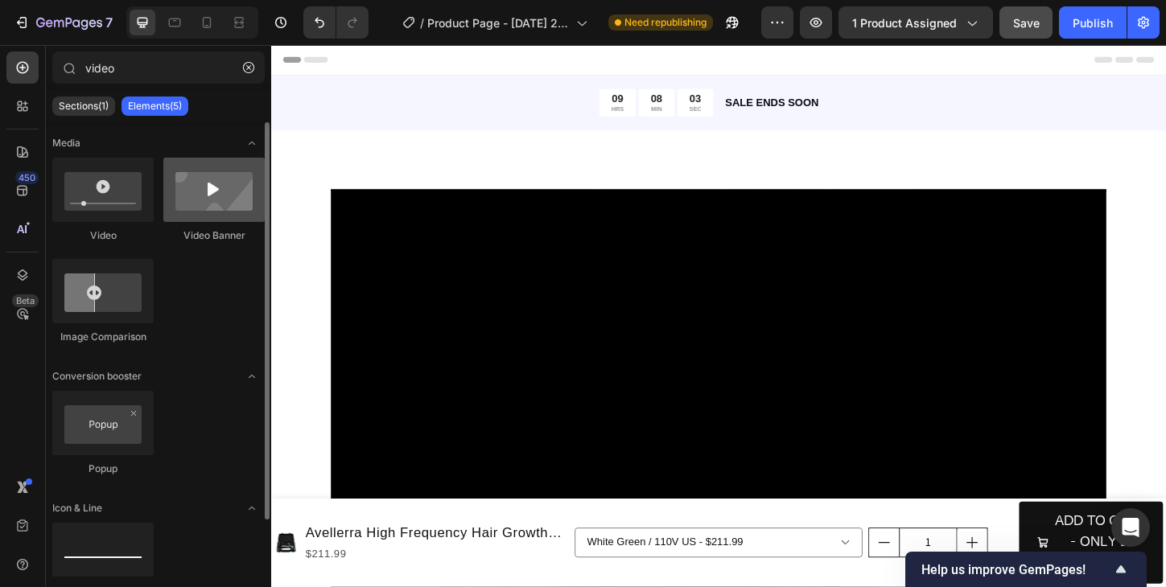
click at [227, 206] on div at bounding box center [213, 190] width 101 height 64
click at [251, 144] on icon "Toggle open" at bounding box center [251, 143] width 13 height 13
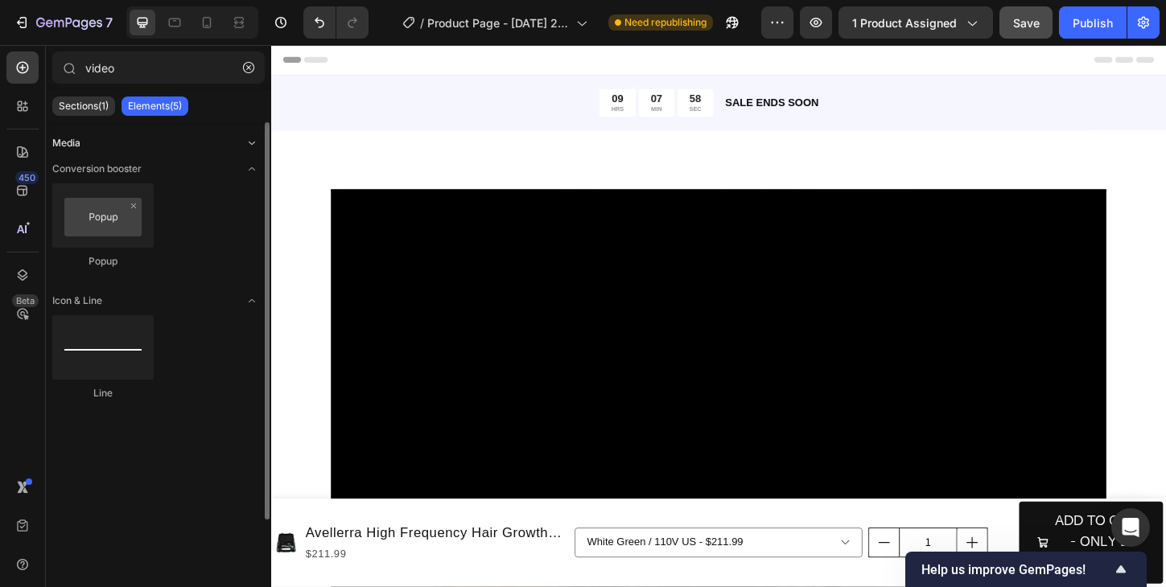
click at [250, 146] on icon "Toggle open" at bounding box center [251, 143] width 13 height 13
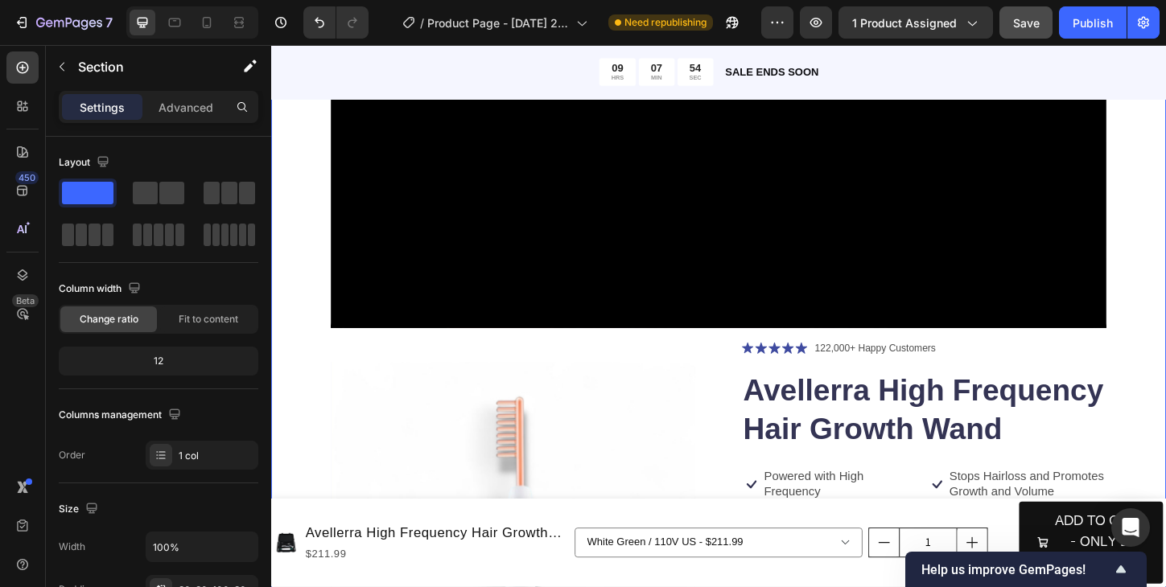
scroll to position [354, 0]
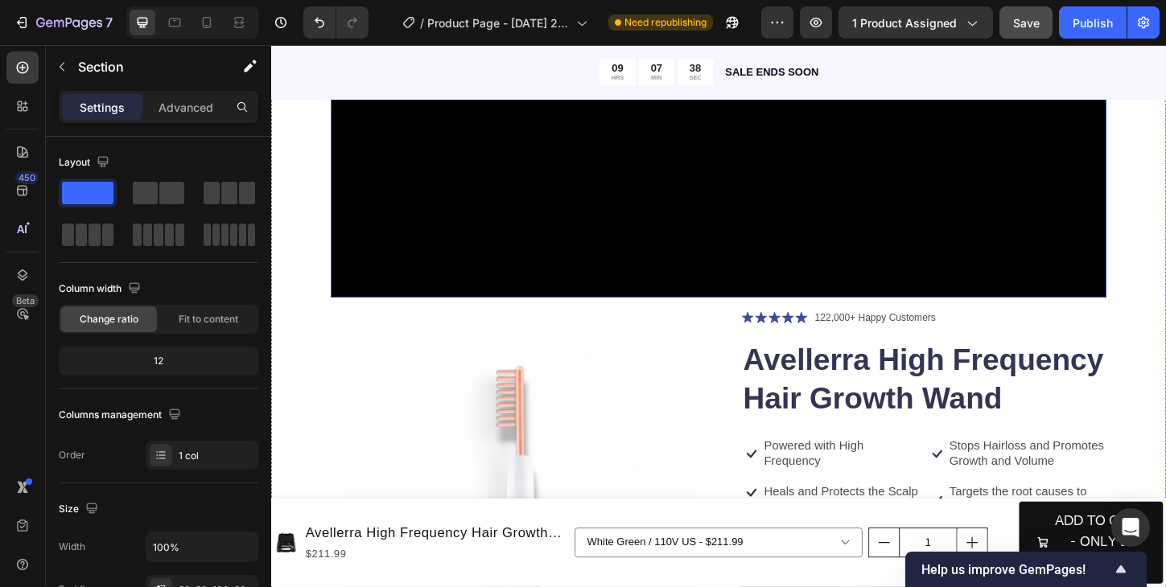
drag, startPoint x: 1203, startPoint y: 228, endPoint x: 1124, endPoint y: 78, distance: 168.7
click at [1165, 156] on div "Video Product Images Icon Icon Icon Icon Icon Icon List 122,000+ Happy Customer…" at bounding box center [753, 557] width 965 height 1548
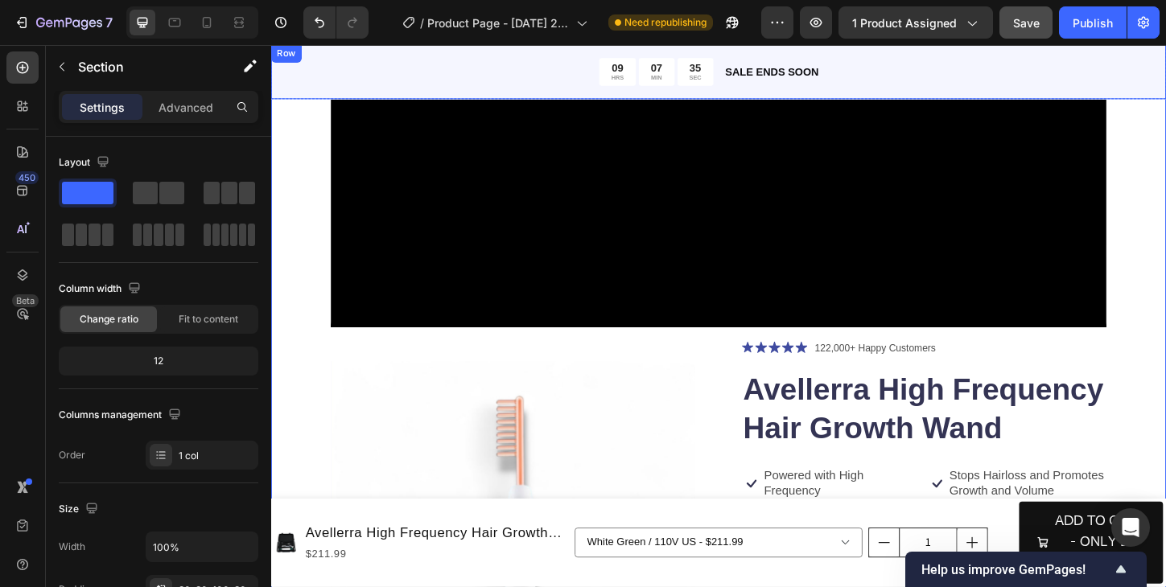
scroll to position [290, 0]
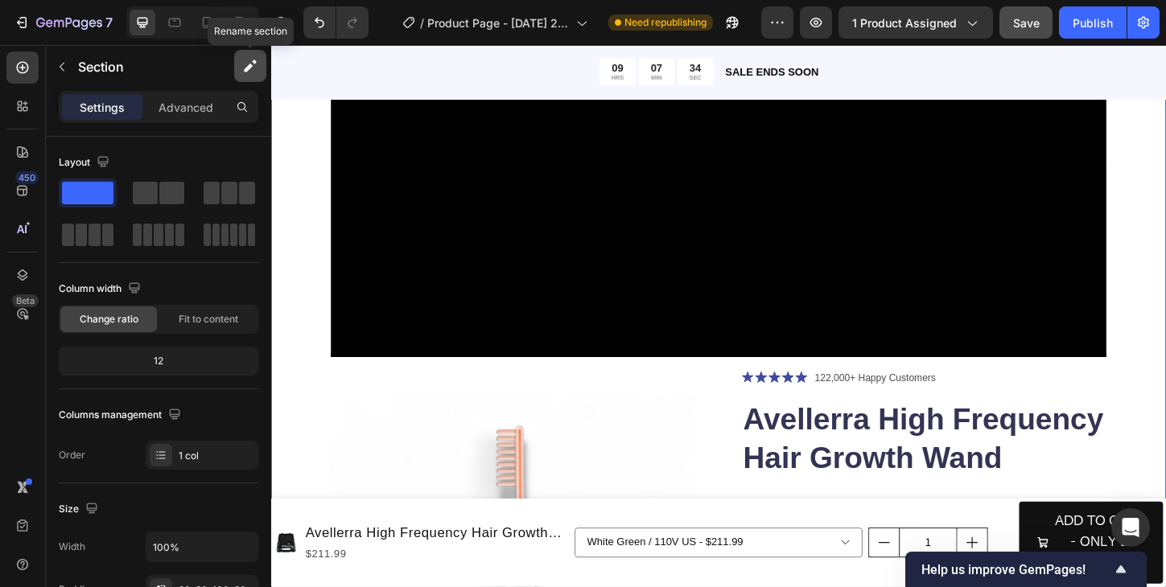
click at [252, 67] on icon "button" at bounding box center [250, 66] width 16 height 16
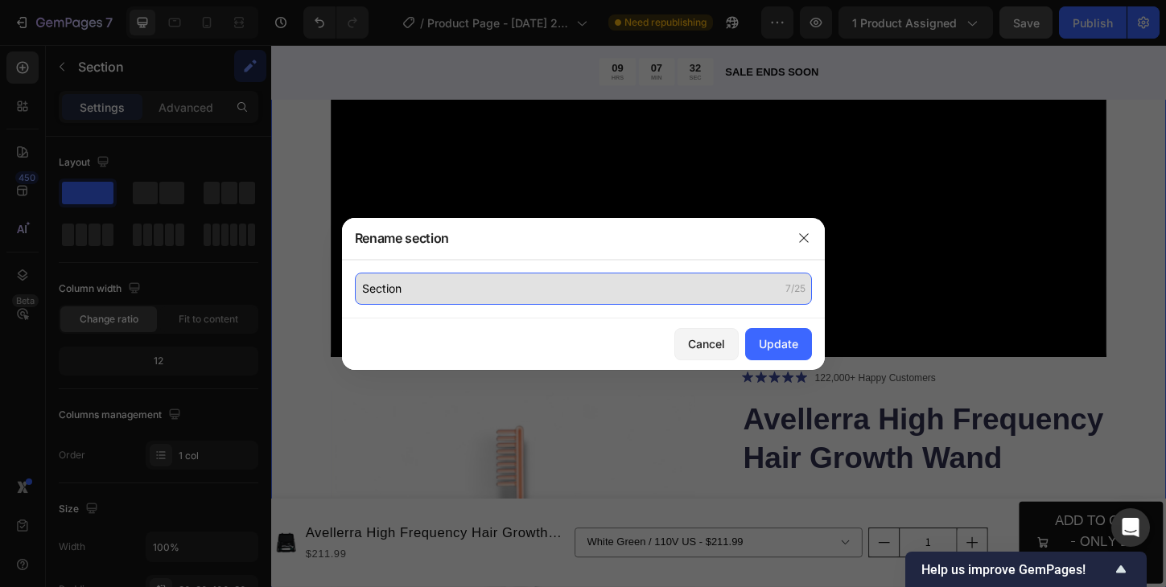
click at [594, 297] on input "Section" at bounding box center [583, 289] width 457 height 32
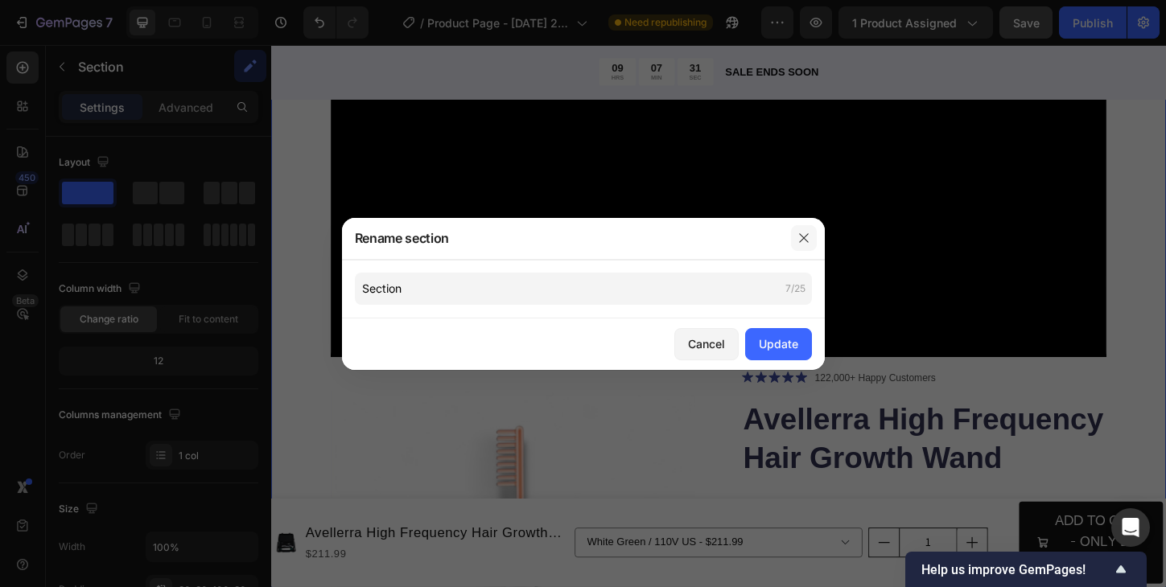
click at [797, 235] on icon "button" at bounding box center [803, 238] width 13 height 13
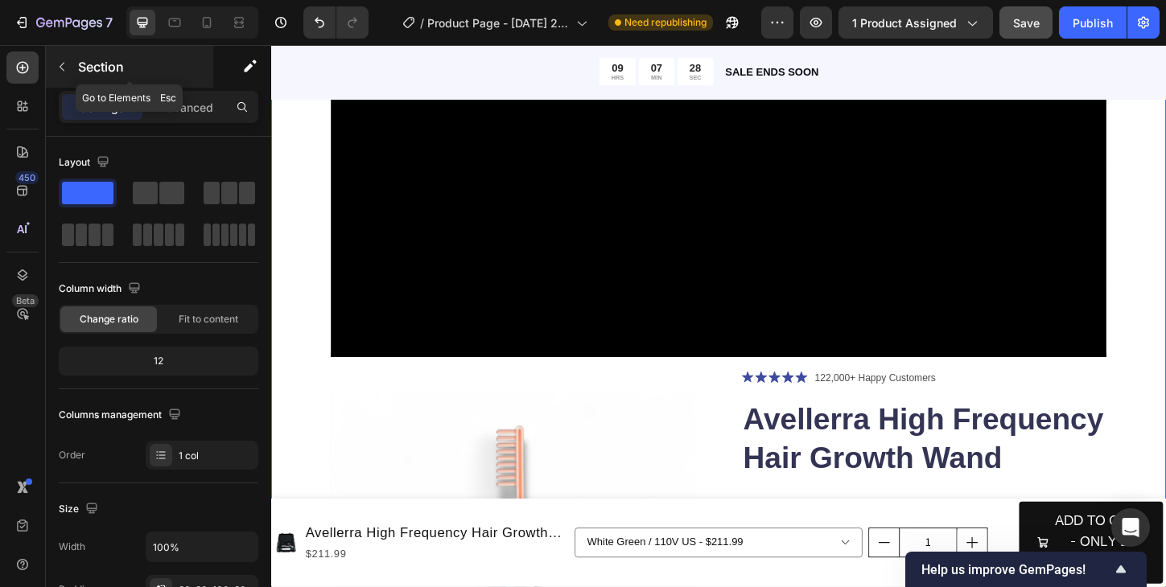
click at [63, 68] on icon "button" at bounding box center [62, 66] width 13 height 13
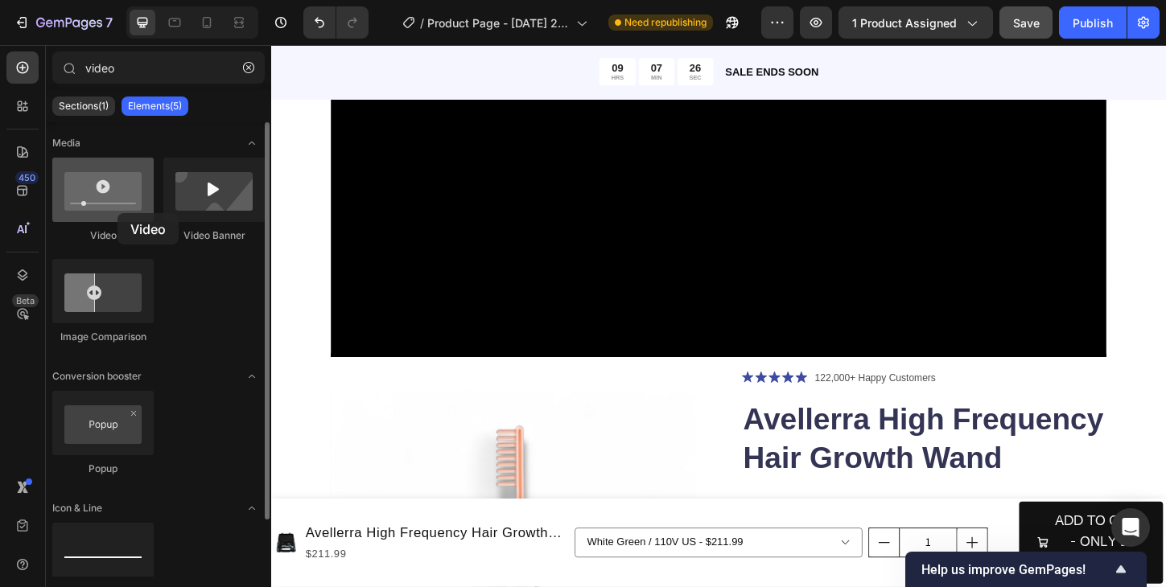
click at [117, 213] on div at bounding box center [102, 190] width 101 height 64
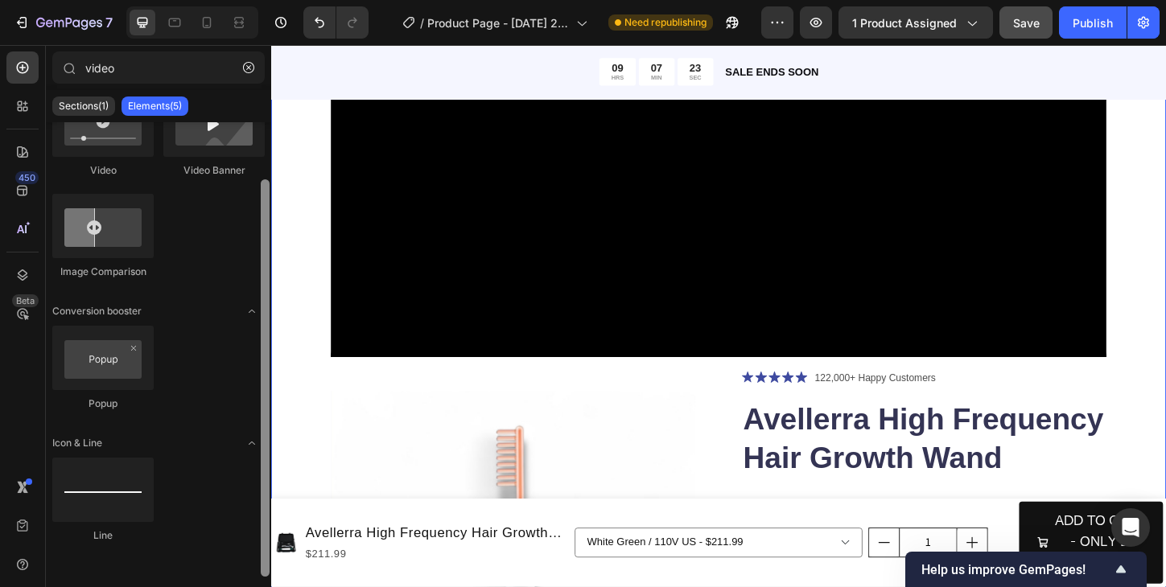
scroll to position [57, 0]
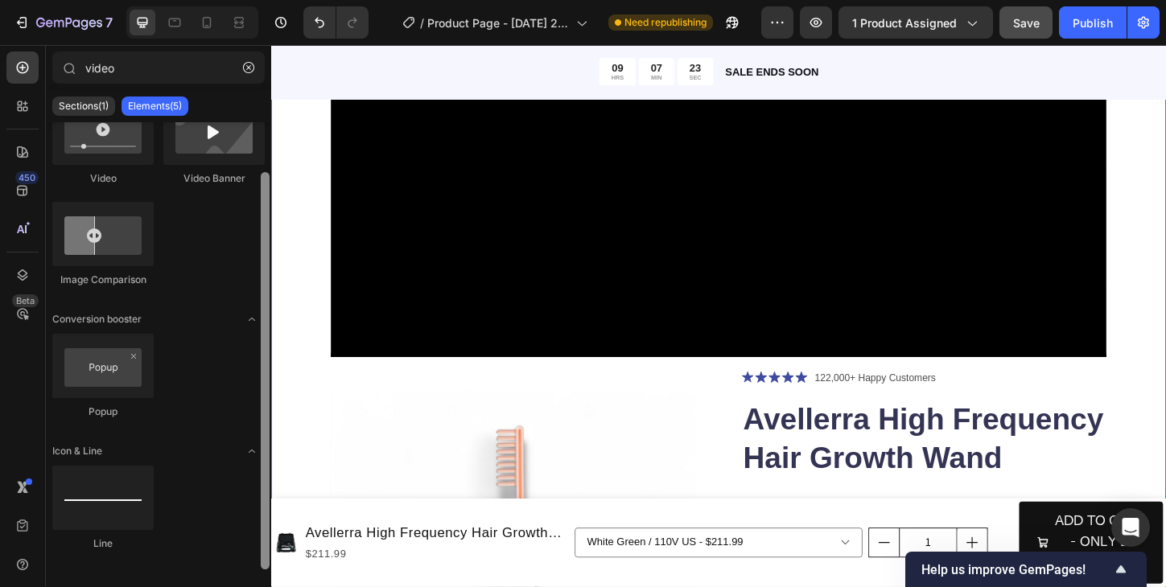
drag, startPoint x: 534, startPoint y: 409, endPoint x: 280, endPoint y: 165, distance: 352.7
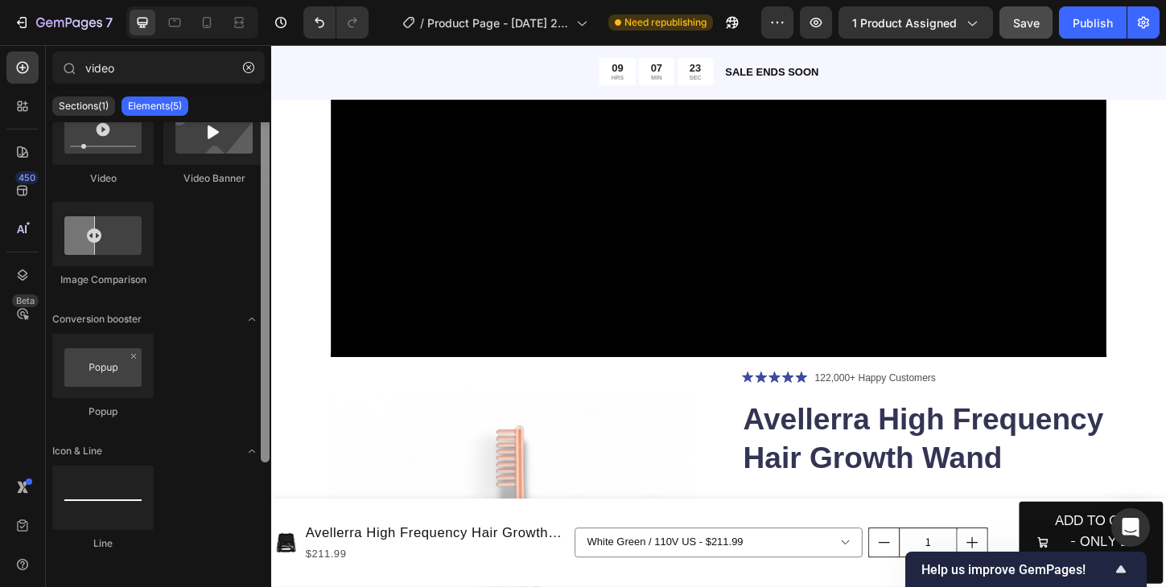
scroll to position [0, 0]
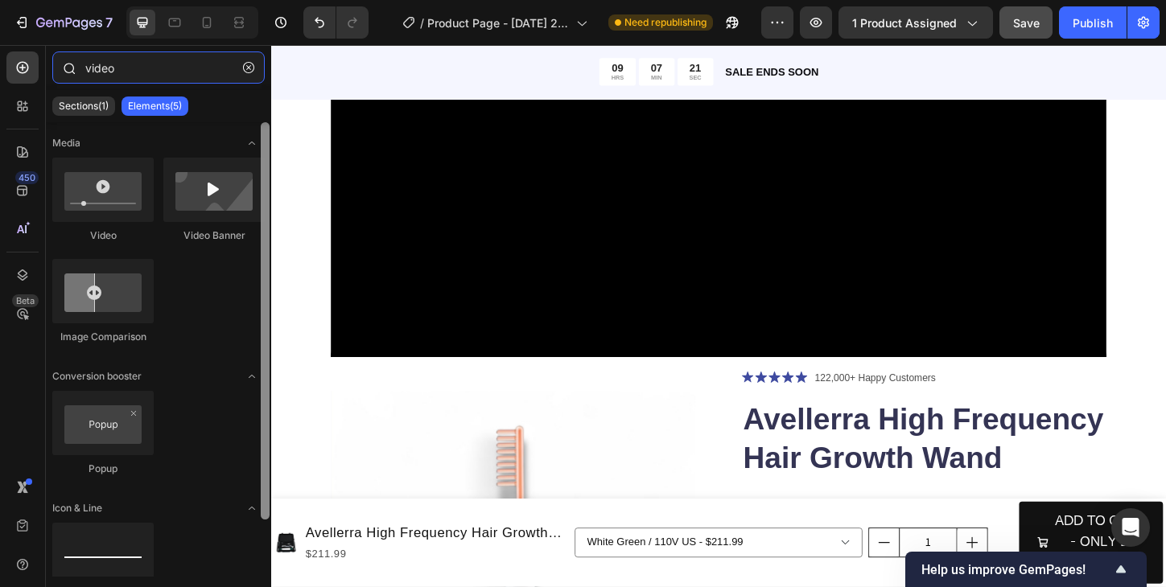
click at [133, 65] on input "video" at bounding box center [158, 67] width 212 height 32
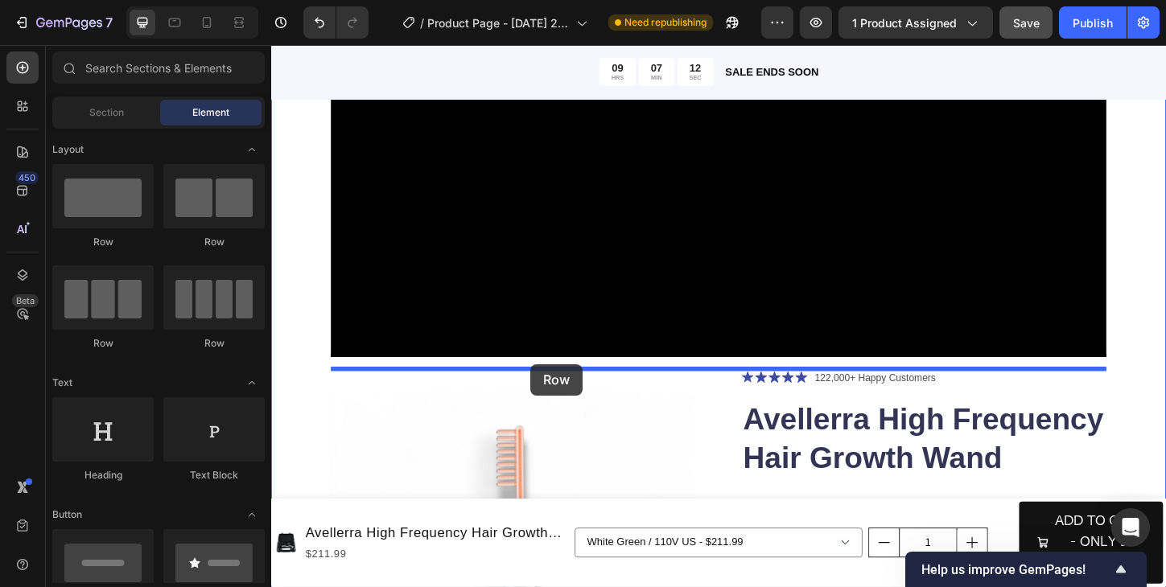
drag, startPoint x: 377, startPoint y: 256, endPoint x: 550, endPoint y: 389, distance: 218.0
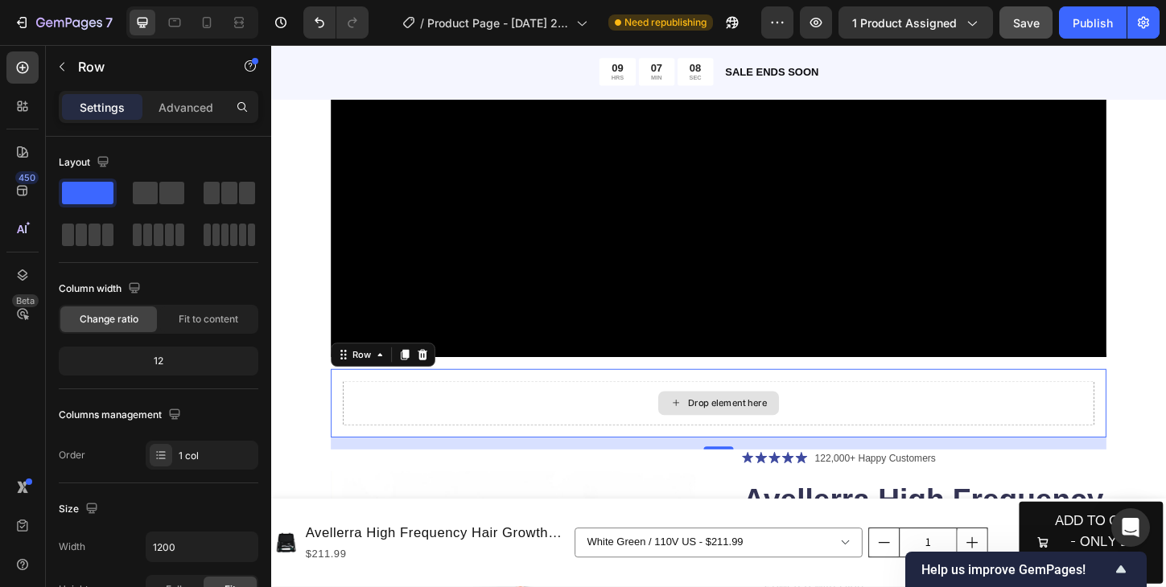
click at [557, 434] on div "Drop element here" at bounding box center [753, 432] width 811 height 48
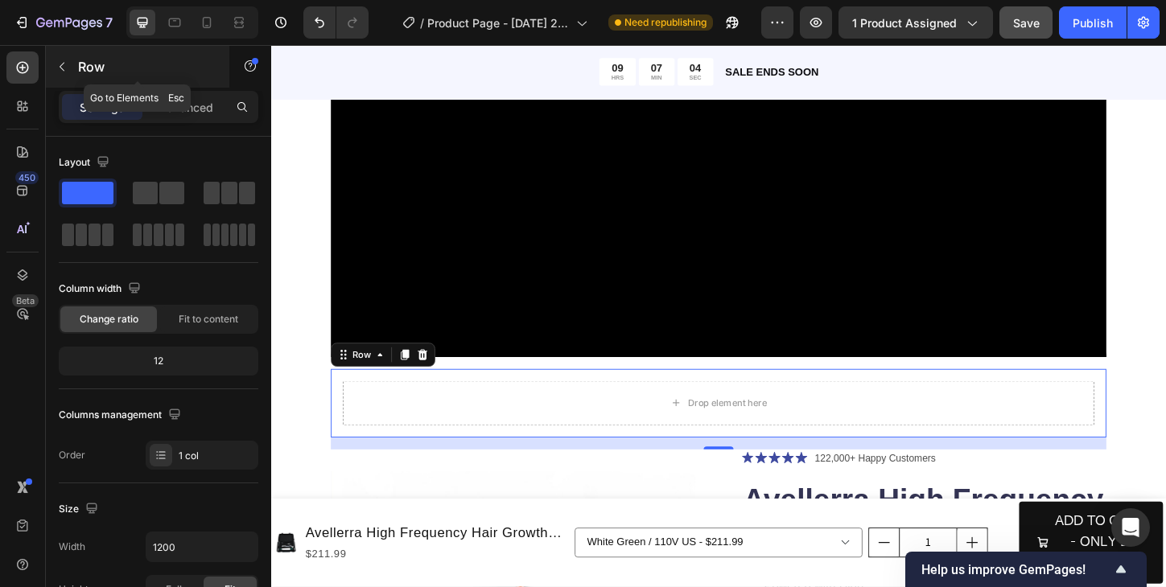
click at [64, 68] on icon "button" at bounding box center [62, 66] width 13 height 13
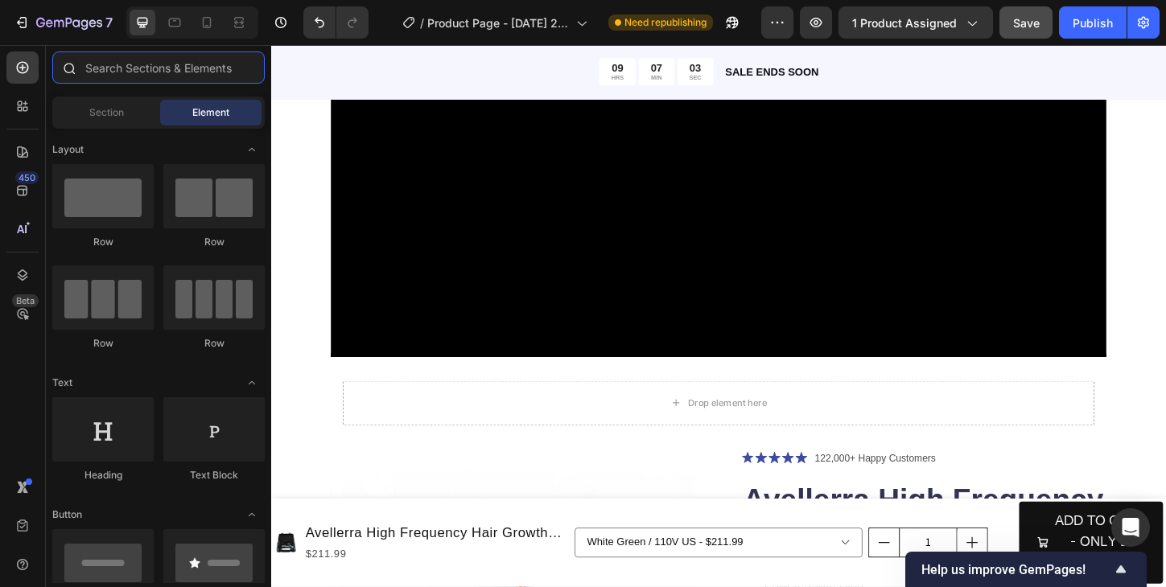
click at [116, 69] on input "text" at bounding box center [158, 67] width 212 height 32
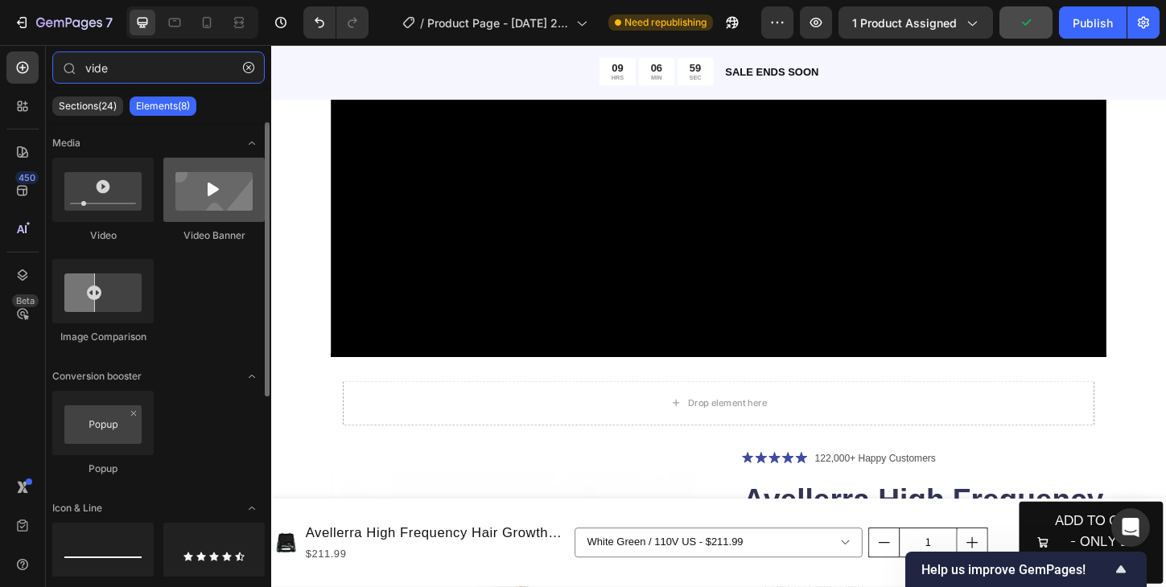
type input "vide"
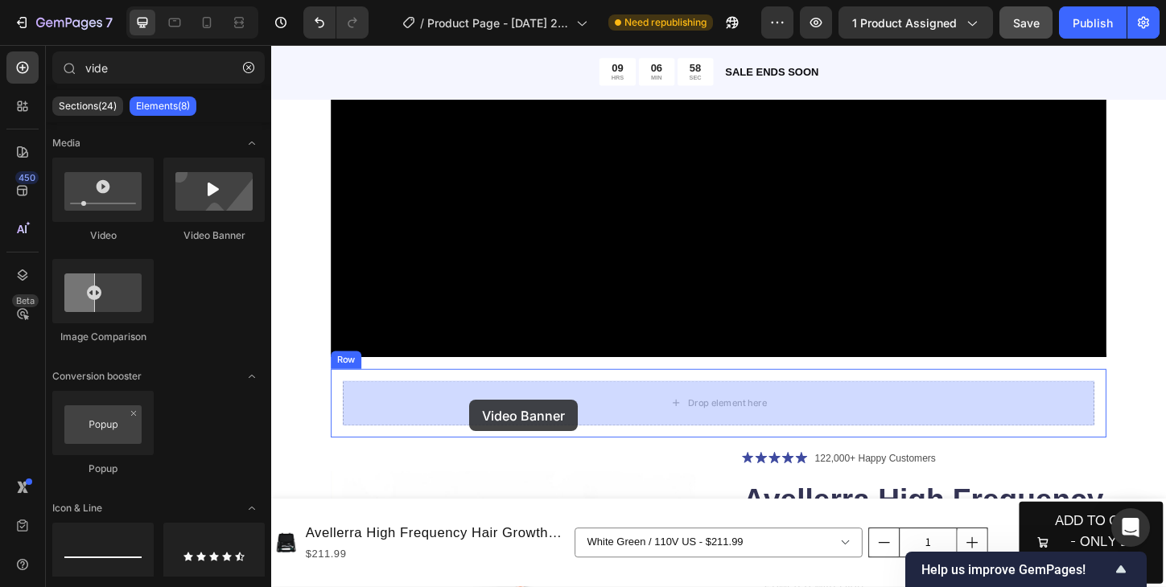
drag, startPoint x: 494, startPoint y: 253, endPoint x: 484, endPoint y: 427, distance: 174.8
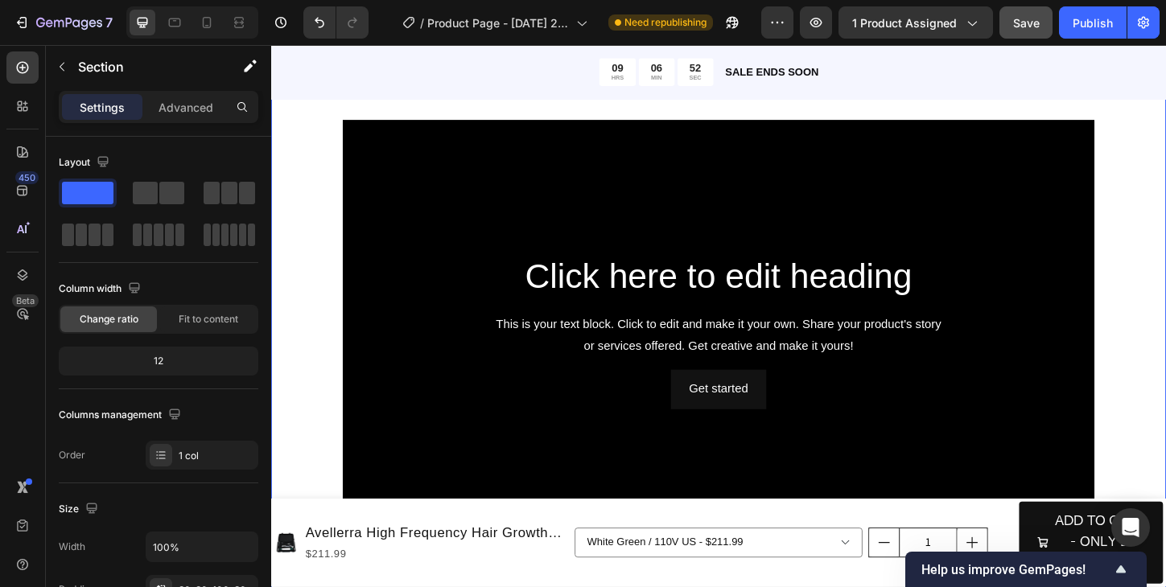
scroll to position [611, 0]
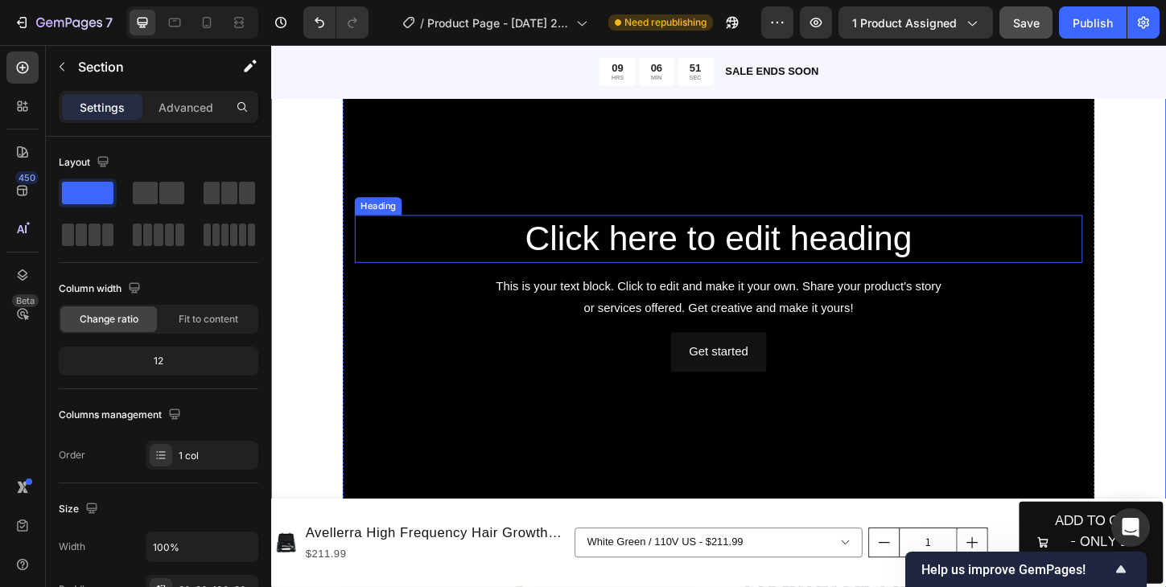
click at [1007, 207] on div "Background Image" at bounding box center [753, 314] width 811 height 456
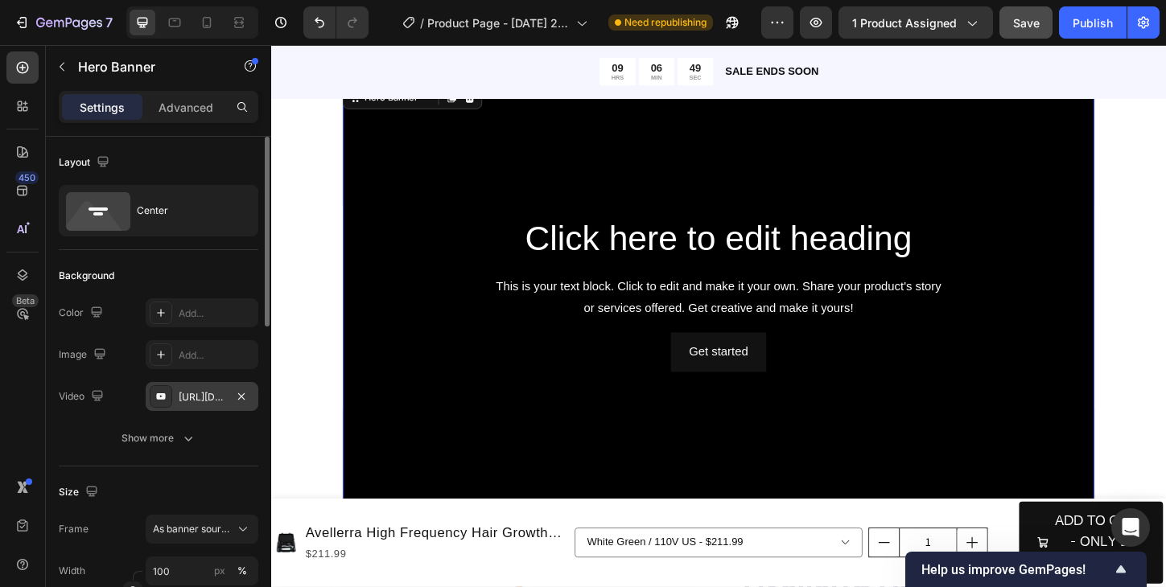
click at [211, 398] on div "[URL][DOMAIN_NAME]" at bounding box center [202, 397] width 47 height 14
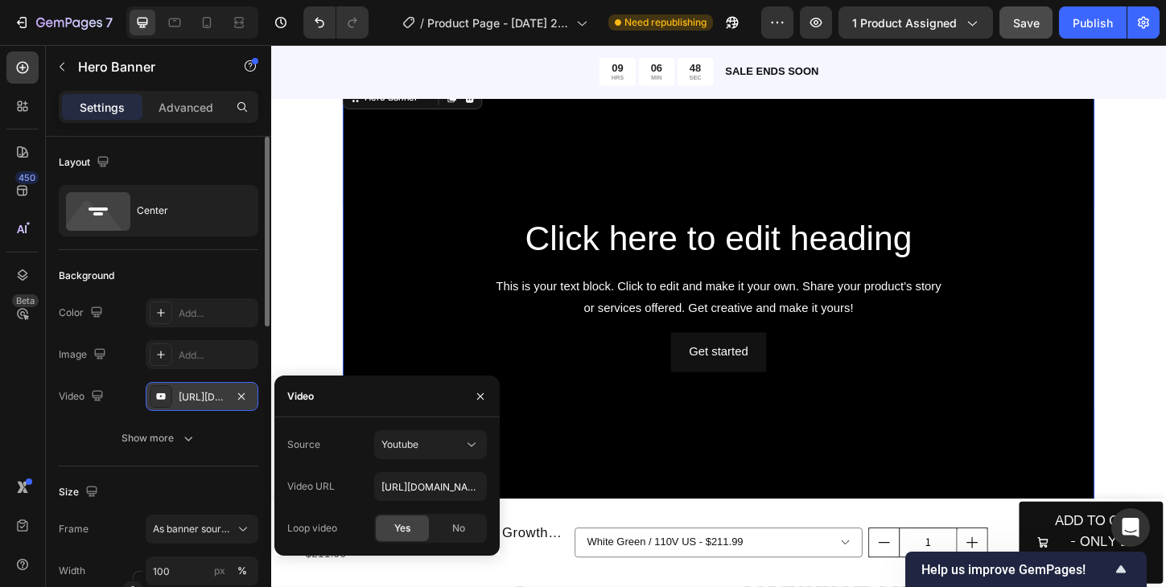
click at [211, 400] on div "[URL][DOMAIN_NAME]" at bounding box center [202, 397] width 47 height 14
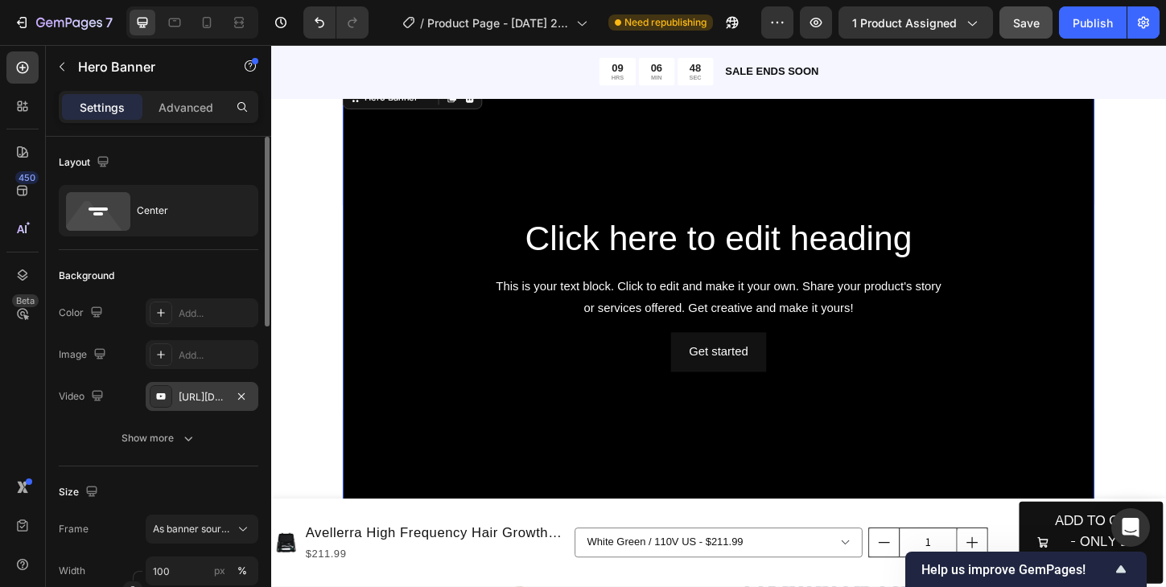
click at [211, 400] on div "[URL][DOMAIN_NAME]" at bounding box center [202, 397] width 47 height 14
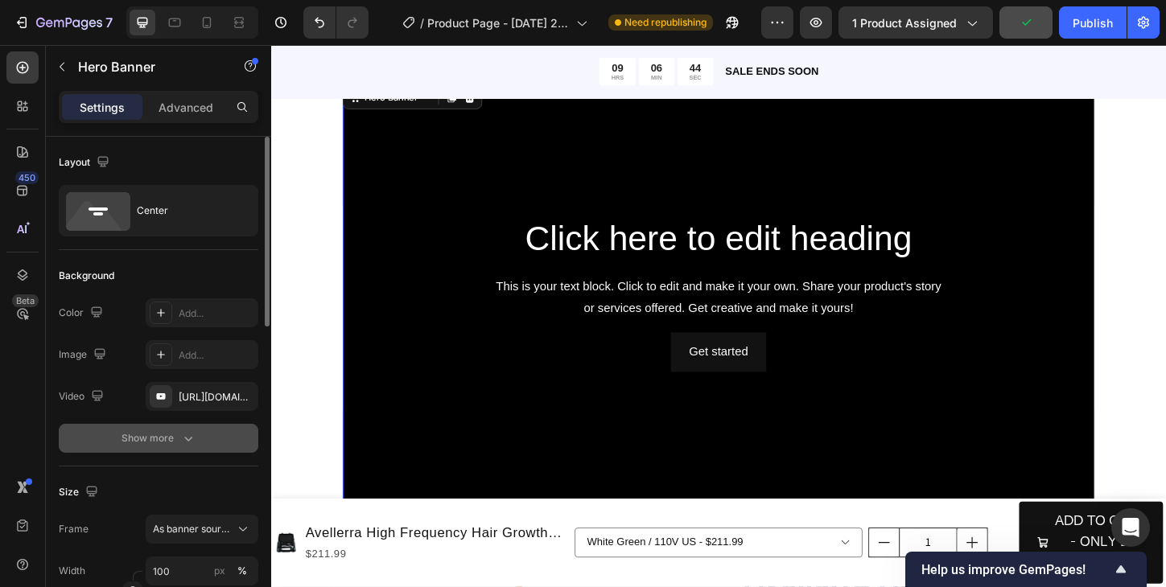
click at [187, 437] on icon "button" at bounding box center [188, 438] width 16 height 16
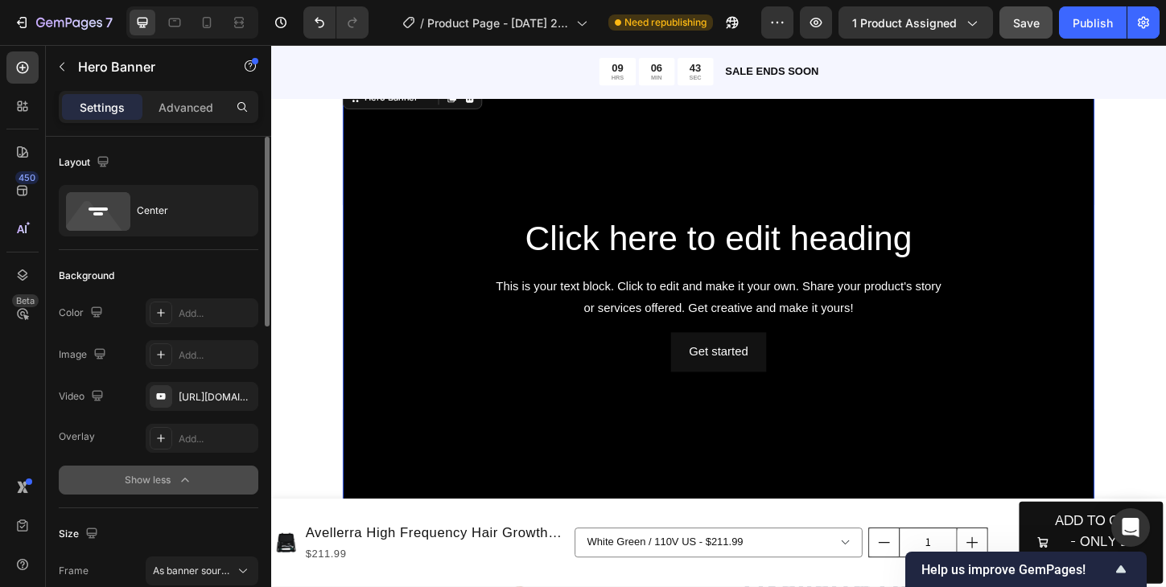
click at [191, 483] on icon "button" at bounding box center [185, 480] width 16 height 16
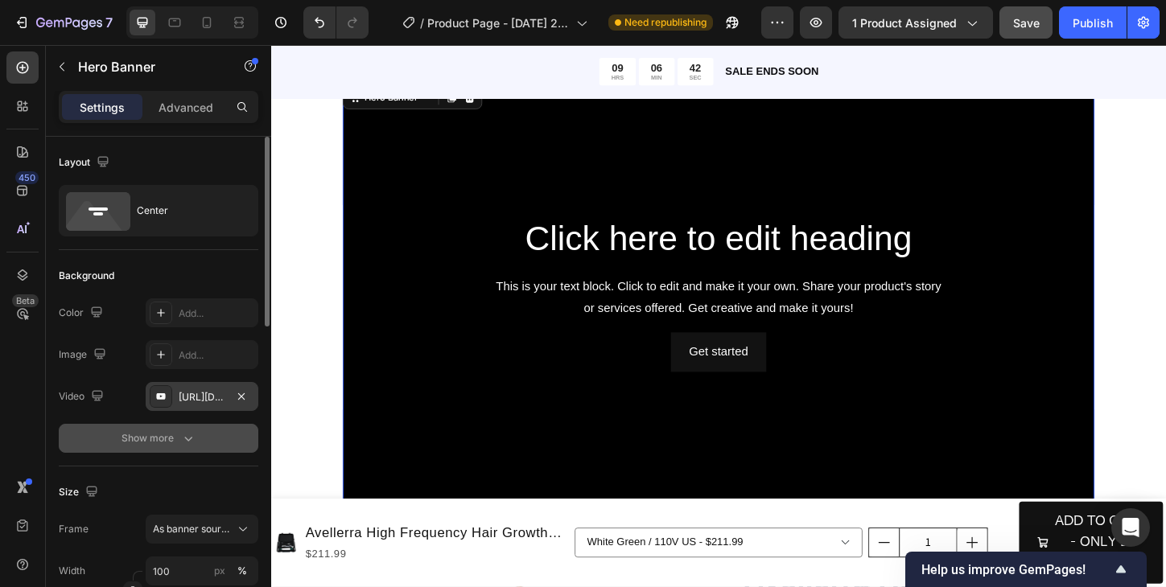
click at [213, 394] on div "[URL][DOMAIN_NAME]" at bounding box center [202, 397] width 47 height 14
click at [212, 532] on span "As banner source" at bounding box center [192, 529] width 79 height 14
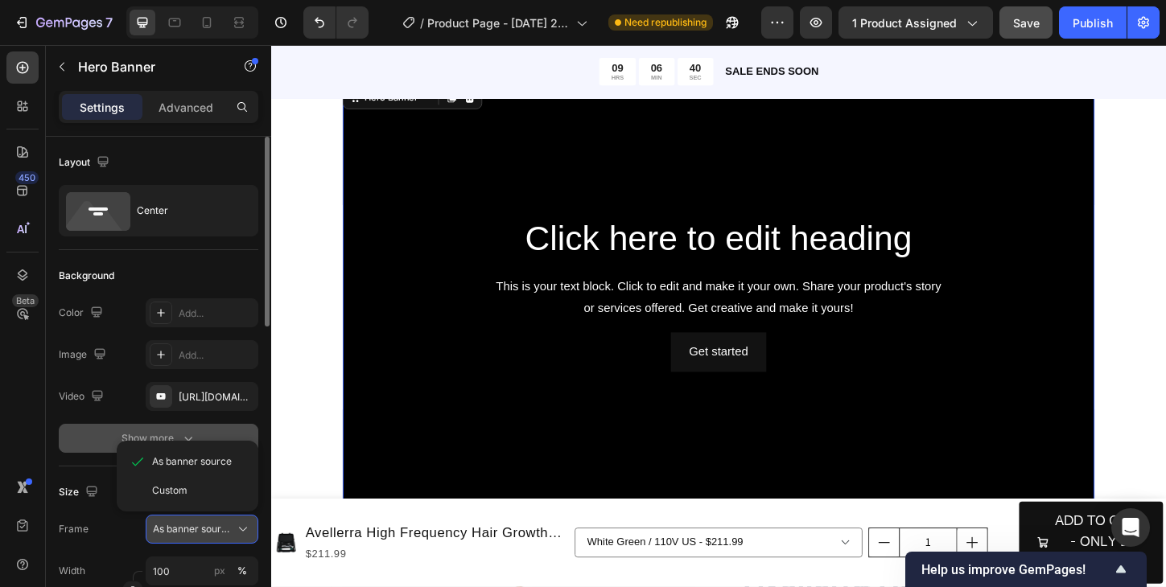
click at [212, 532] on span "As banner source" at bounding box center [192, 529] width 79 height 14
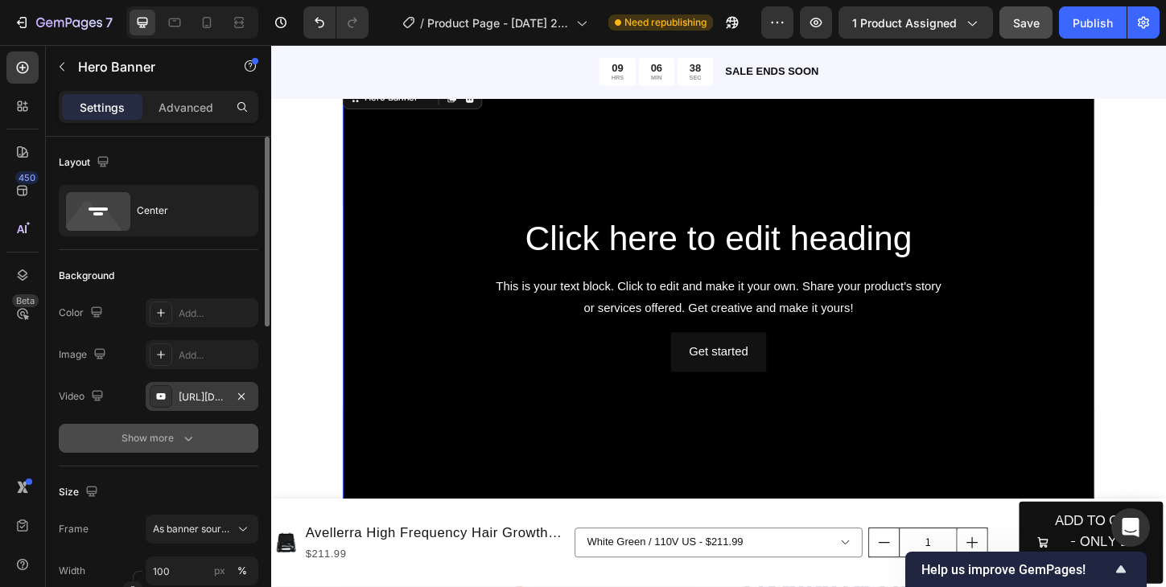
click at [227, 395] on div "[URL][DOMAIN_NAME]" at bounding box center [202, 396] width 113 height 29
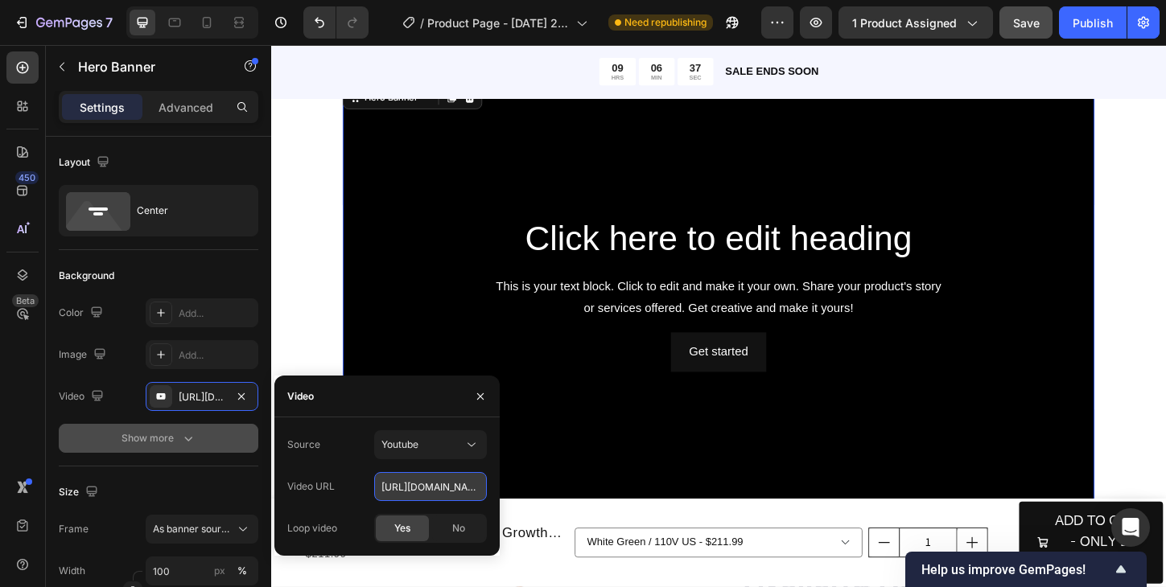
click at [409, 490] on input "[URL][DOMAIN_NAME]" at bounding box center [430, 486] width 113 height 29
paste input "[URL][DOMAIN_NAME]"
type input "[URL][DOMAIN_NAME]"
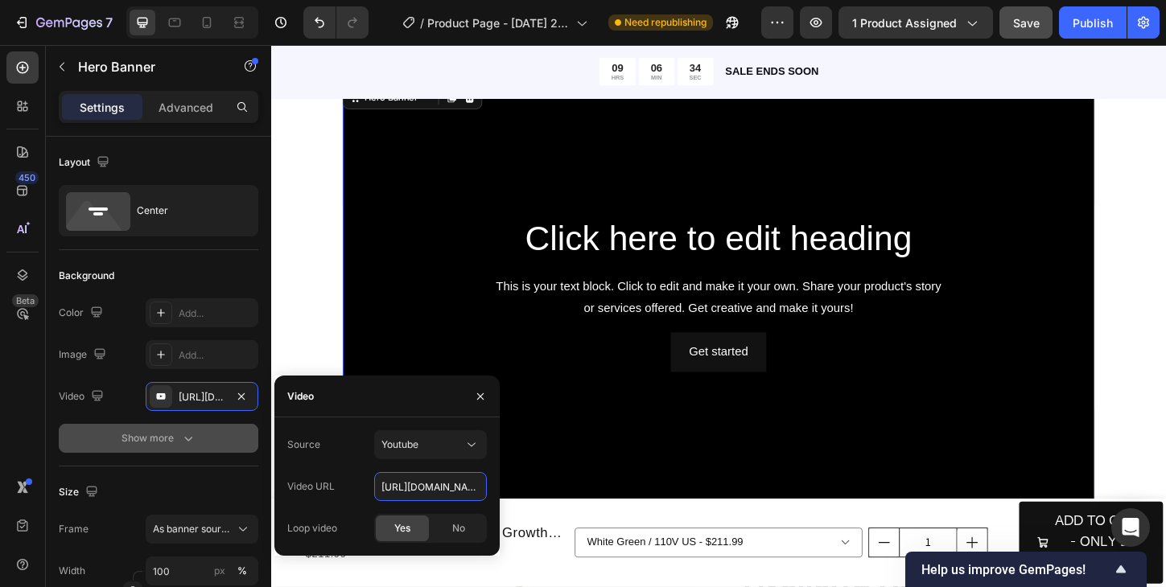
scroll to position [0, 43]
click at [483, 395] on icon "button" at bounding box center [480, 396] width 13 height 13
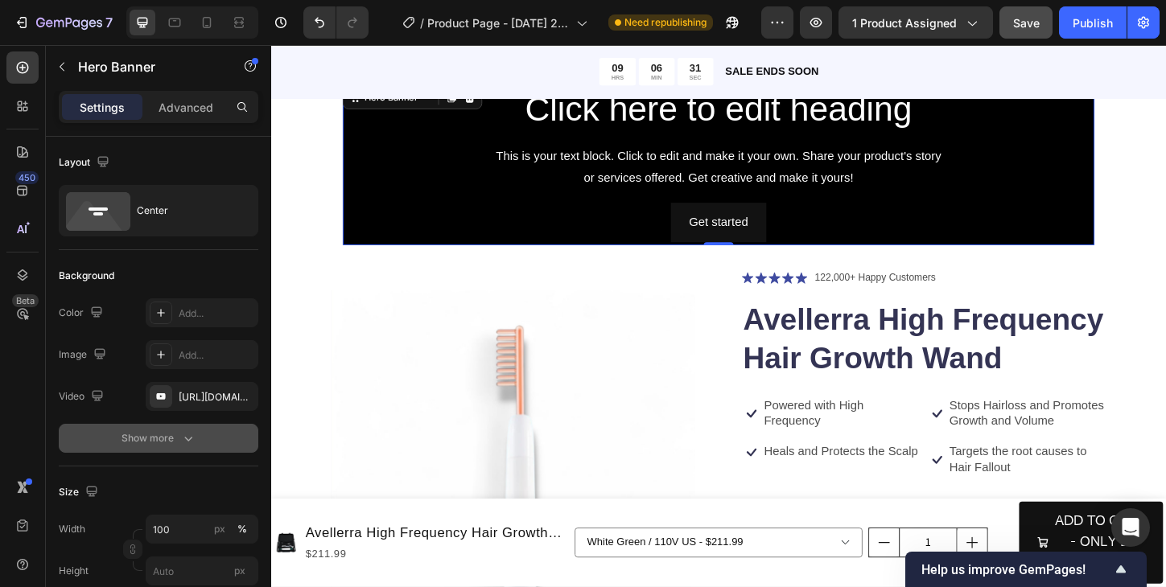
type input "Auto"
click at [1165, 164] on div "Video Click here to edit heading Heading This is your text block. Click to edit…" at bounding box center [753, 406] width 965 height 1762
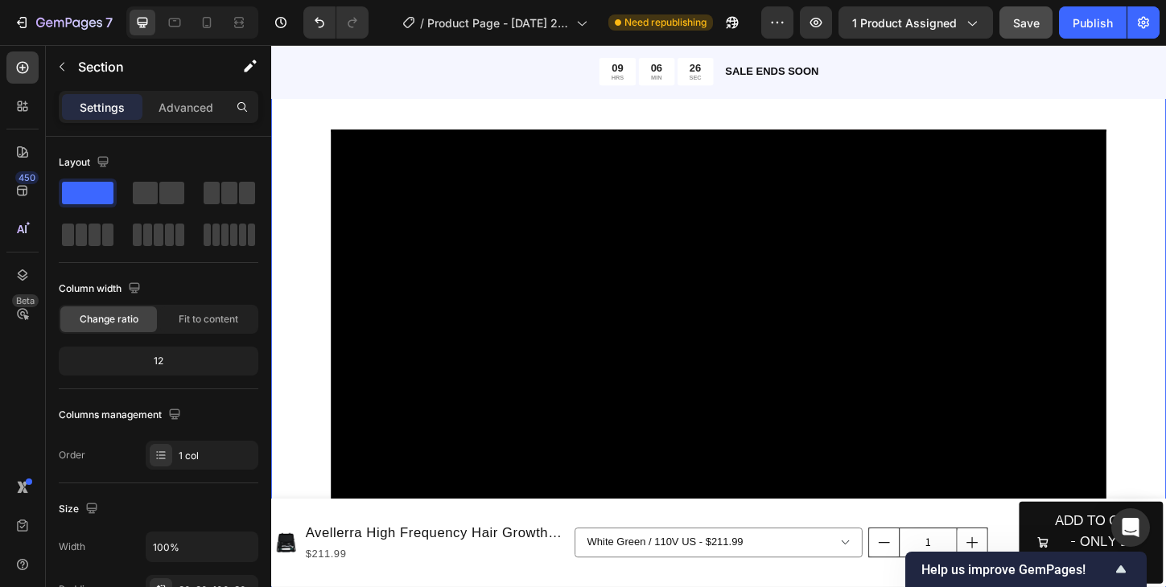
scroll to position [32, 0]
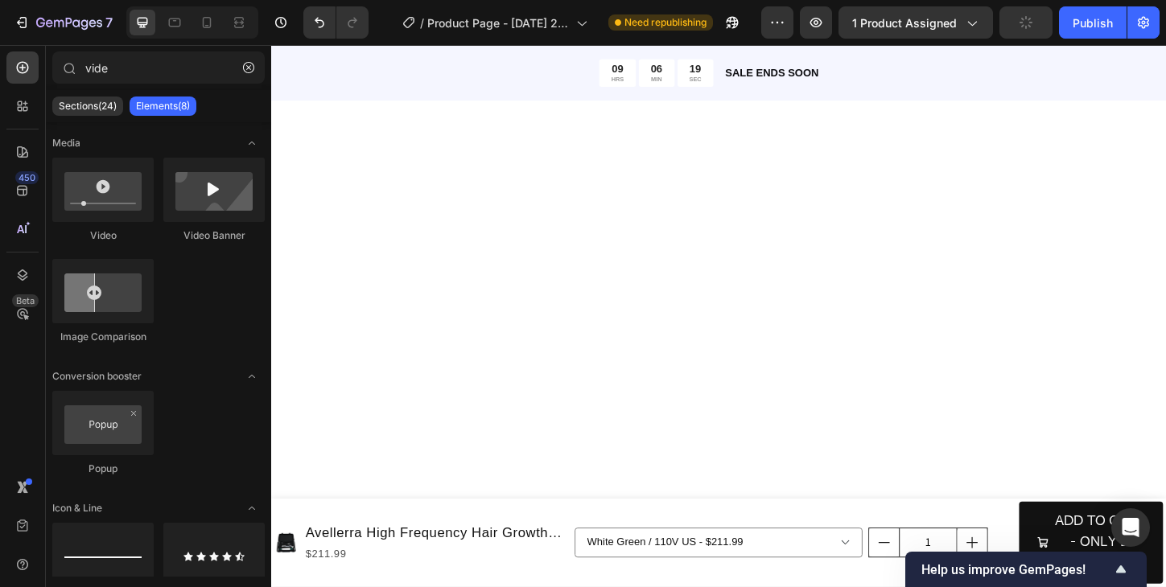
click at [835, 267] on div at bounding box center [753, 472] width 965 height 734
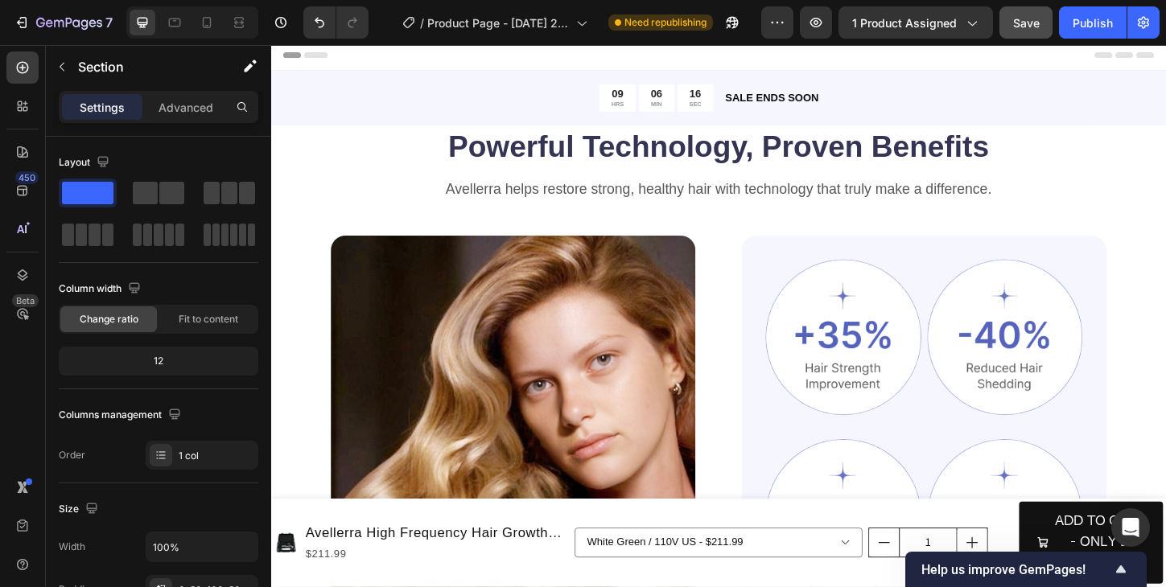
scroll to position [0, 0]
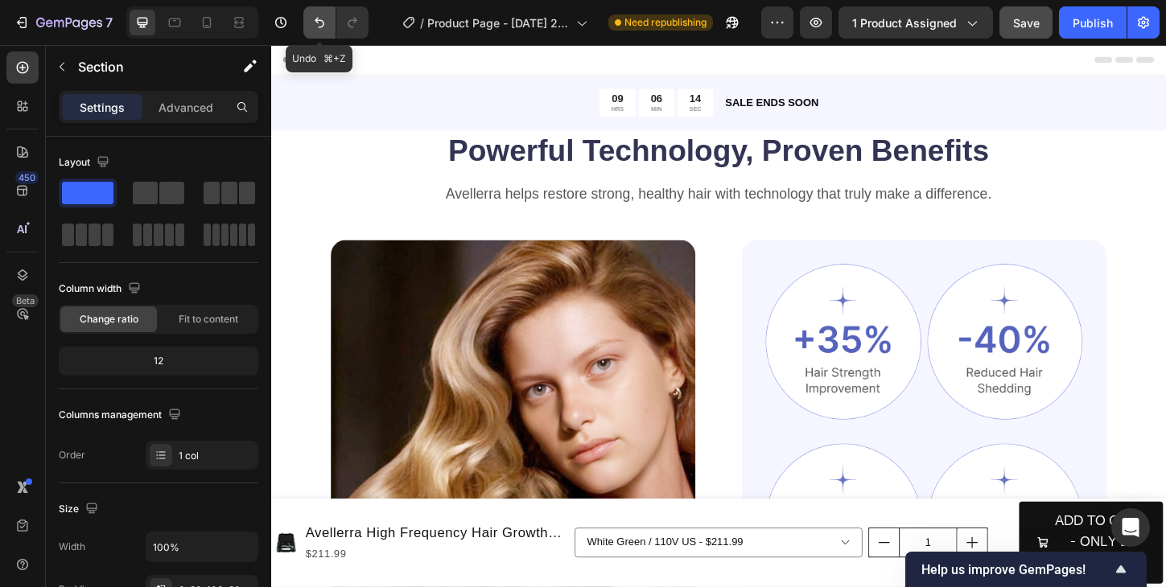
click at [325, 27] on icon "Undo/Redo" at bounding box center [319, 22] width 16 height 16
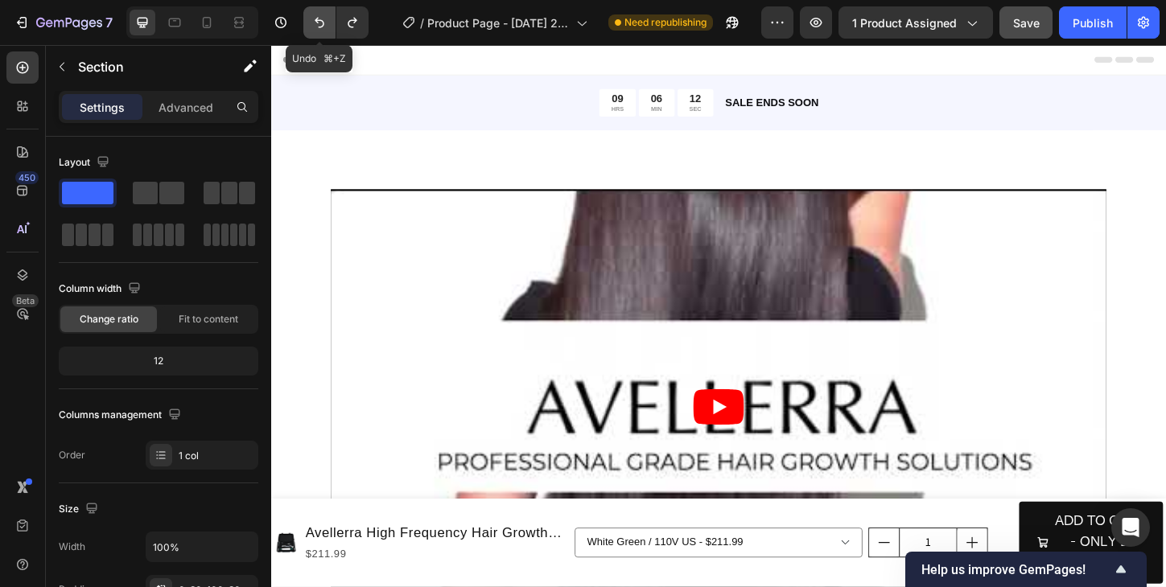
click at [325, 27] on icon "Undo/Redo" at bounding box center [319, 22] width 16 height 16
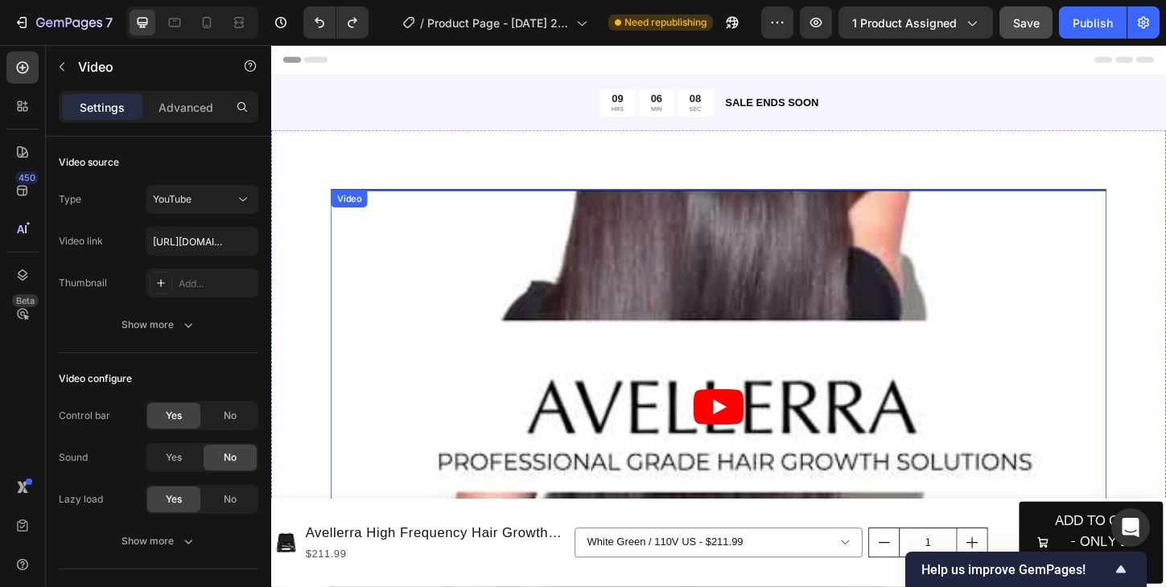
click at [532, 250] on article at bounding box center [753, 436] width 837 height 471
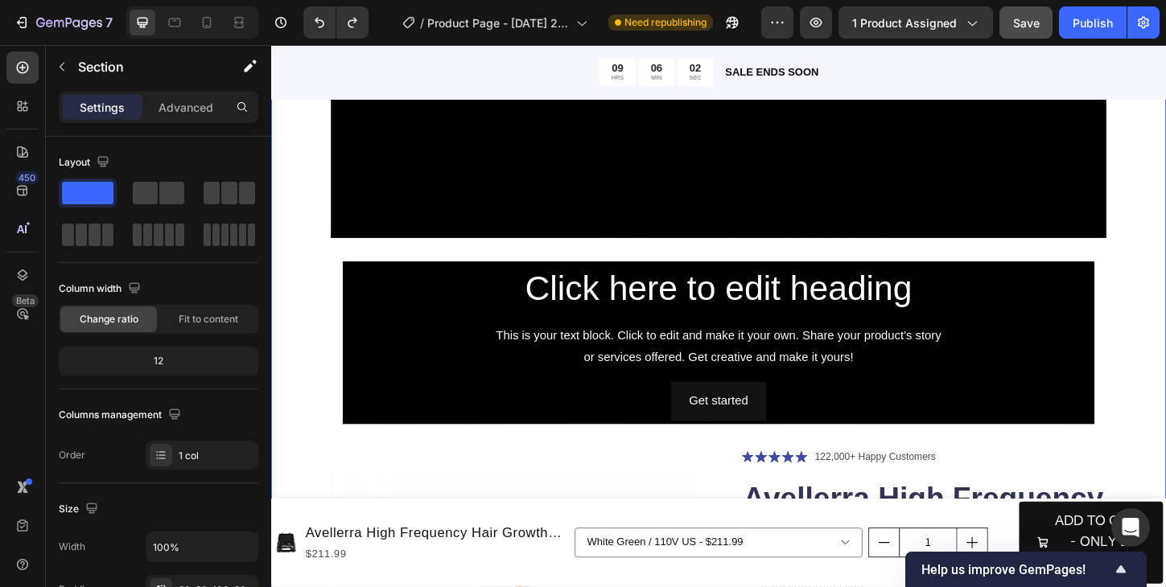
scroll to position [450, 0]
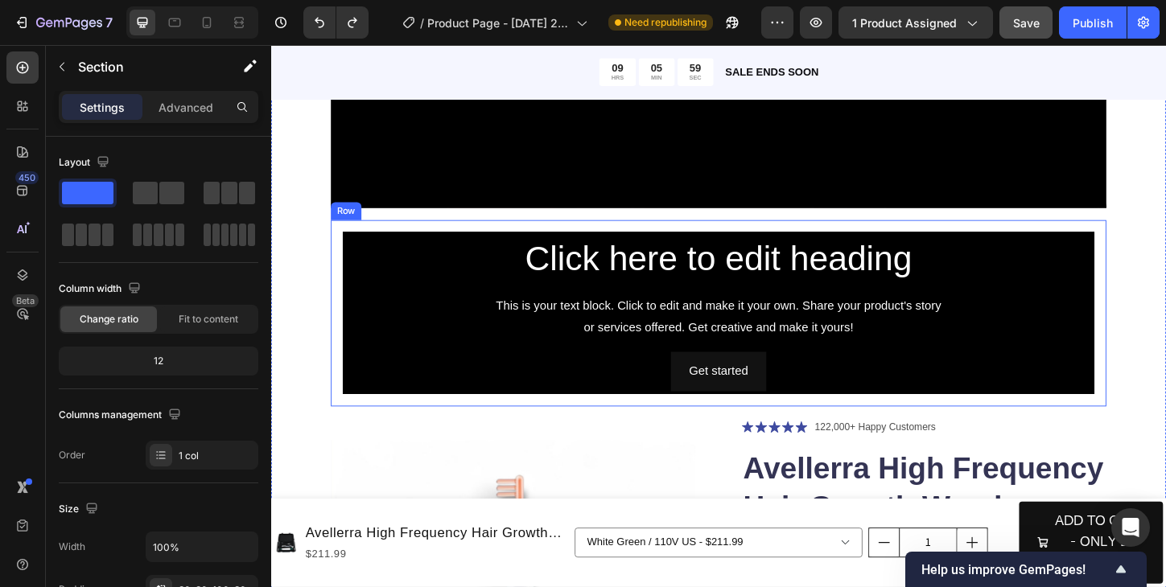
click at [1158, 320] on div "Click here to edit heading Heading This is your text block. Click to edit and m…" at bounding box center [753, 334] width 811 height 175
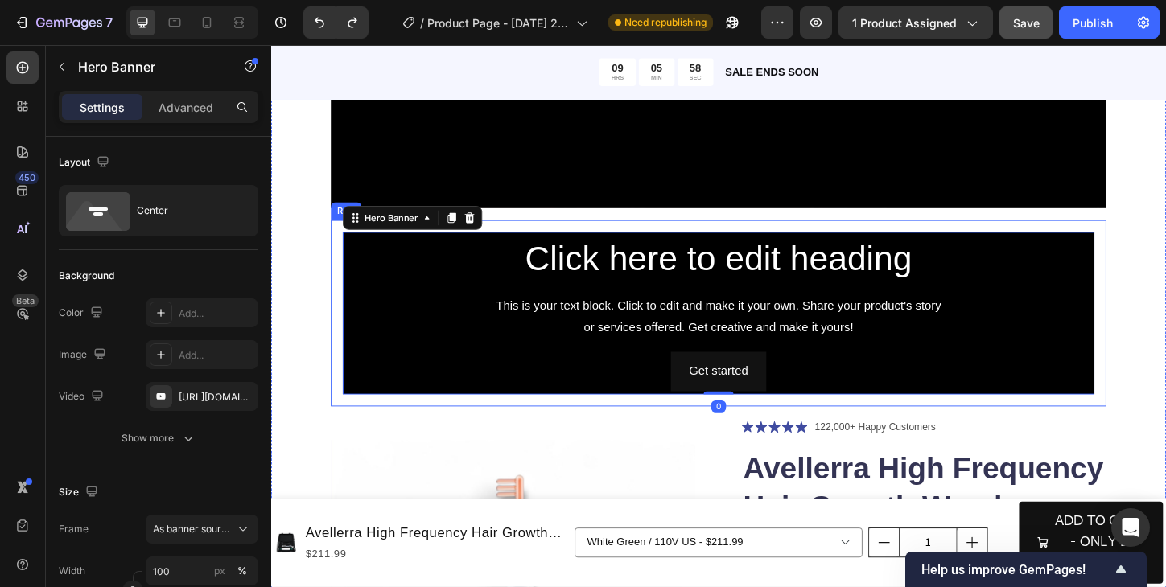
click at [1159, 337] on div "Click here to edit heading Heading This is your text block. Click to edit and m…" at bounding box center [753, 334] width 837 height 201
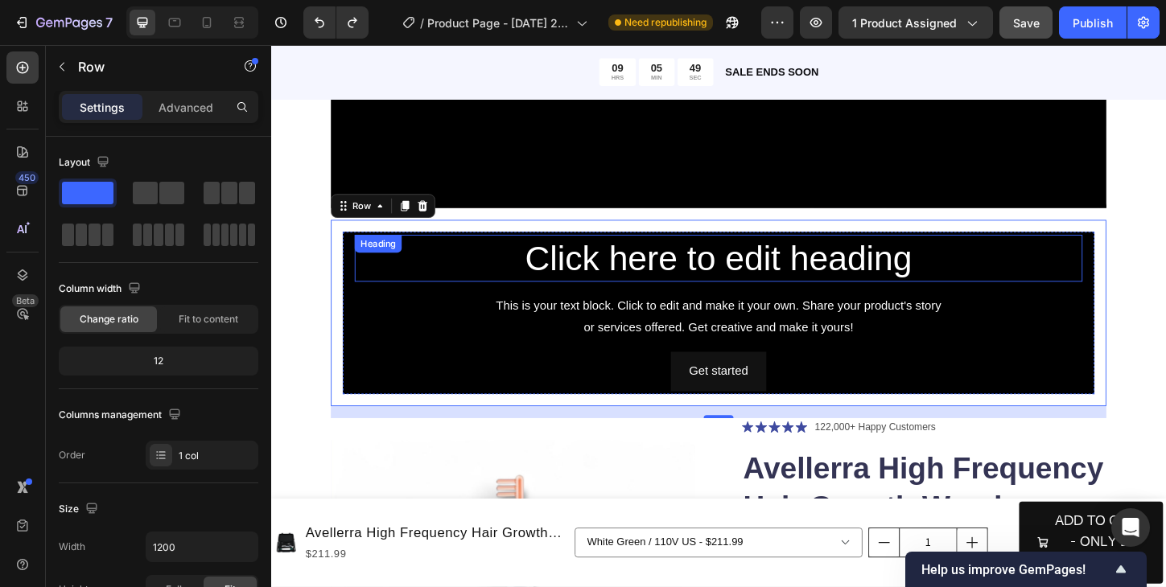
click at [484, 285] on h2 "Click here to edit heading" at bounding box center [753, 275] width 785 height 51
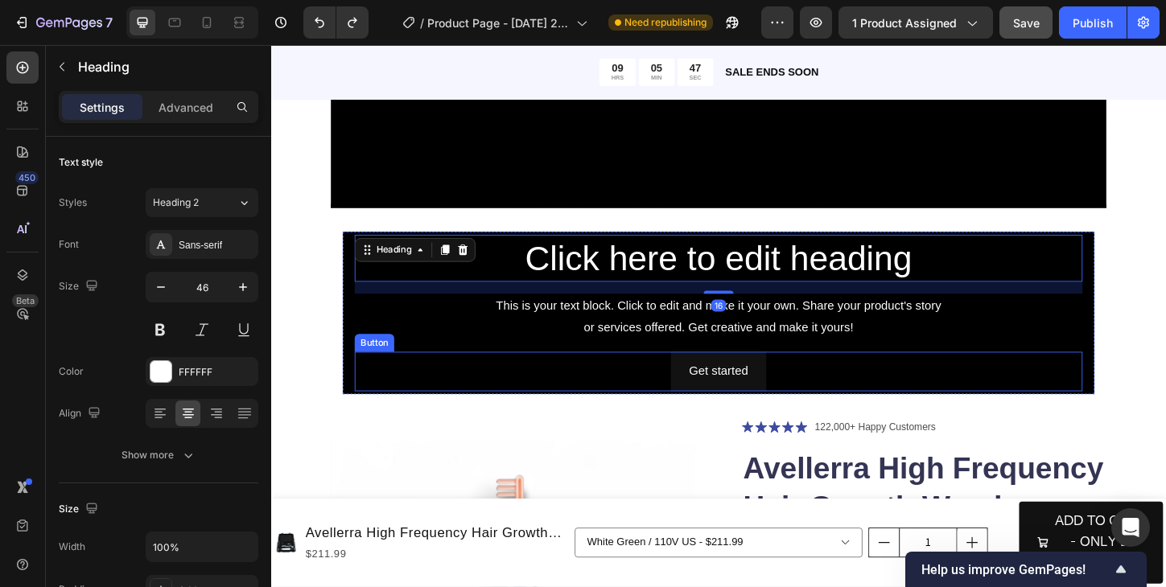
click at [417, 393] on div "Get started Button" at bounding box center [753, 397] width 785 height 43
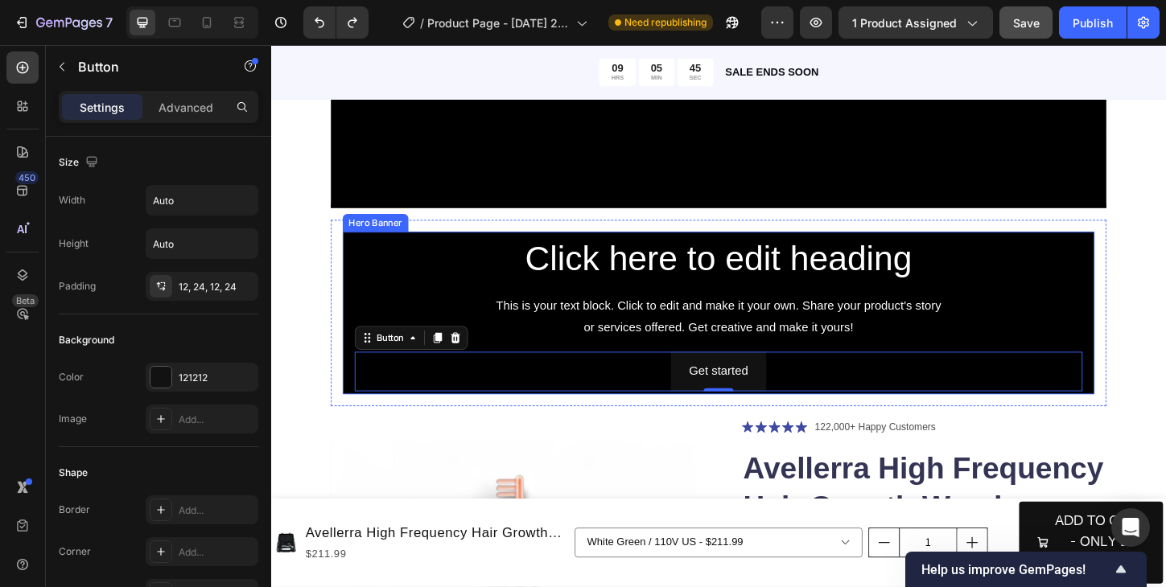
click at [355, 325] on div "Click here to edit heading Heading This is your text block. Click to edit and m…" at bounding box center [753, 334] width 811 height 175
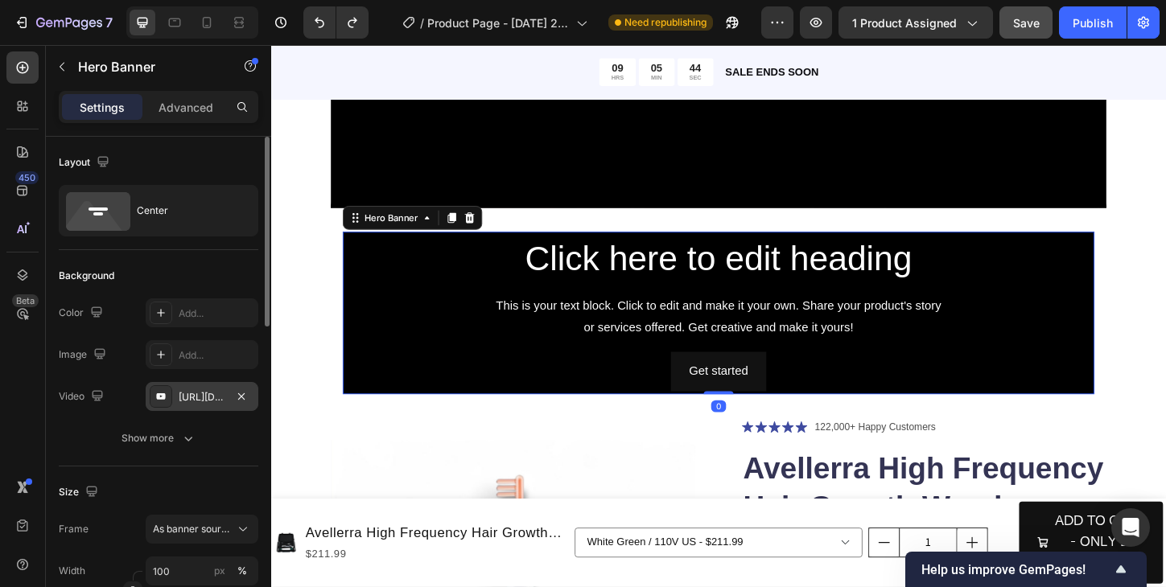
click at [215, 393] on div "[URL][DOMAIN_NAME]" at bounding box center [202, 397] width 47 height 14
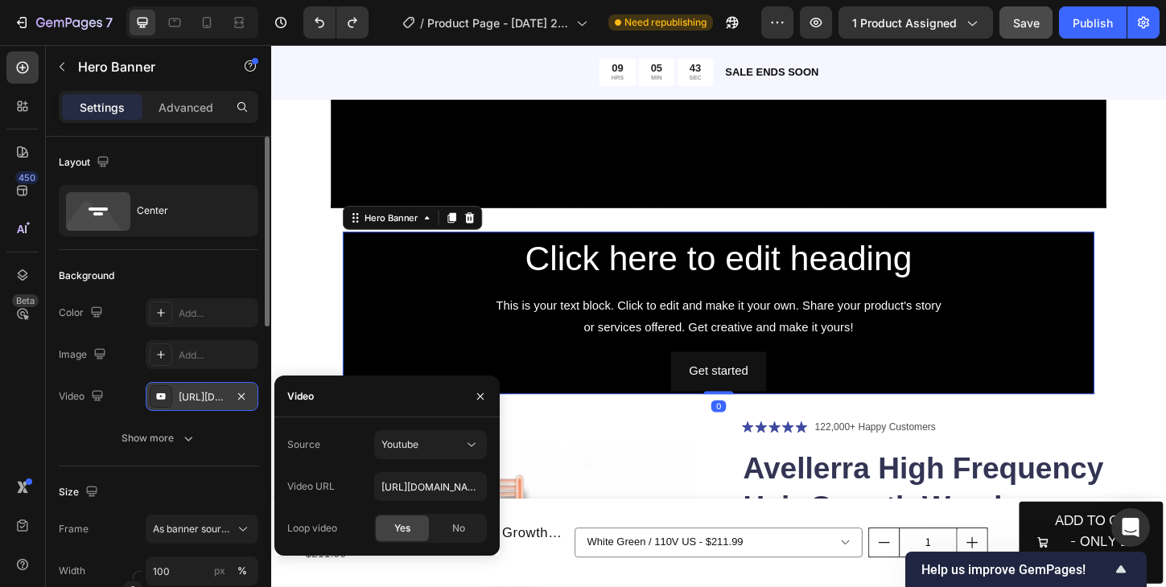
click at [214, 399] on div "[URL][DOMAIN_NAME]" at bounding box center [202, 397] width 47 height 14
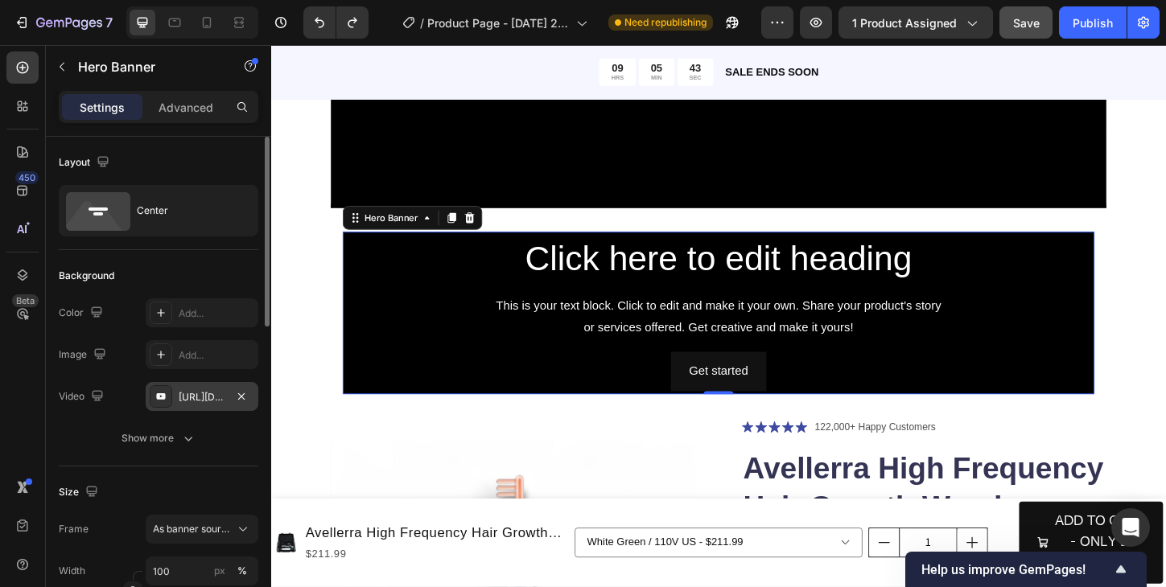
click at [214, 399] on div "[URL][DOMAIN_NAME]" at bounding box center [202, 397] width 47 height 14
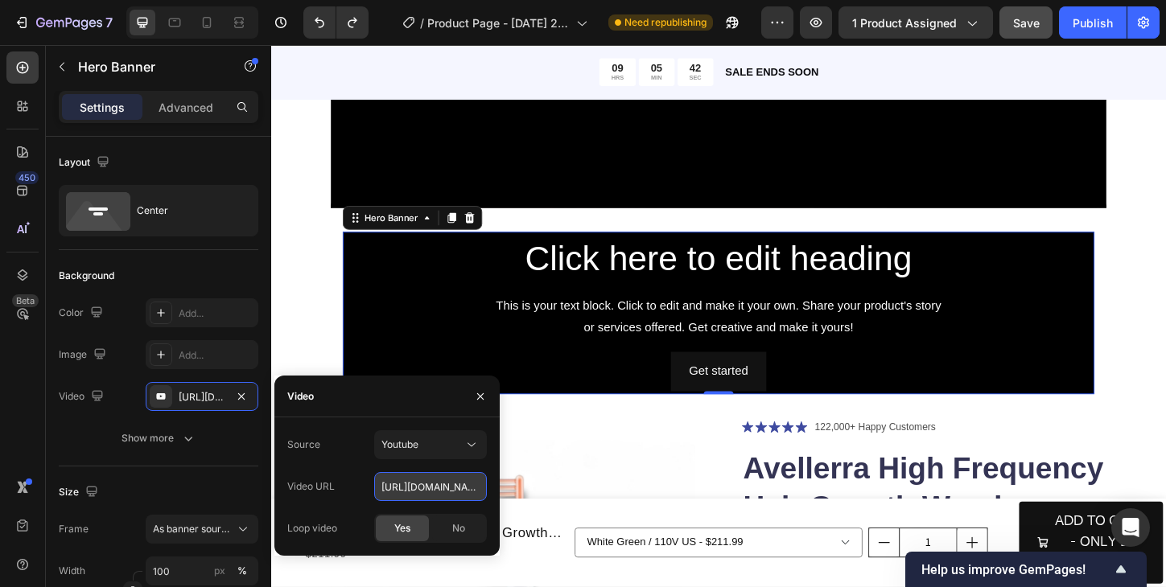
click at [407, 491] on input "[URL][DOMAIN_NAME]" at bounding box center [430, 486] width 113 height 29
paste input "[URL][DOMAIN_NAME]"
type input "[URL][DOMAIN_NAME]"
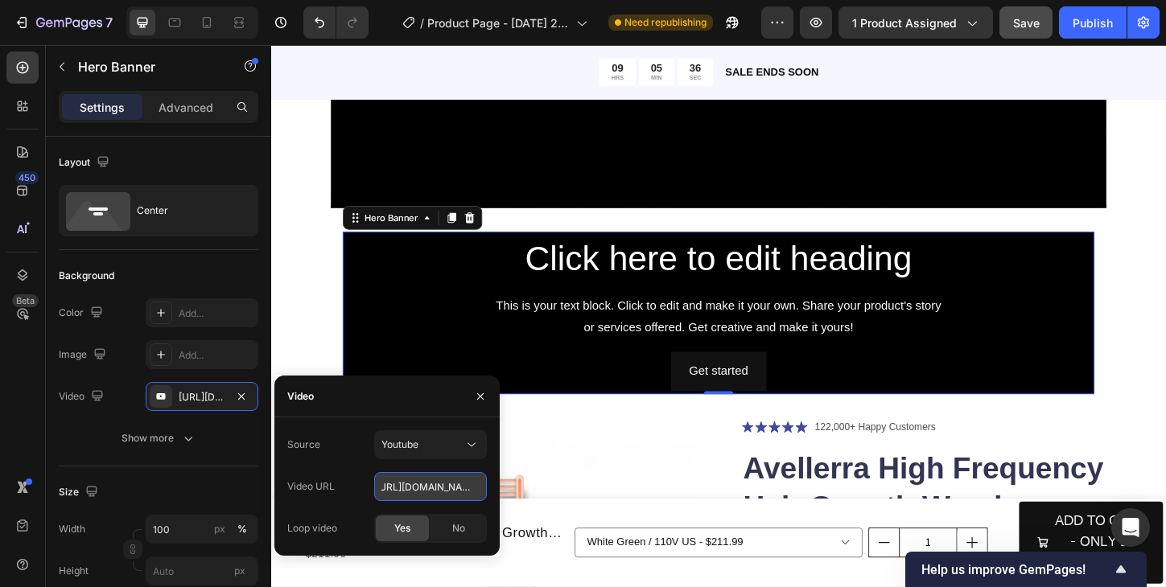
type input "Auto"
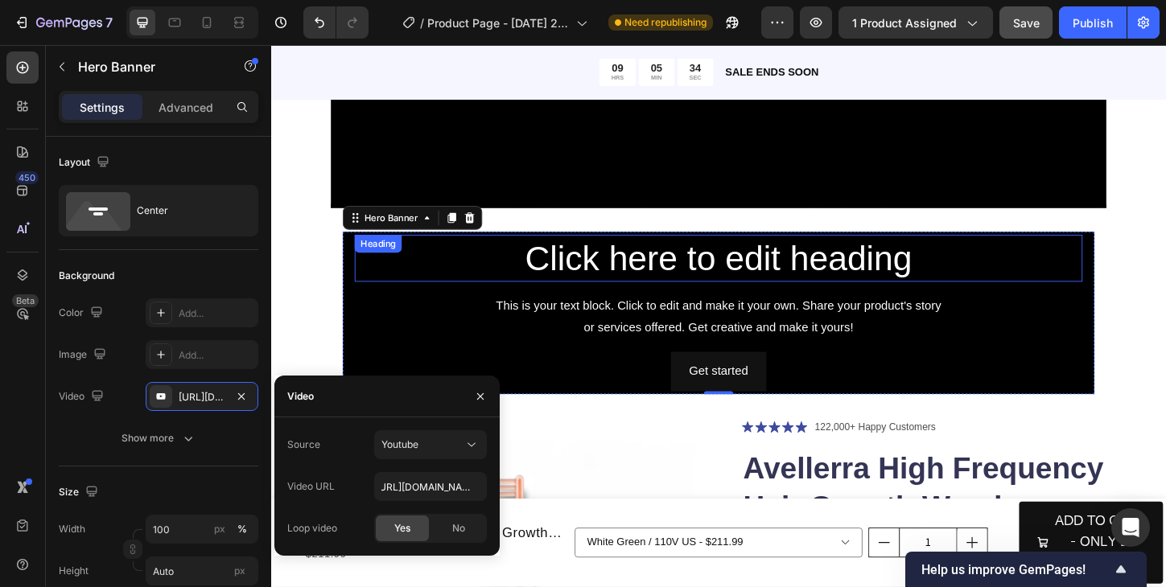
click at [497, 279] on h2 "Click here to edit heading" at bounding box center [753, 275] width 785 height 51
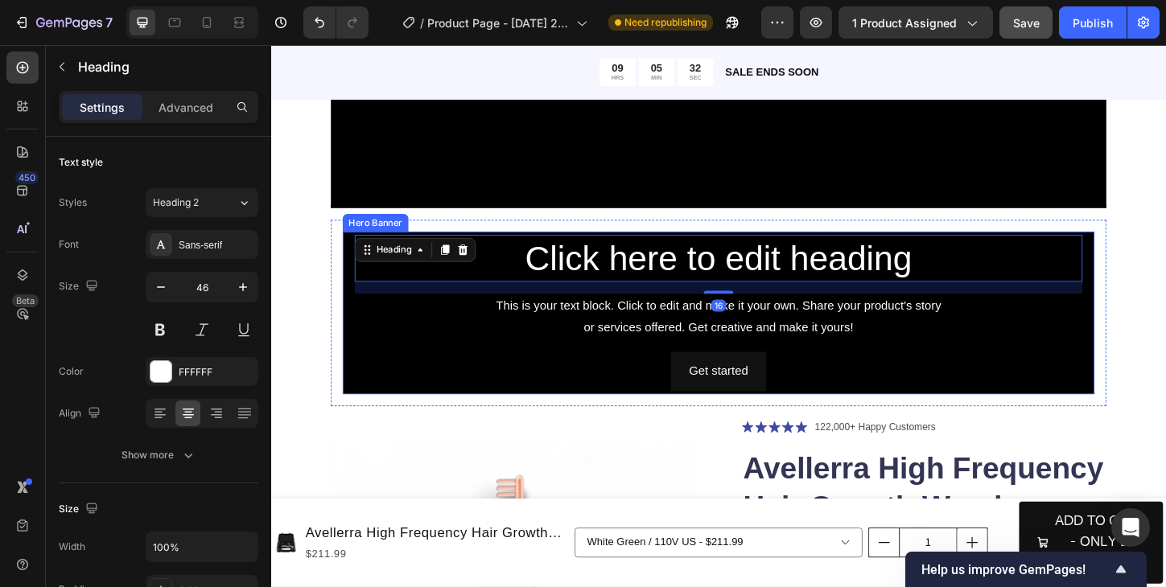
click at [355, 327] on div "Click here to edit heading Heading 16 This is your text block. Click to edit an…" at bounding box center [753, 334] width 811 height 175
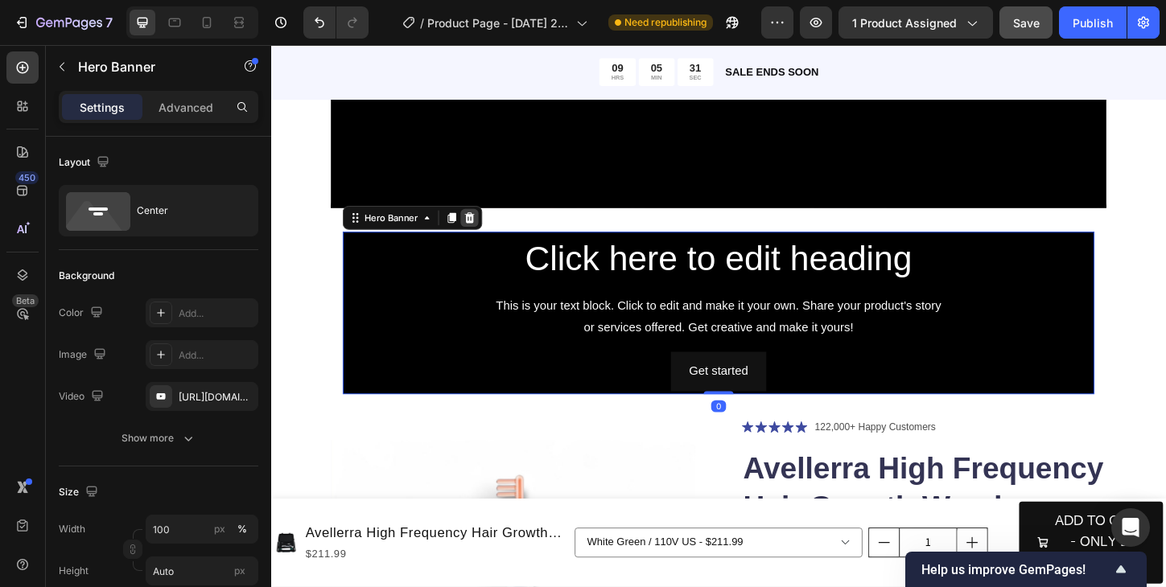
click at [485, 230] on icon at bounding box center [485, 231] width 13 height 13
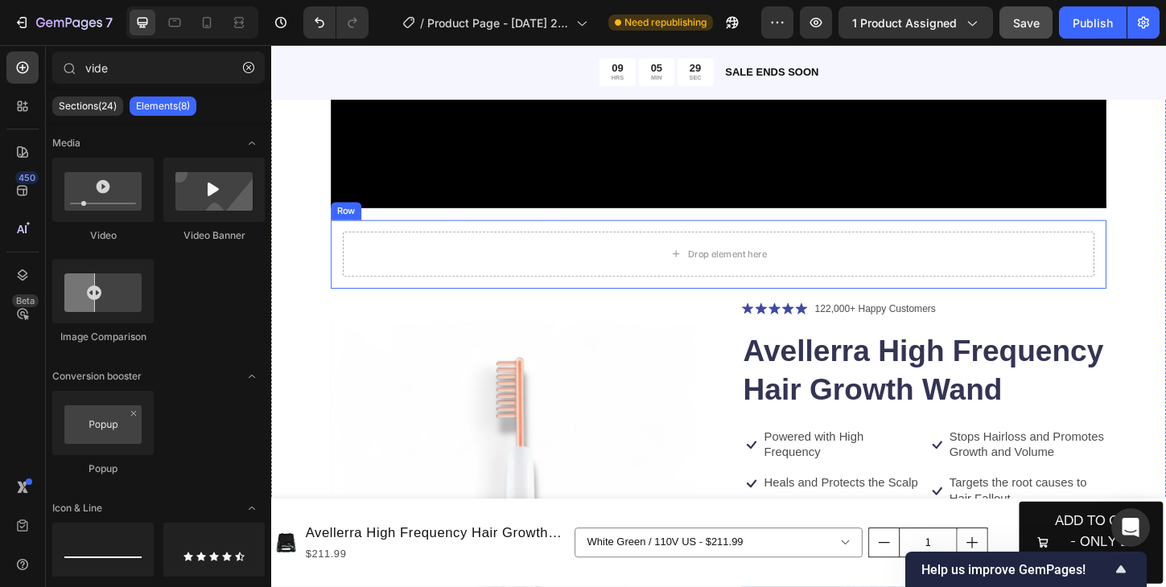
click at [504, 240] on div "Drop element here Row" at bounding box center [753, 271] width 837 height 74
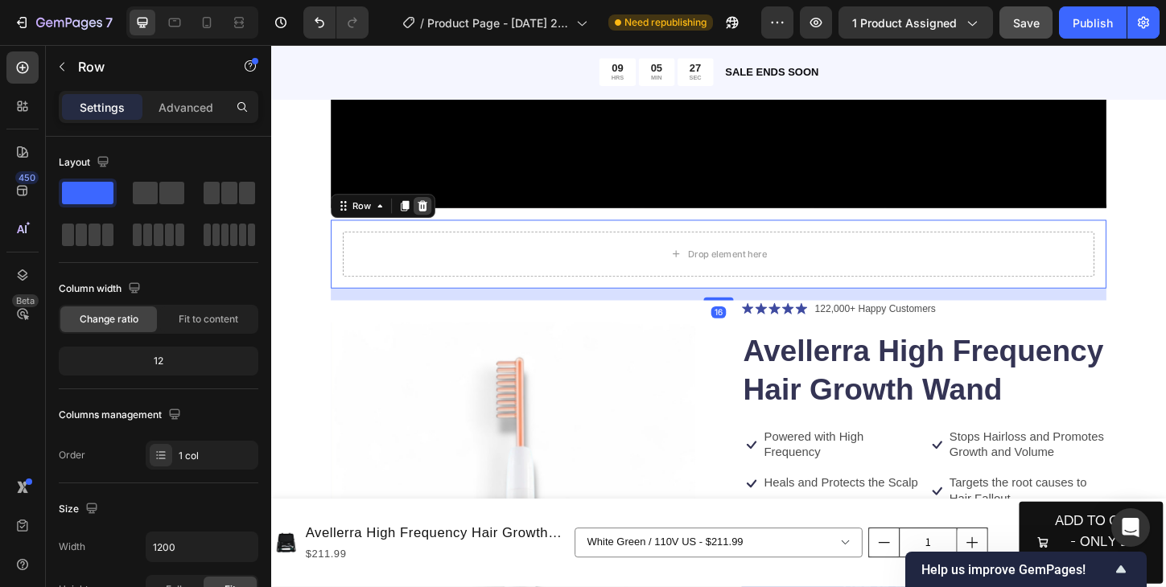
click at [438, 219] on icon at bounding box center [435, 217] width 10 height 11
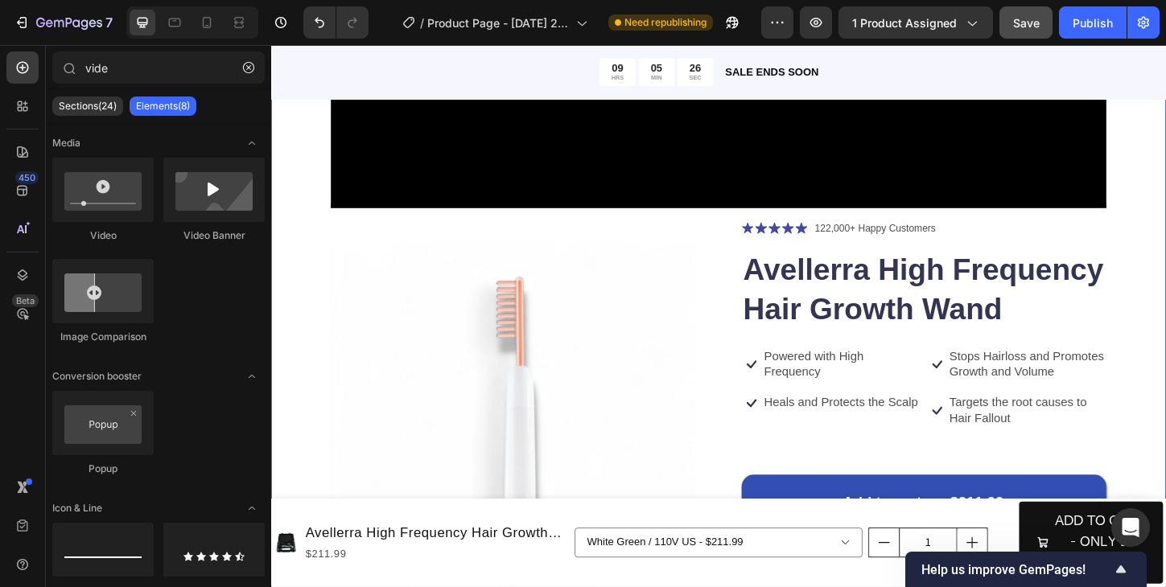
click at [1165, 160] on div "Video Product Images Icon Icon Icon Icon Icon Icon List 122,000+ Happy Customer…" at bounding box center [753, 460] width 965 height 1548
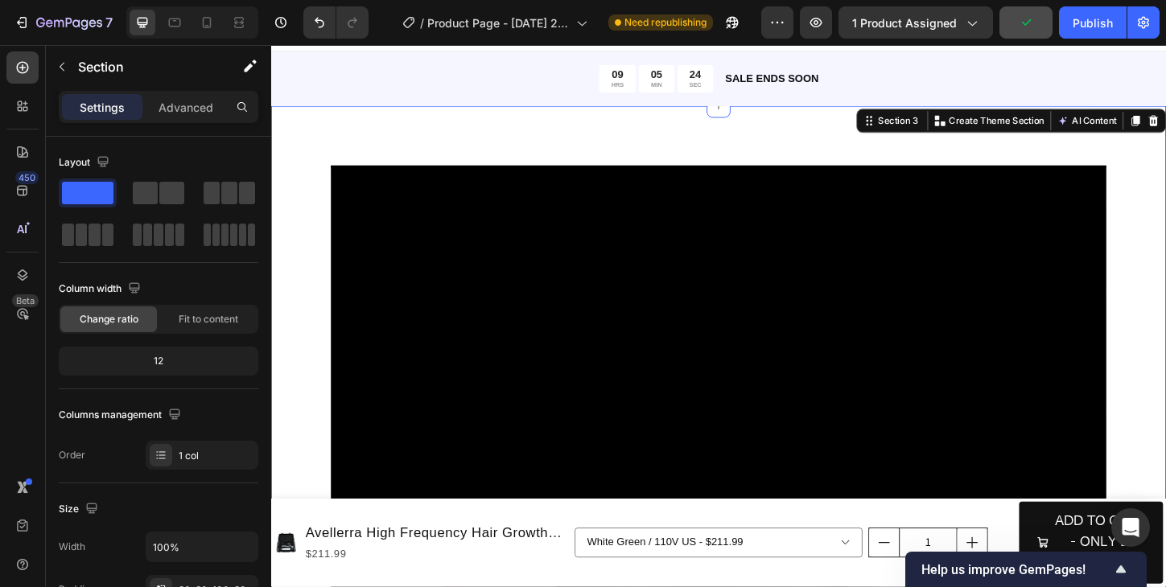
scroll to position [0, 0]
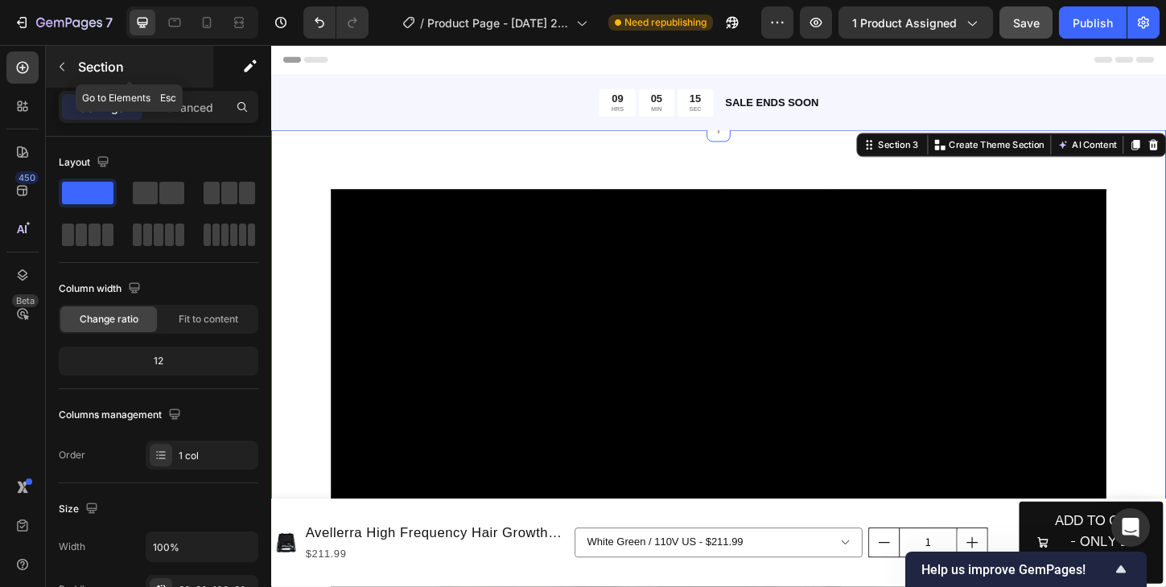
click at [66, 71] on icon "button" at bounding box center [62, 66] width 13 height 13
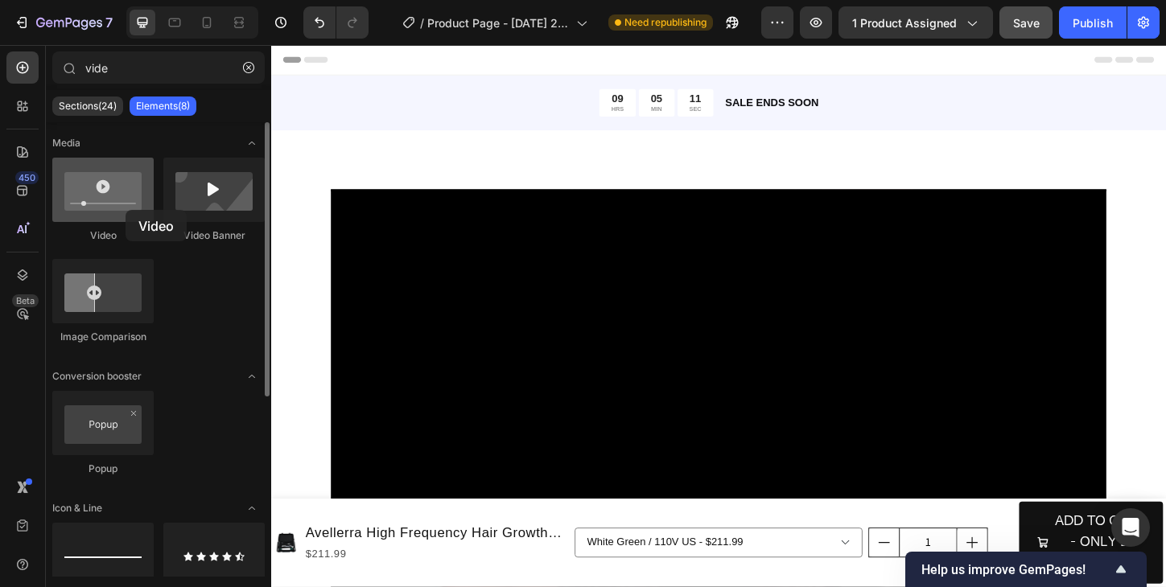
click at [125, 210] on div at bounding box center [102, 190] width 101 height 64
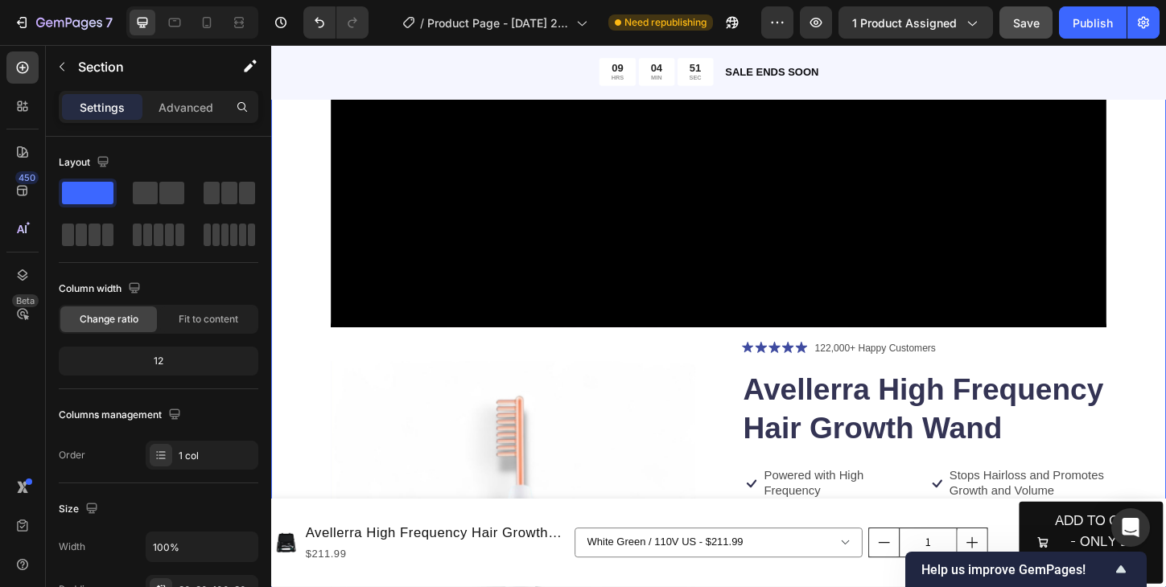
scroll to position [354, 0]
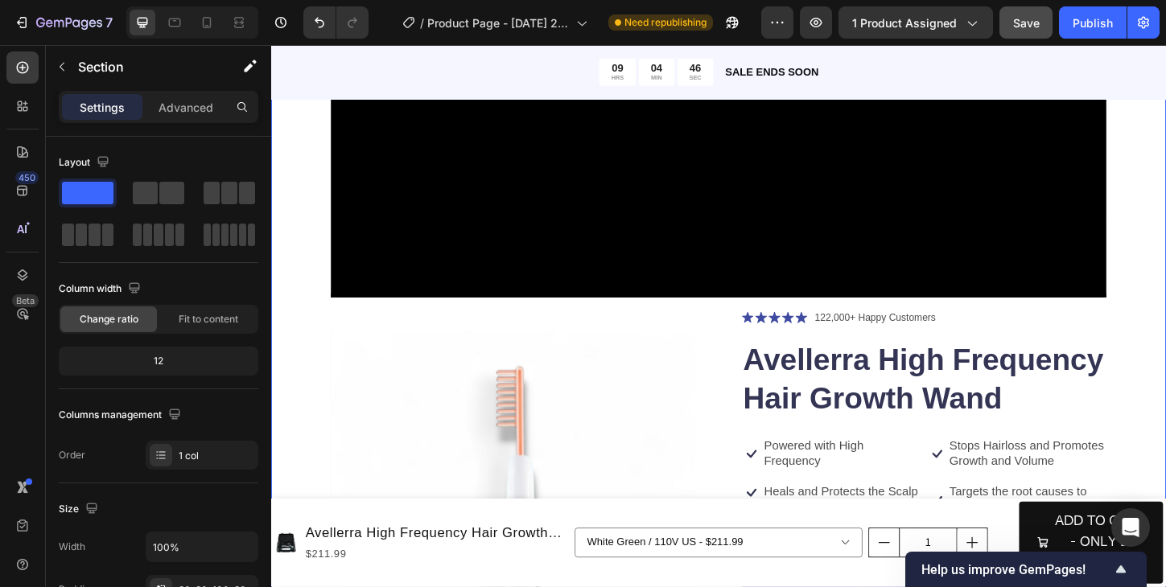
click at [295, 159] on div "Video Product Images Icon Icon Icon Icon Icon Icon List 122,000+ Happy Customer…" at bounding box center [753, 557] width 965 height 1548
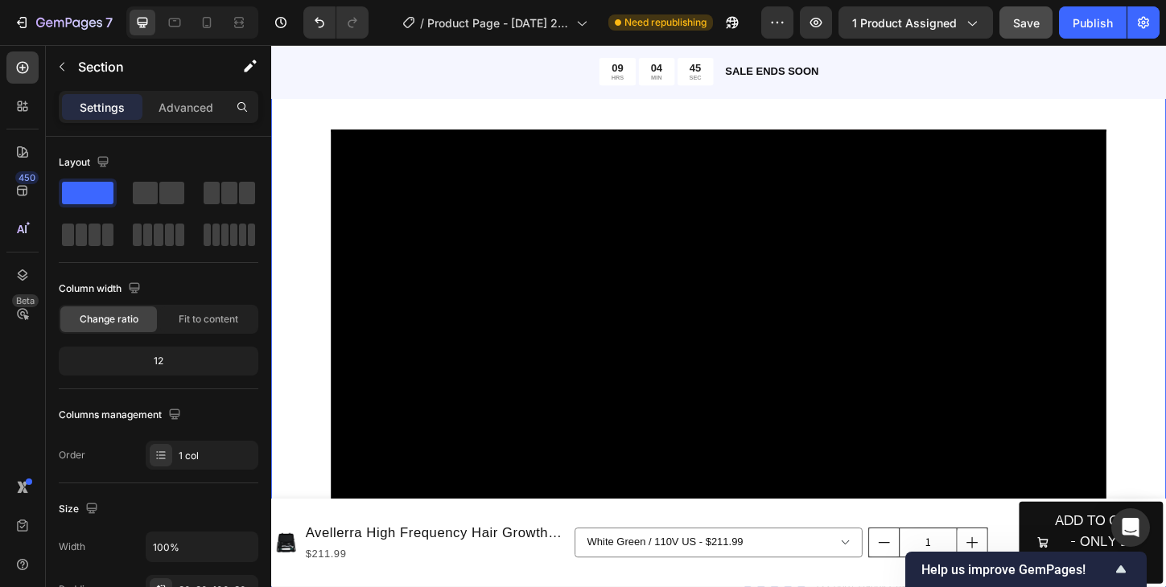
scroll to position [0, 0]
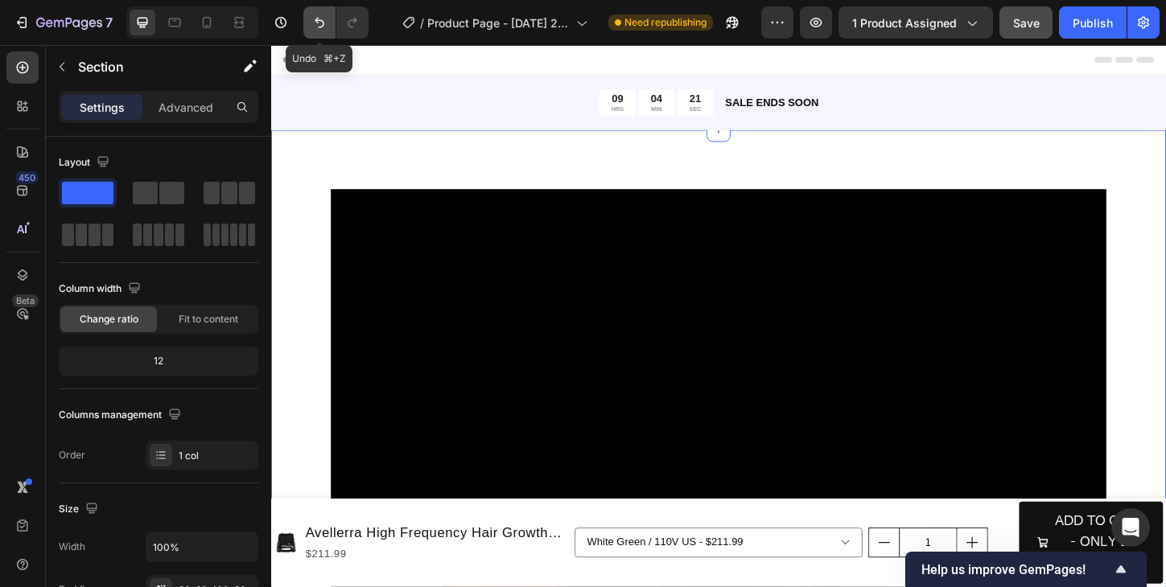
click at [319, 28] on icon "Undo/Redo" at bounding box center [319, 22] width 16 height 16
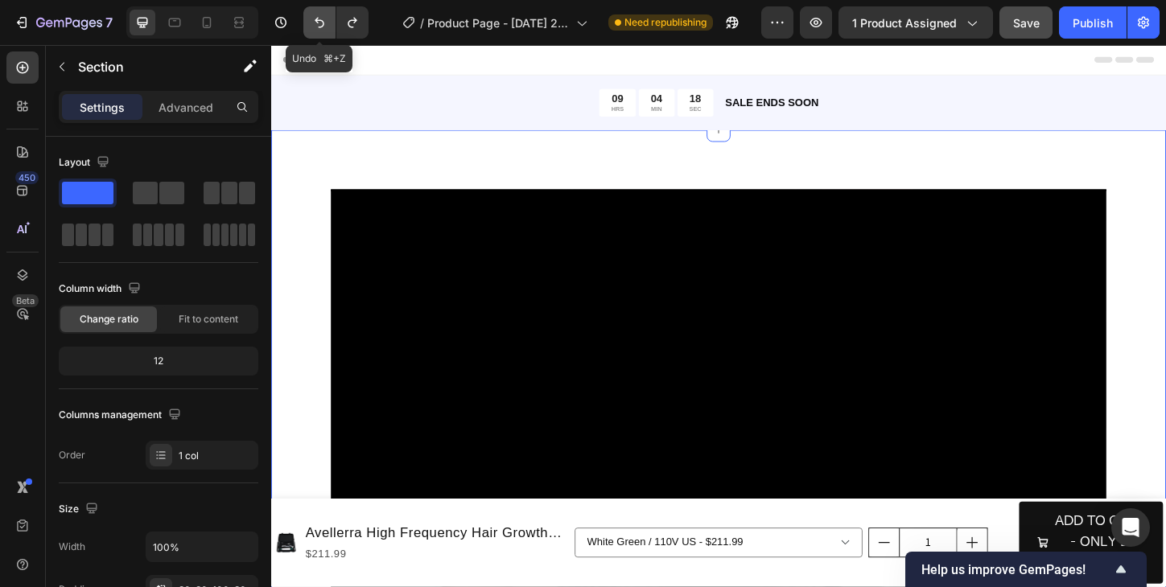
click at [319, 28] on icon "Undo/Redo" at bounding box center [319, 22] width 16 height 16
click at [318, 22] on icon "Undo/Redo" at bounding box center [320, 23] width 10 height 10
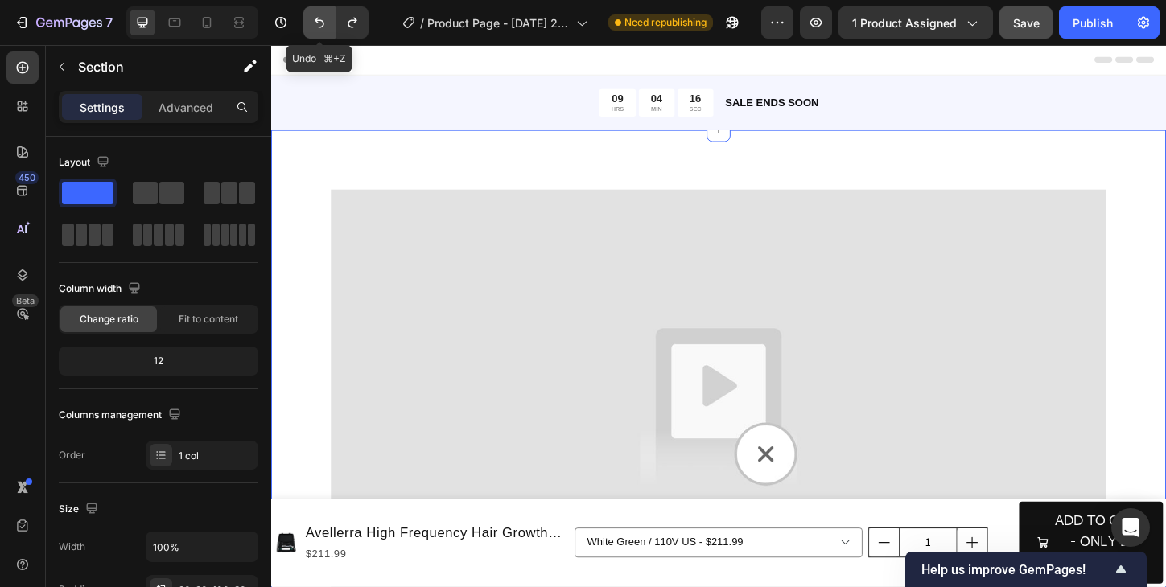
click at [318, 22] on icon "Undo/Redo" at bounding box center [320, 23] width 10 height 10
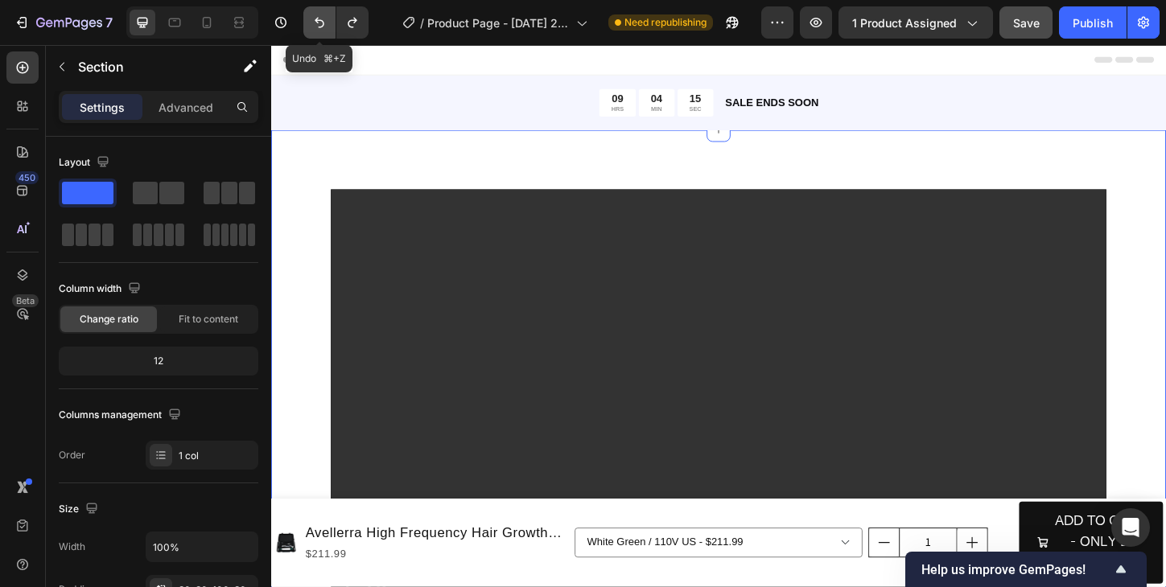
click at [318, 22] on icon "Undo/Redo" at bounding box center [320, 23] width 10 height 10
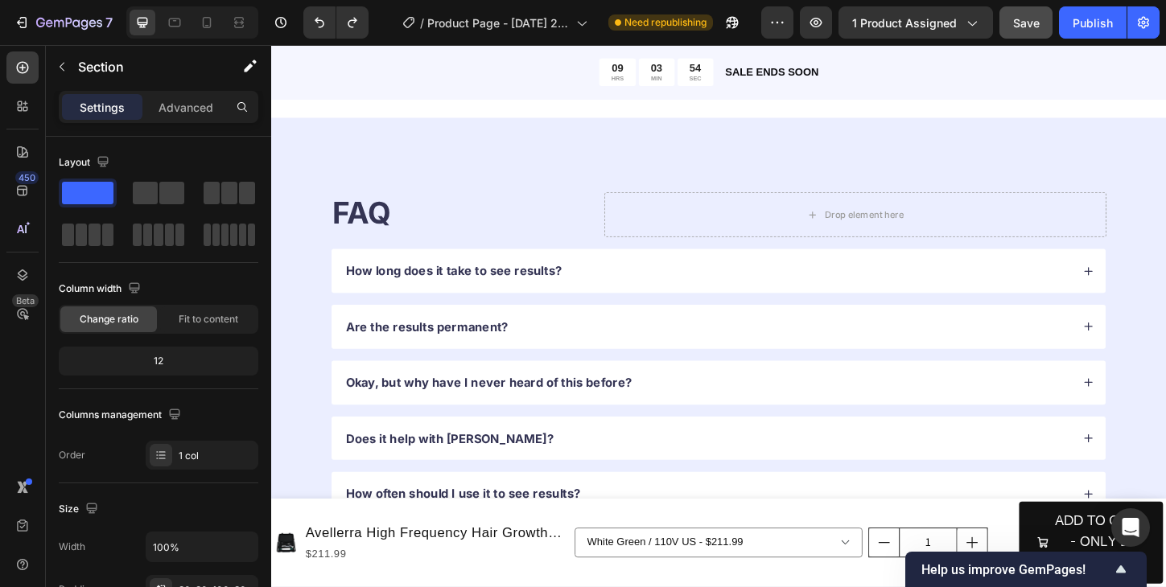
scroll to position [2799, 0]
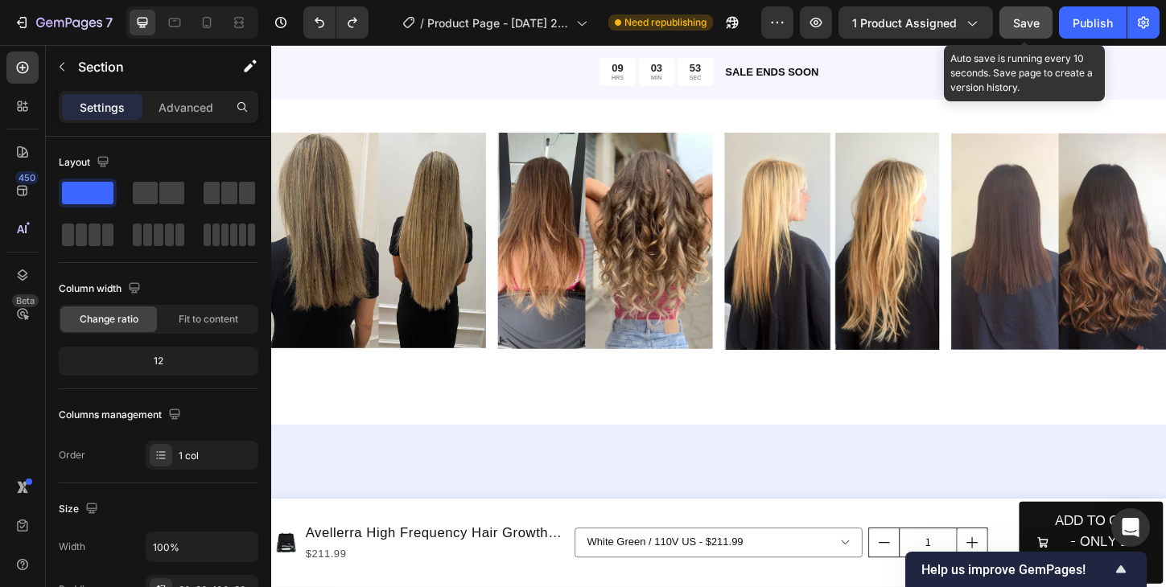
click at [1017, 28] on span "Save" at bounding box center [1026, 23] width 27 height 14
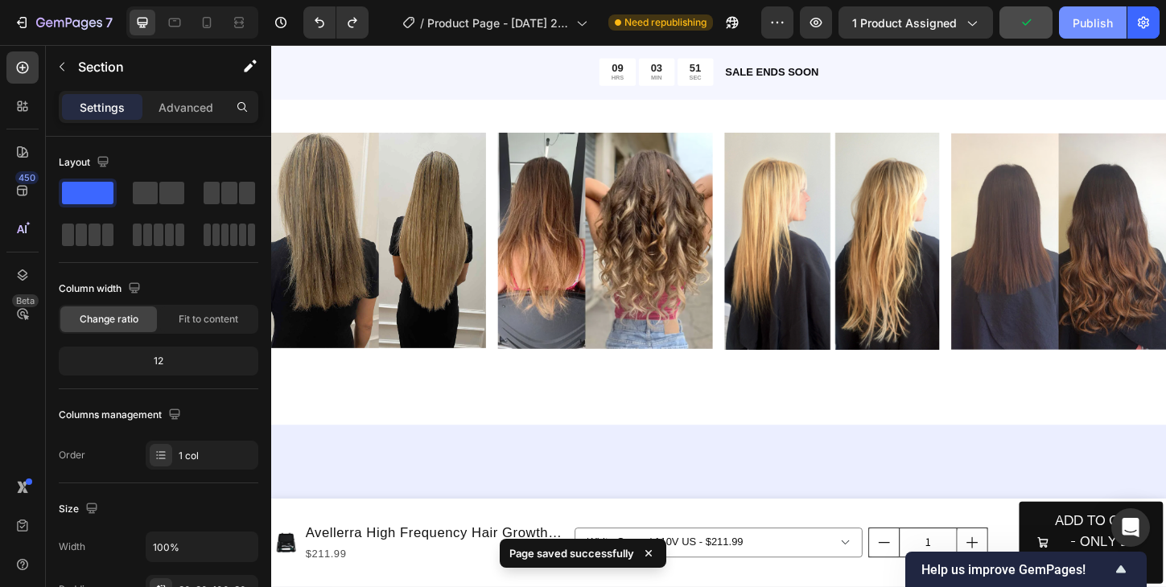
click at [1091, 21] on div "Publish" at bounding box center [1092, 22] width 40 height 17
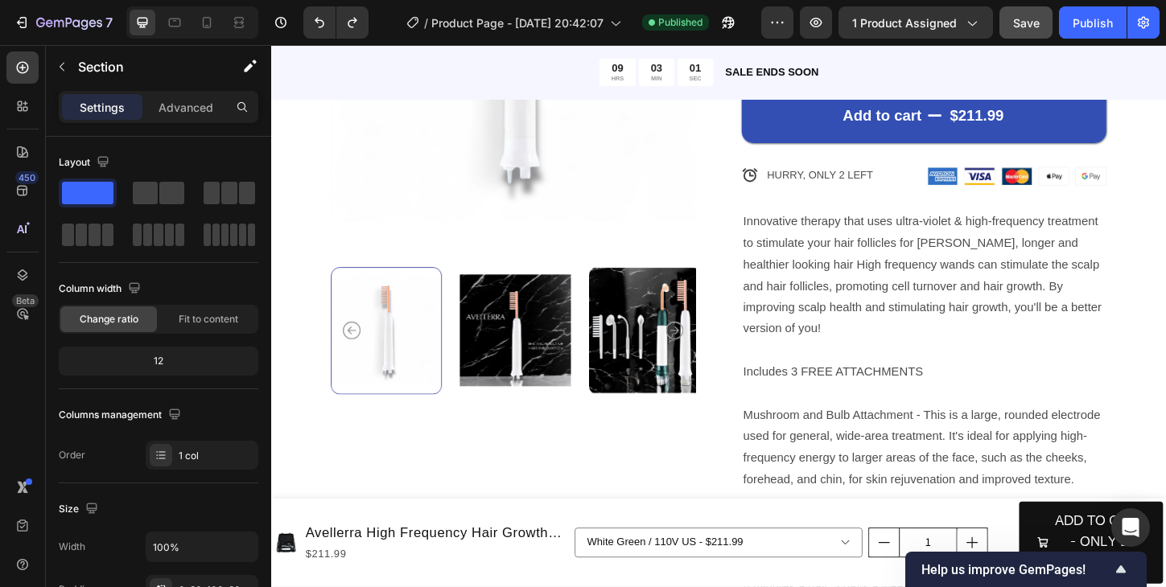
scroll to position [386, 0]
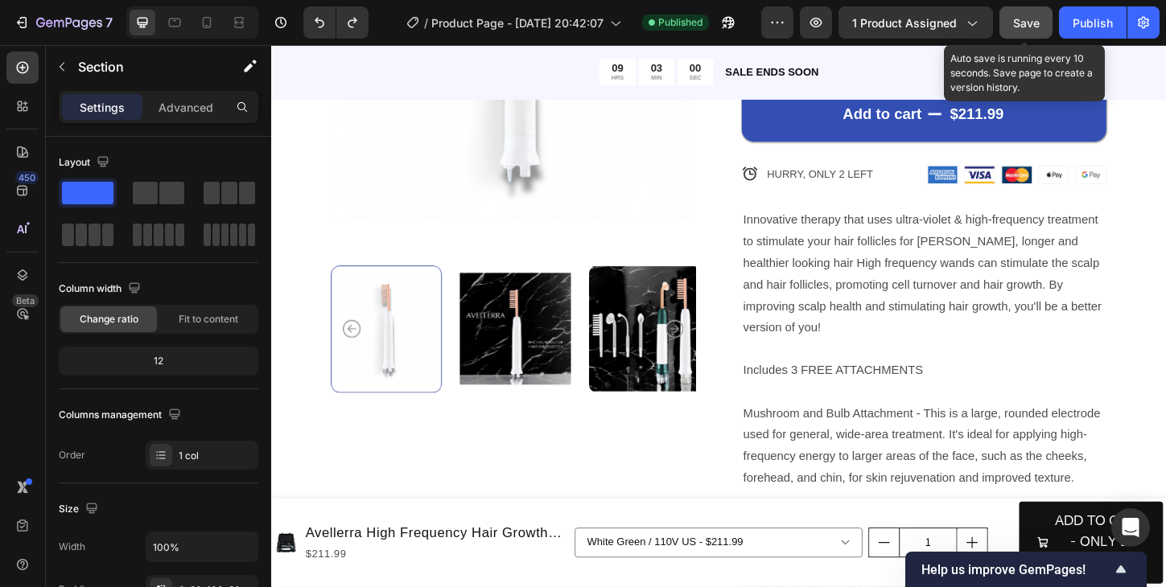
click at [1027, 30] on div "Save" at bounding box center [1026, 22] width 27 height 17
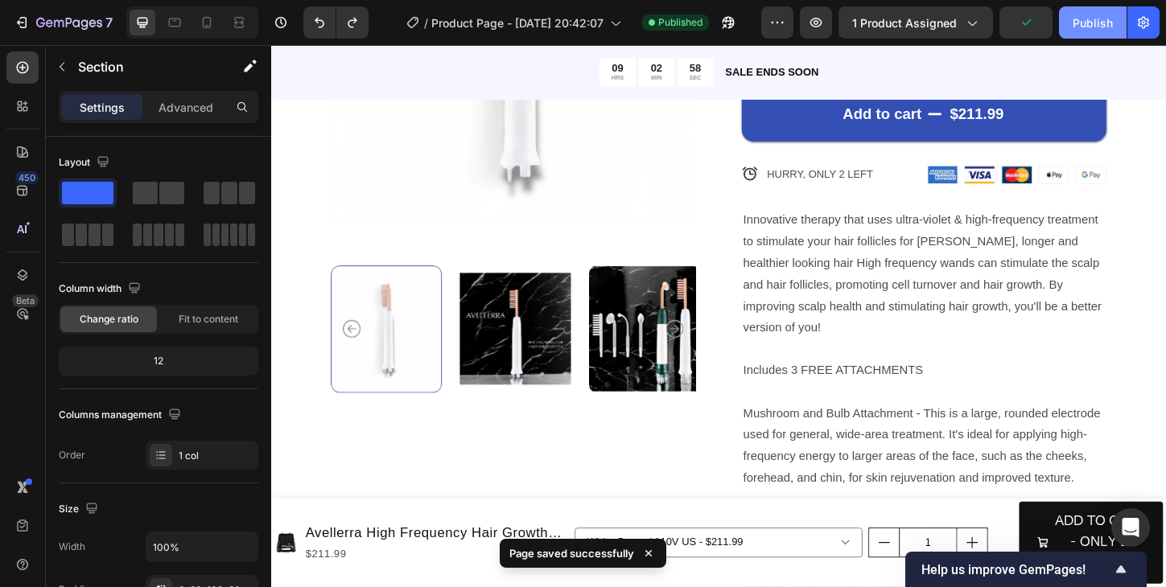
click at [1101, 24] on div "Publish" at bounding box center [1092, 22] width 40 height 17
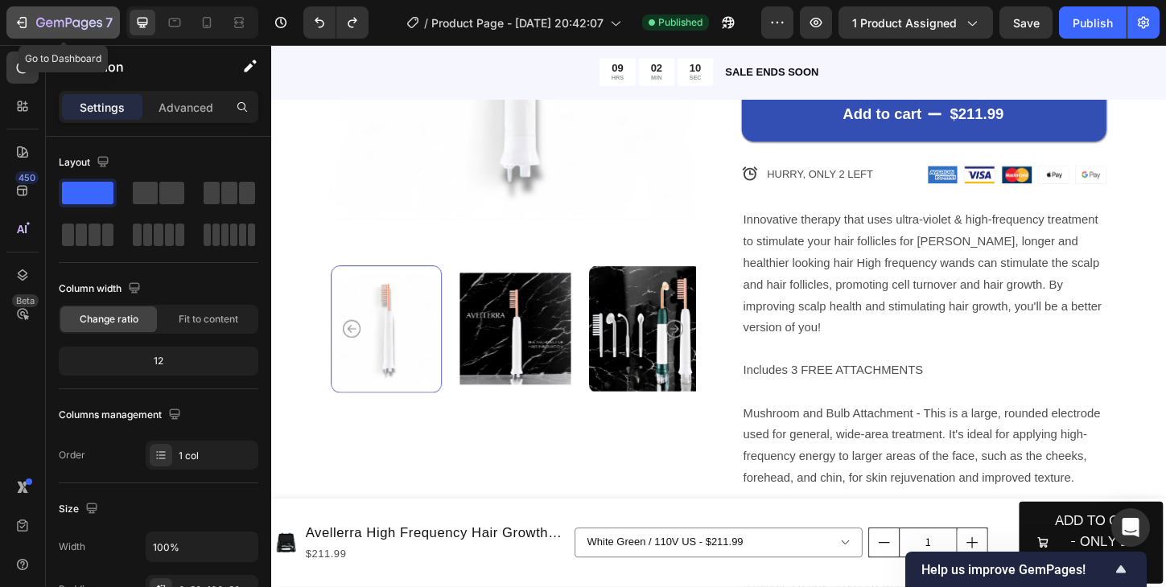
click at [35, 24] on div "7" at bounding box center [63, 22] width 99 height 19
